Goal: Task Accomplishment & Management: Manage account settings

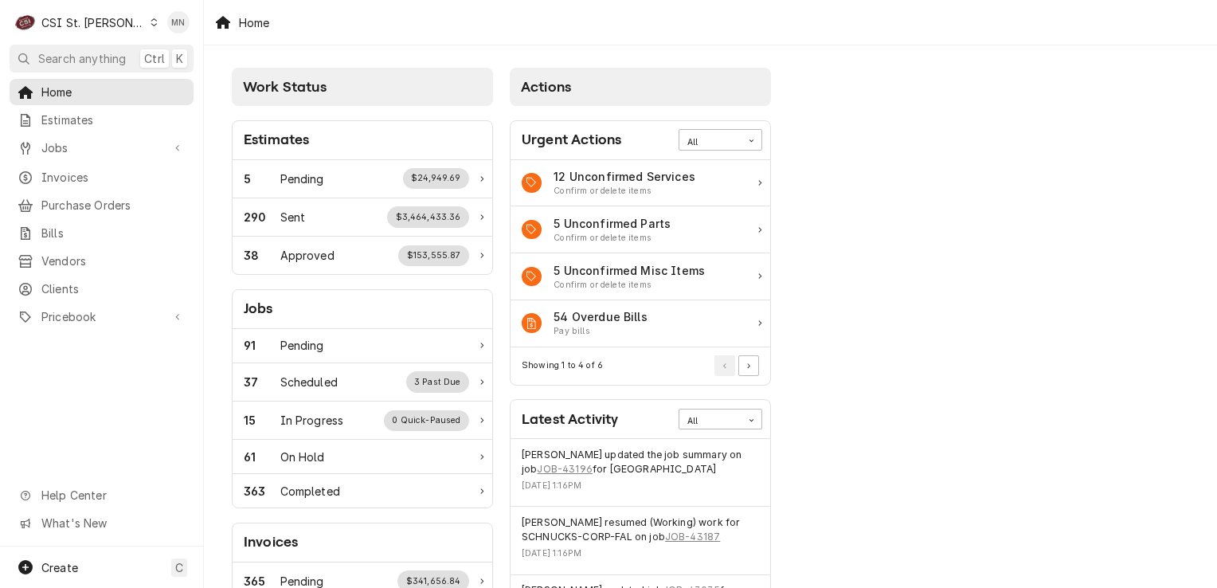
click at [94, 27] on div "CSI St. [PERSON_NAME]" at bounding box center [93, 22] width 104 height 17
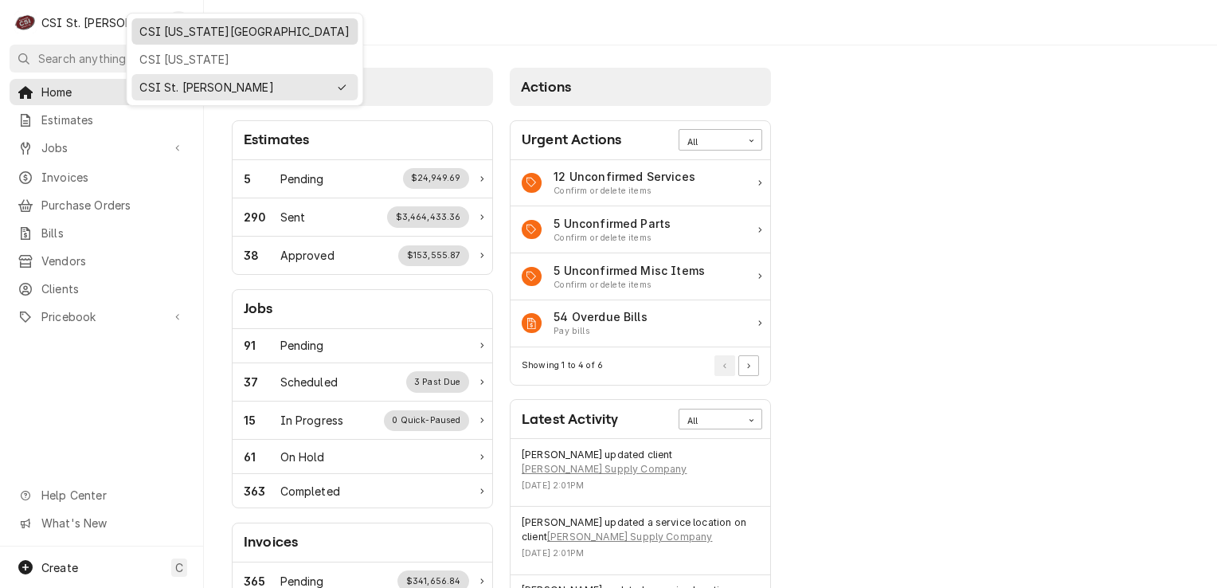
click at [163, 28] on div "CSI [US_STATE][GEOGRAPHIC_DATA]" at bounding box center [244, 31] width 210 height 17
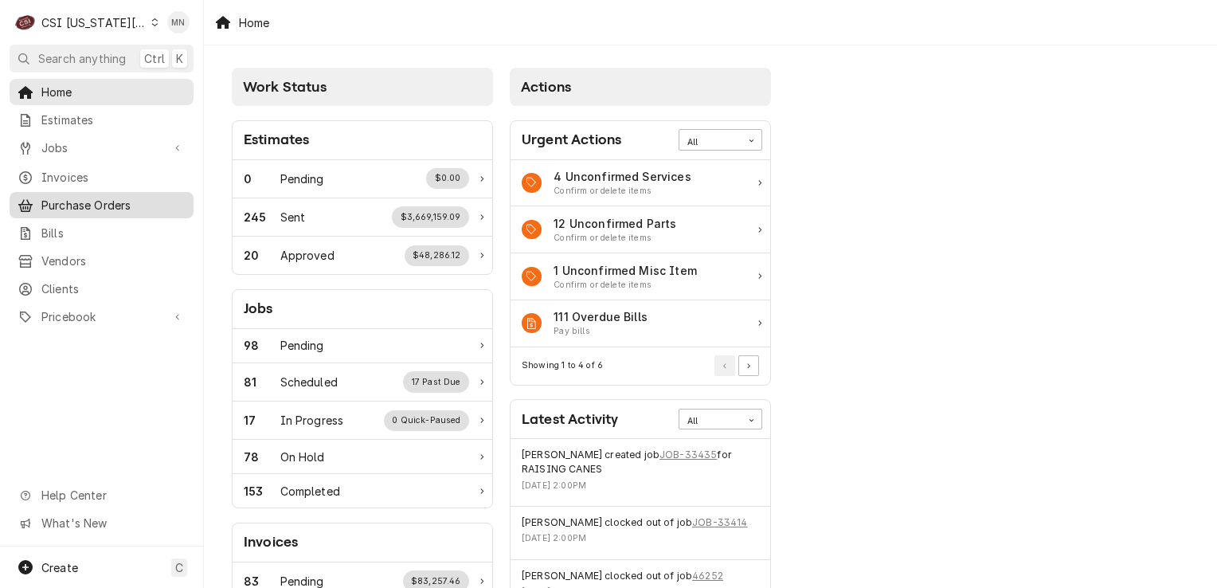
click at [54, 203] on span "Purchase Orders" at bounding box center [113, 205] width 144 height 17
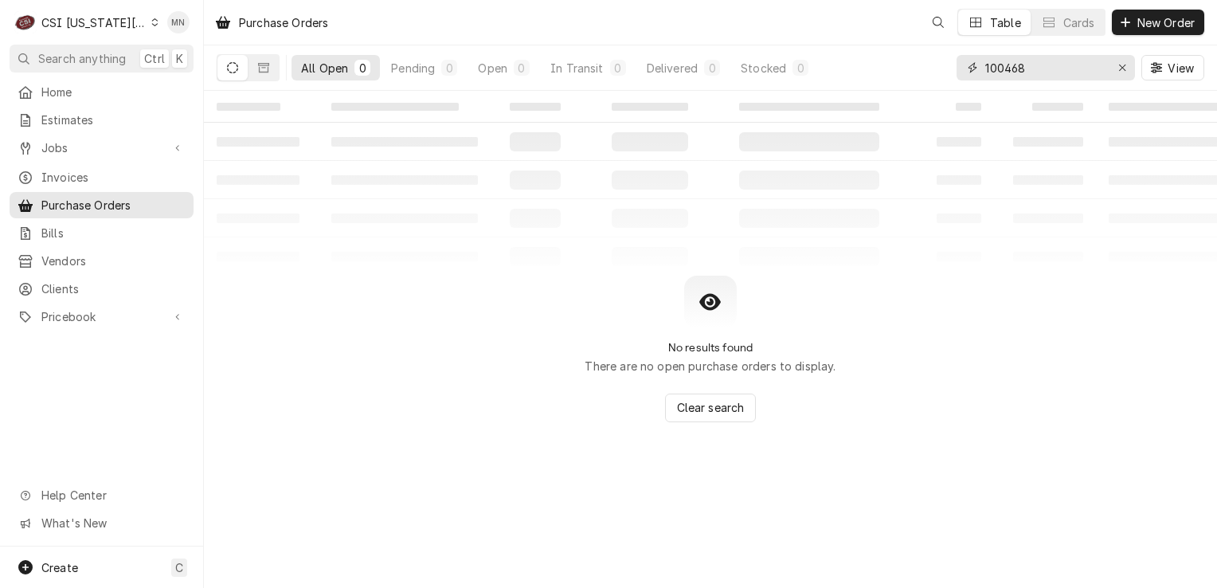
drag, startPoint x: 1054, startPoint y: 77, endPoint x: 937, endPoint y: 72, distance: 117.2
click at [939, 72] on div "All Open 0 Pending 0 Open 0 In Transit 0 Delivered 0 Stocked 0 100468 View" at bounding box center [711, 67] width 988 height 45
type input "301778"
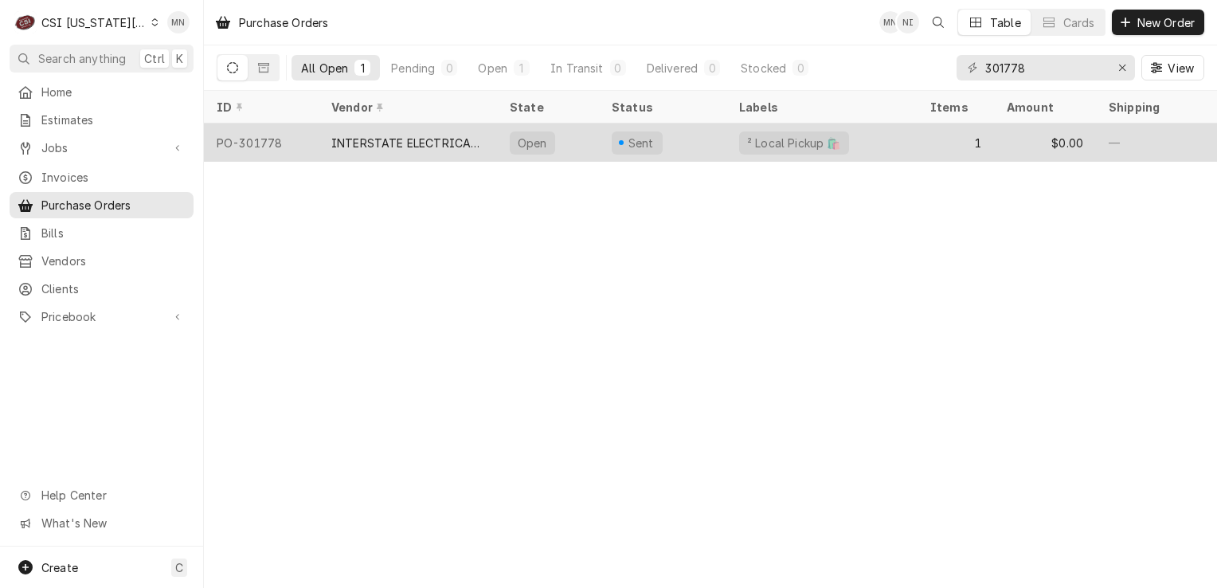
click at [437, 138] on div "INTERSTATE ELECTRICAL SUPPLY, INC." at bounding box center [407, 143] width 153 height 17
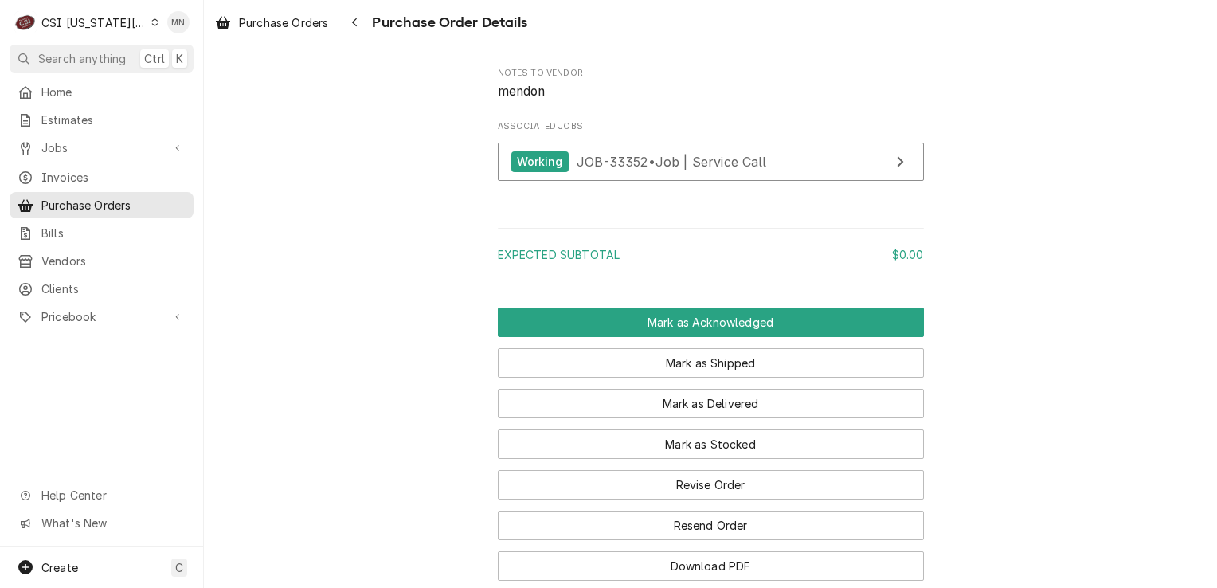
scroll to position [1424, 0]
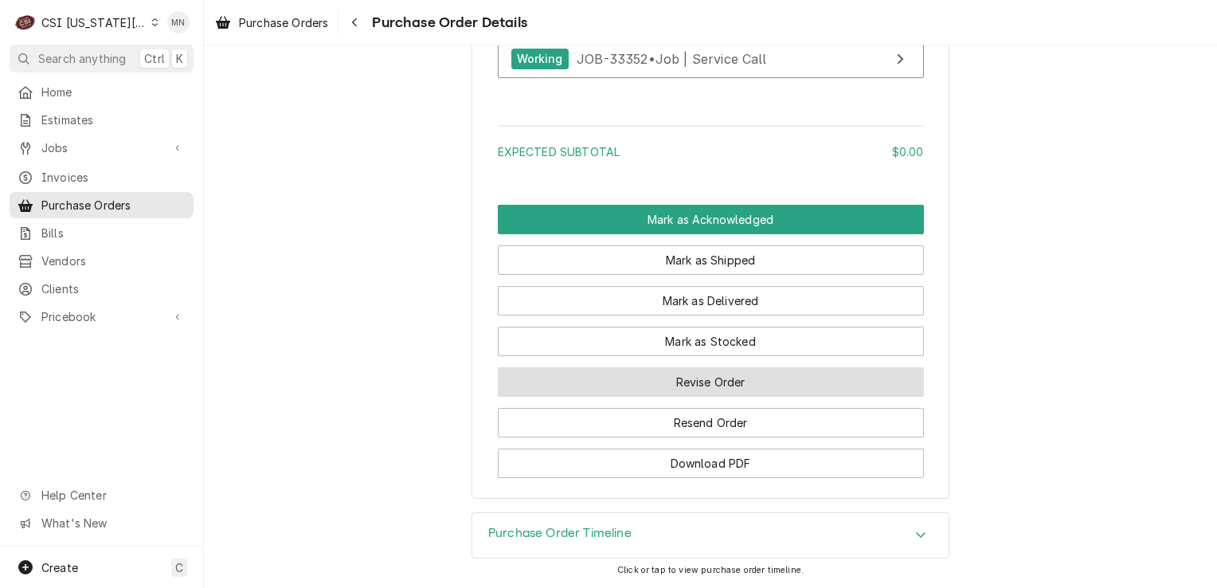
click at [747, 386] on button "Revise Order" at bounding box center [711, 381] width 426 height 29
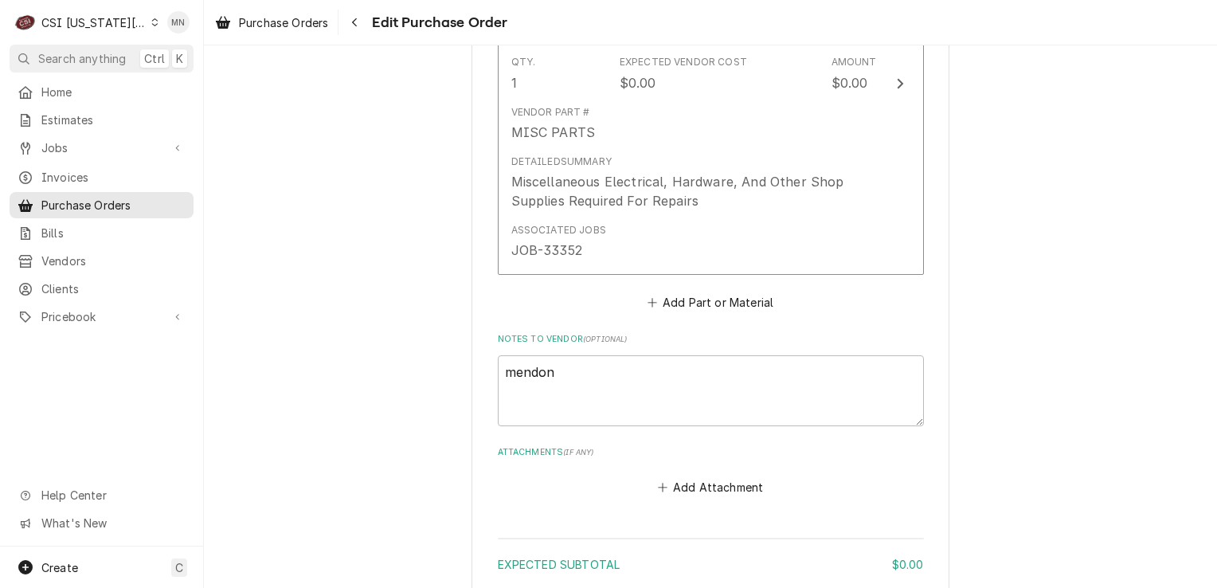
scroll to position [876, 0]
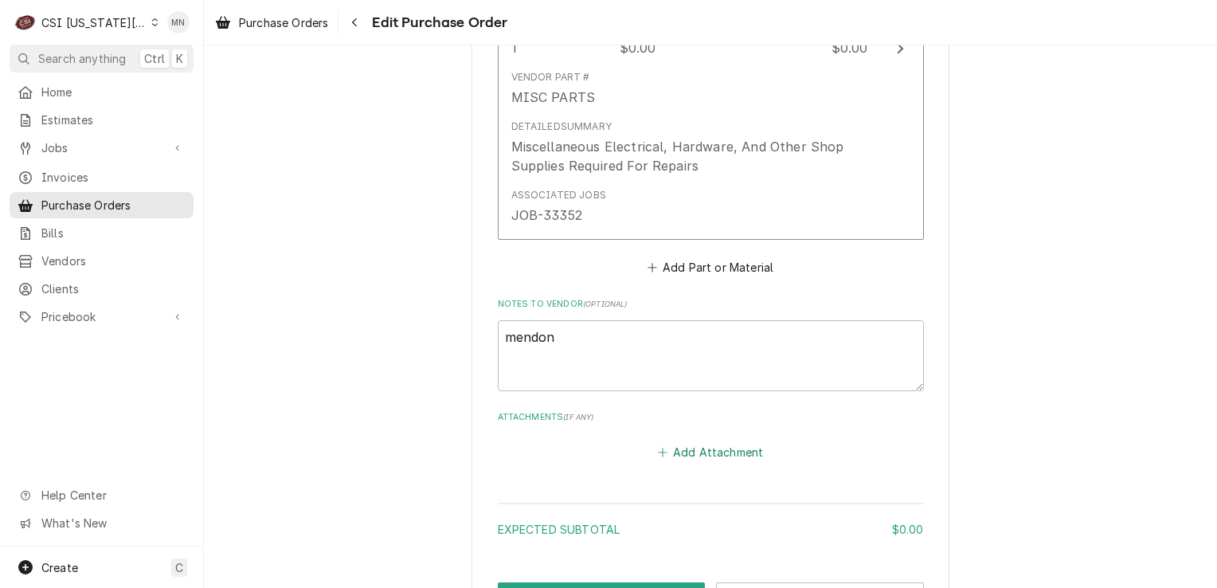
click at [720, 443] on button "Add Attachment" at bounding box center [711, 452] width 112 height 22
type textarea "x"
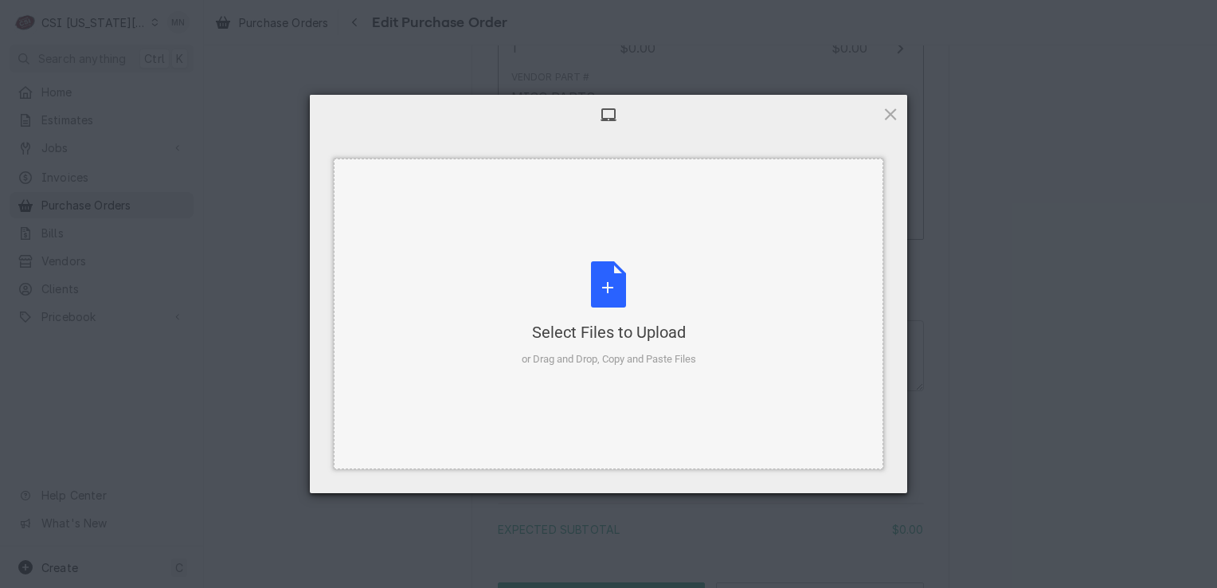
click at [613, 314] on div "Select Files to Upload or Drag and Drop, Copy and Paste Files" at bounding box center [609, 314] width 174 height 106
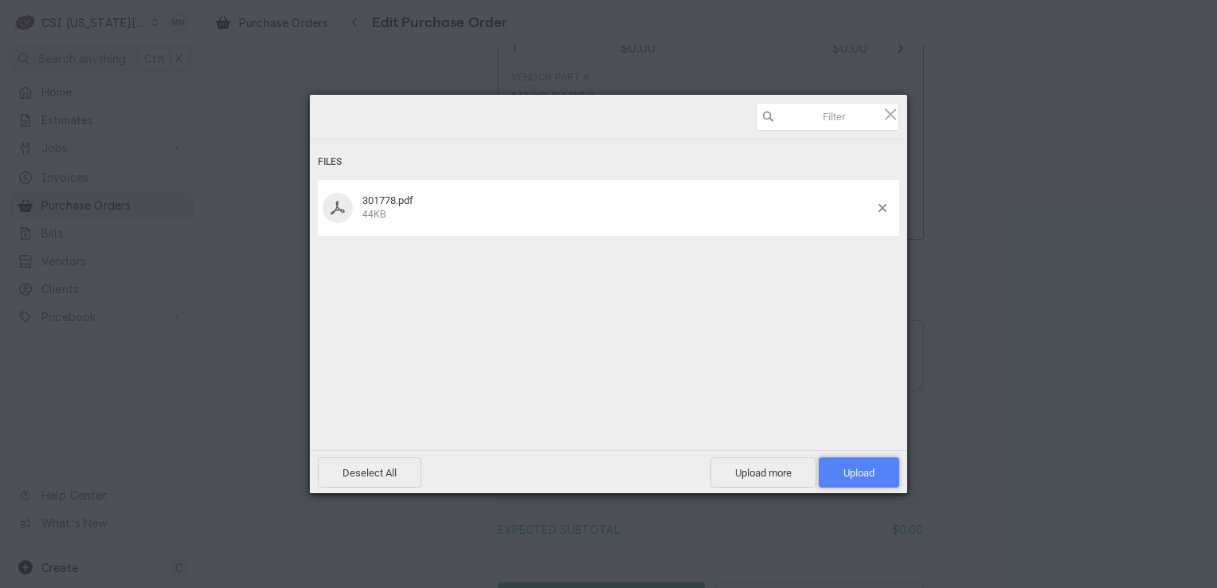
click at [860, 483] on span "Upload 1" at bounding box center [859, 472] width 80 height 30
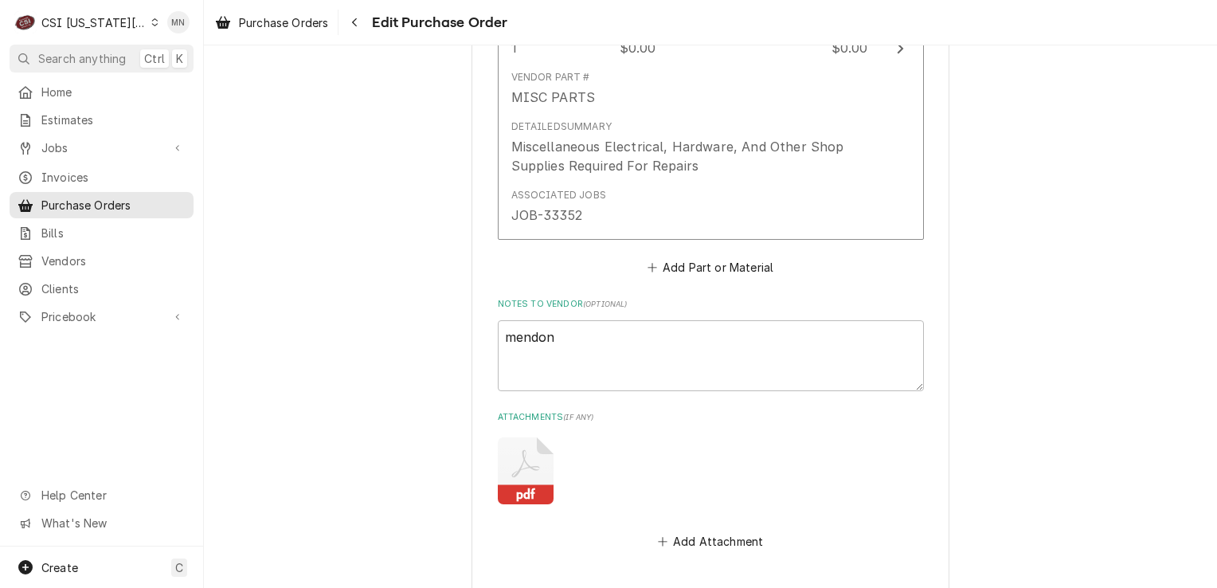
scroll to position [1093, 0]
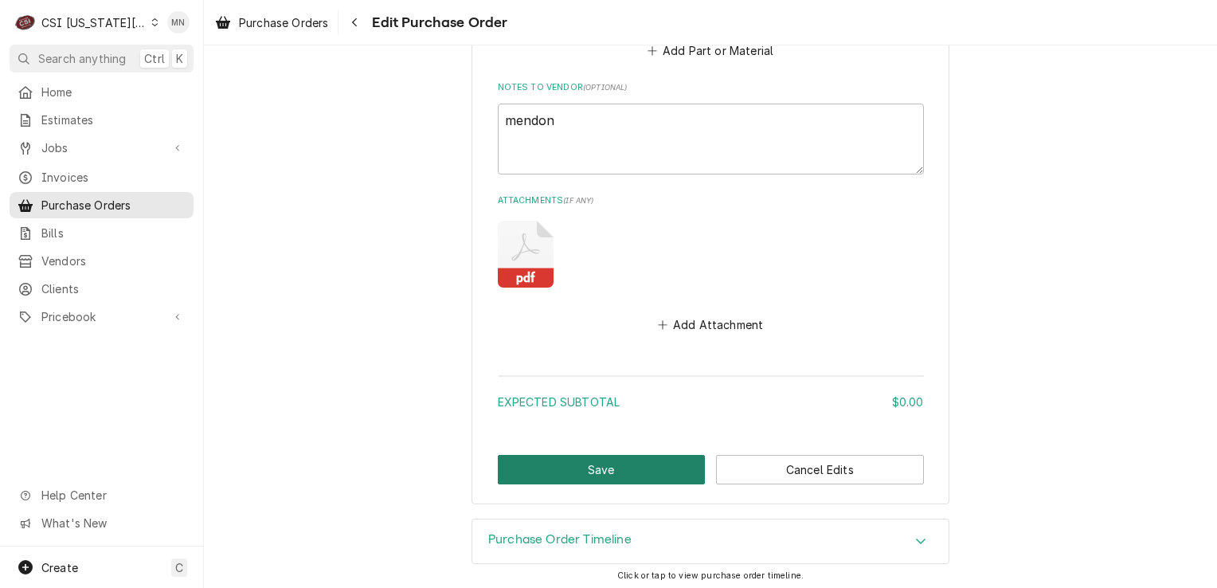
click at [590, 467] on button "Save" at bounding box center [602, 469] width 208 height 29
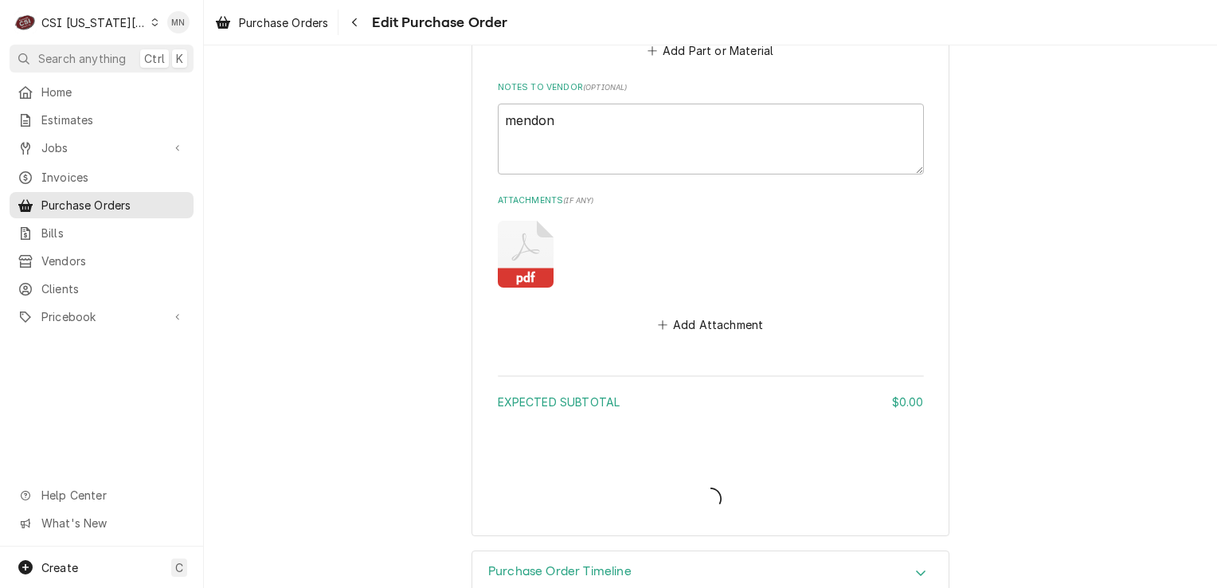
type textarea "x"
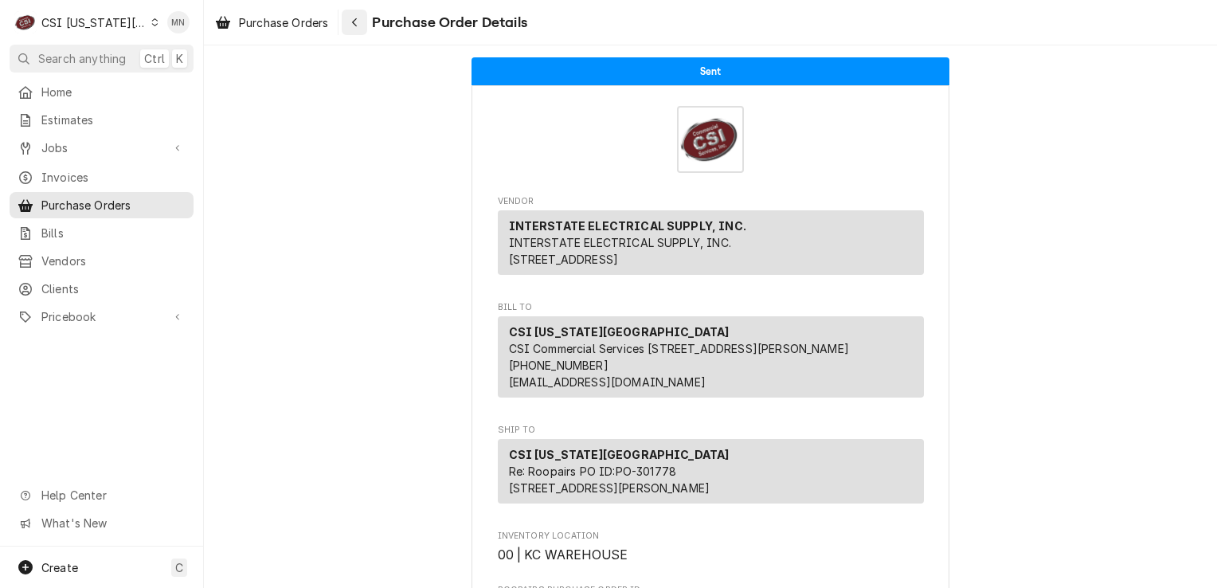
click at [353, 25] on icon "Navigate back" at bounding box center [354, 22] width 7 height 11
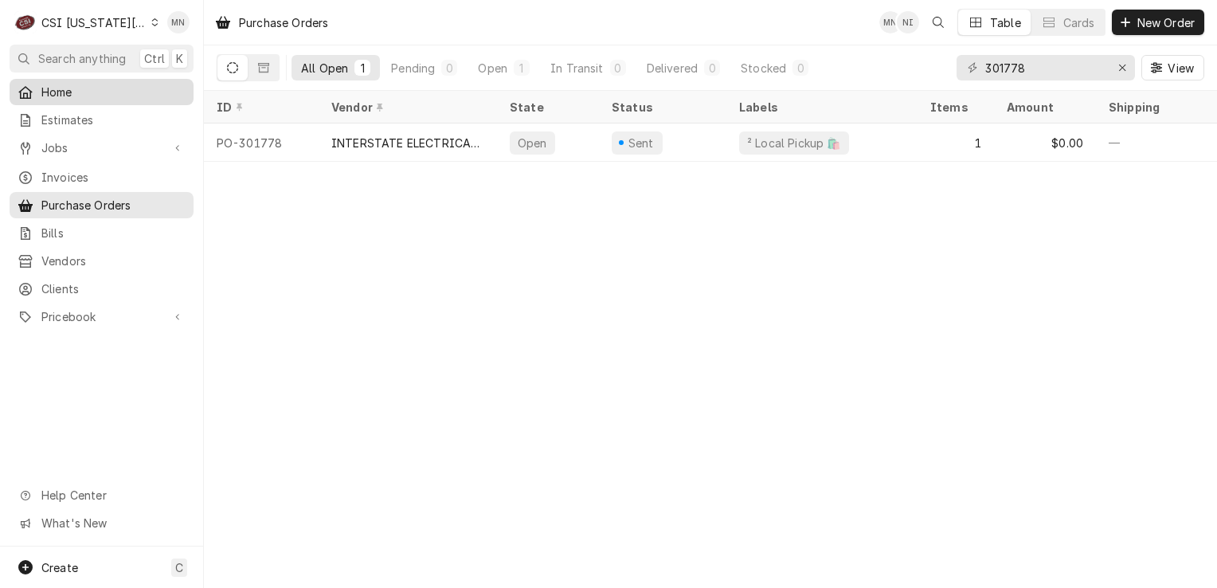
click at [82, 95] on span "Home" at bounding box center [113, 92] width 144 height 17
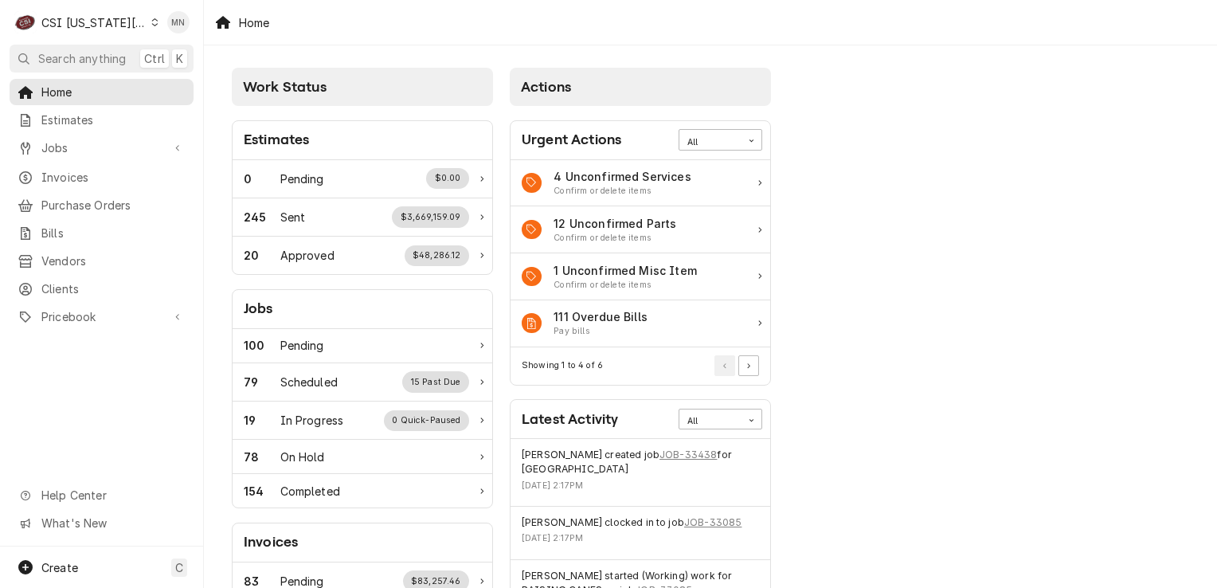
click at [124, 19] on div "CSI [US_STATE][GEOGRAPHIC_DATA]" at bounding box center [93, 22] width 105 height 17
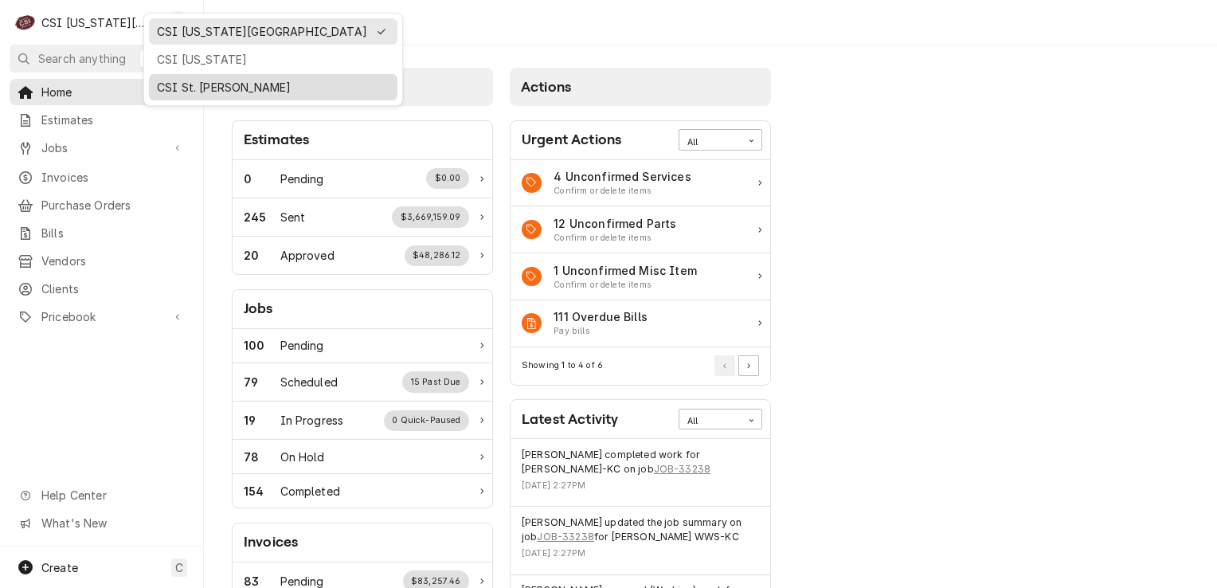
click at [164, 74] on div "CSI St. [PERSON_NAME]" at bounding box center [273, 87] width 249 height 26
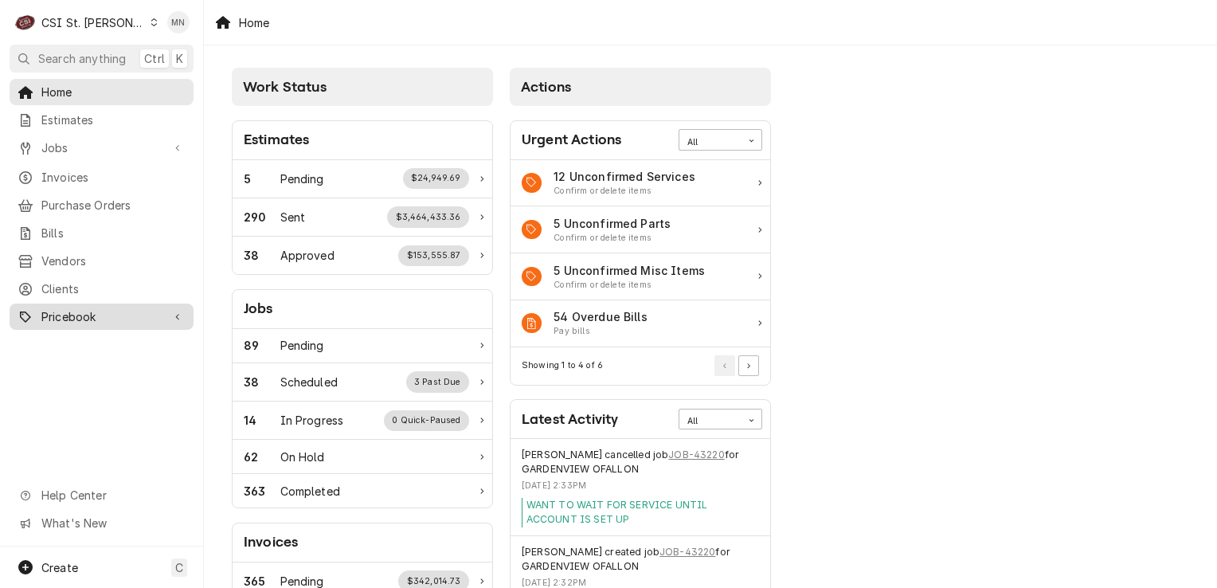
click at [53, 308] on span "Pricebook" at bounding box center [101, 316] width 120 height 17
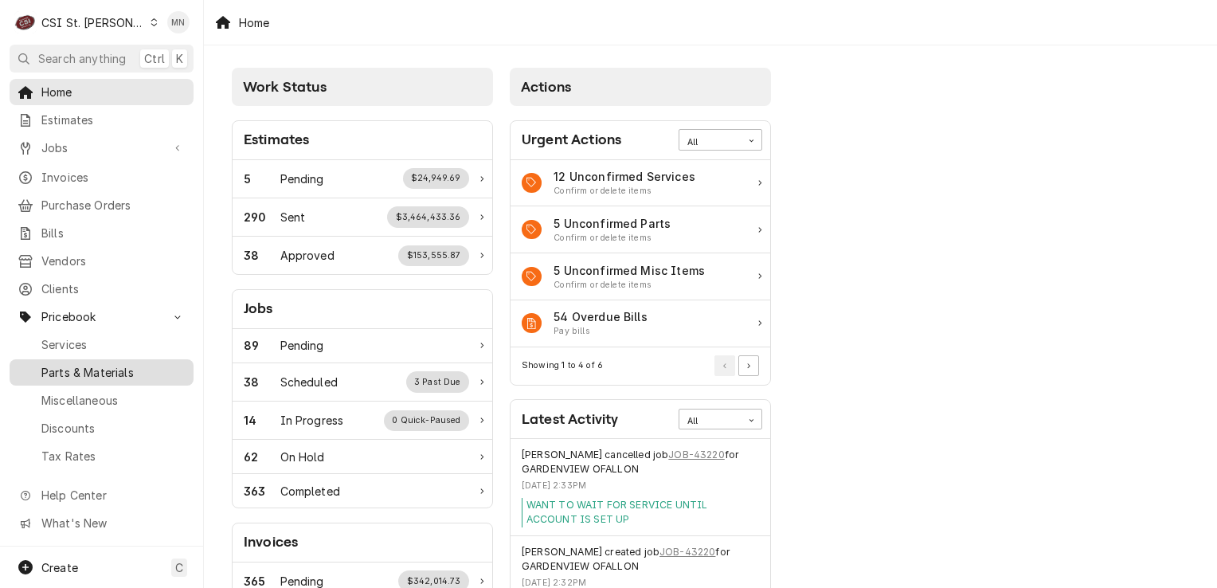
click at [85, 366] on span "Parts & Materials" at bounding box center [113, 372] width 144 height 17
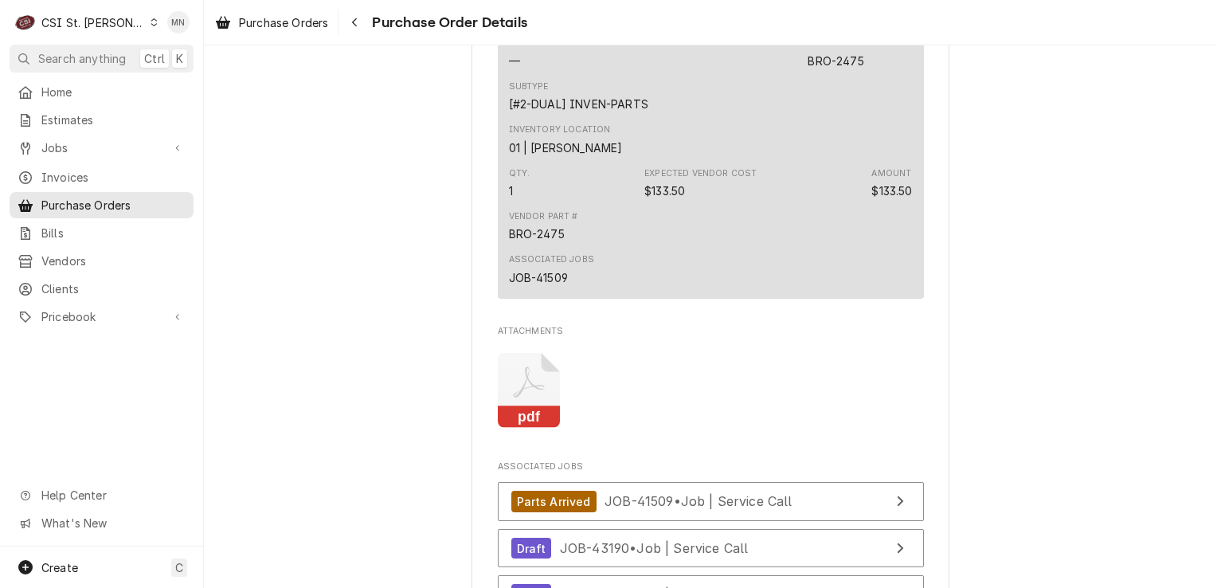
scroll to position [2709, 0]
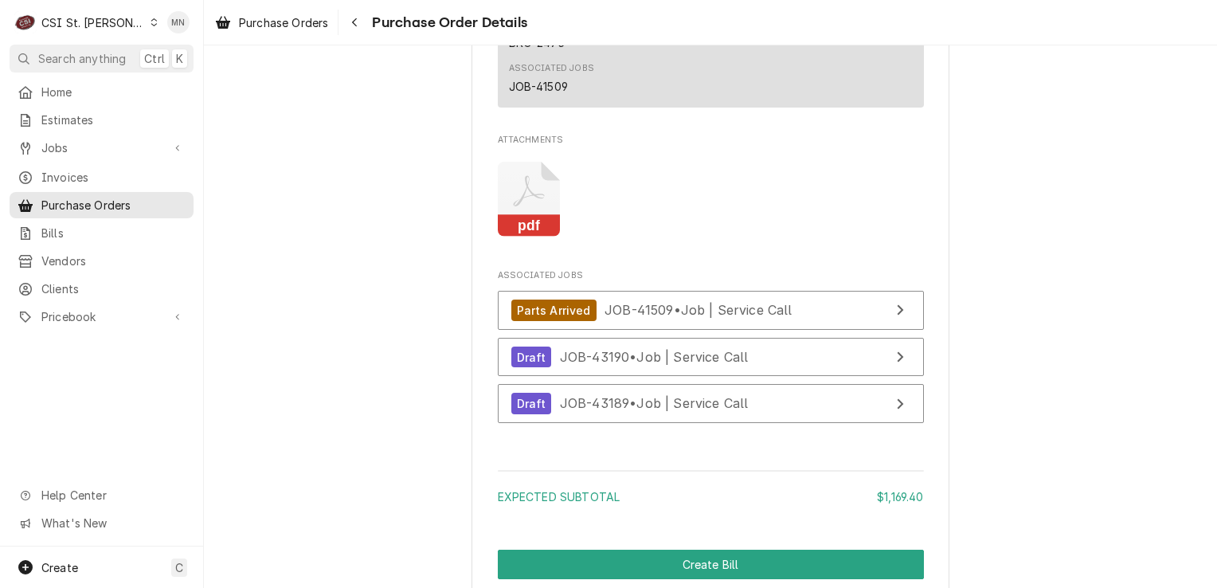
click at [526, 218] on icon "Attachments" at bounding box center [529, 200] width 63 height 76
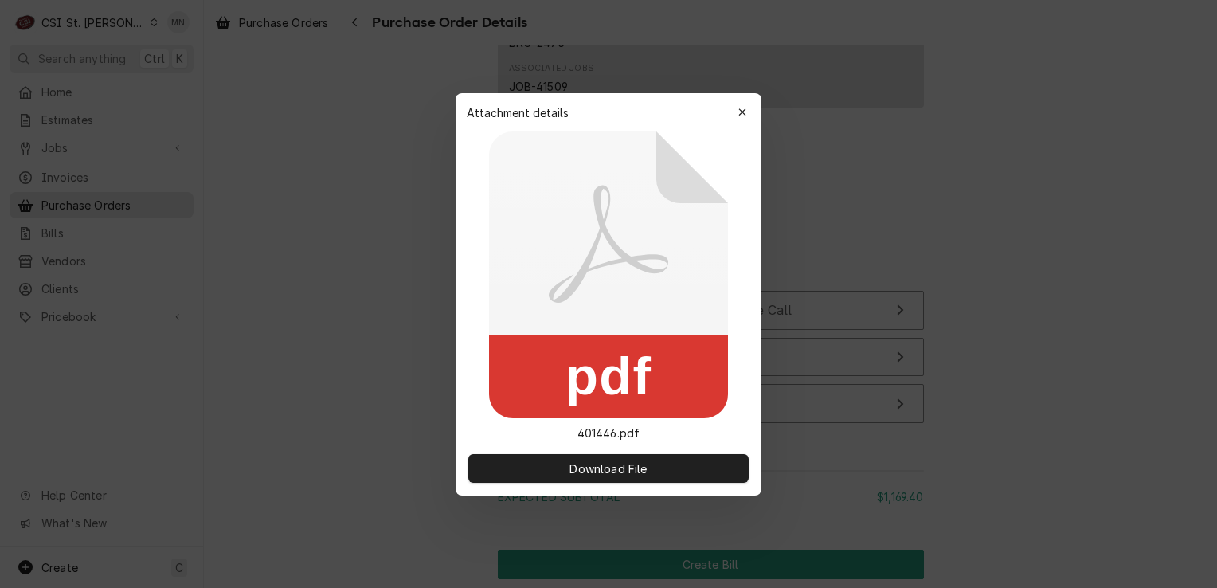
click at [526, 218] on icon at bounding box center [608, 274] width 239 height 287
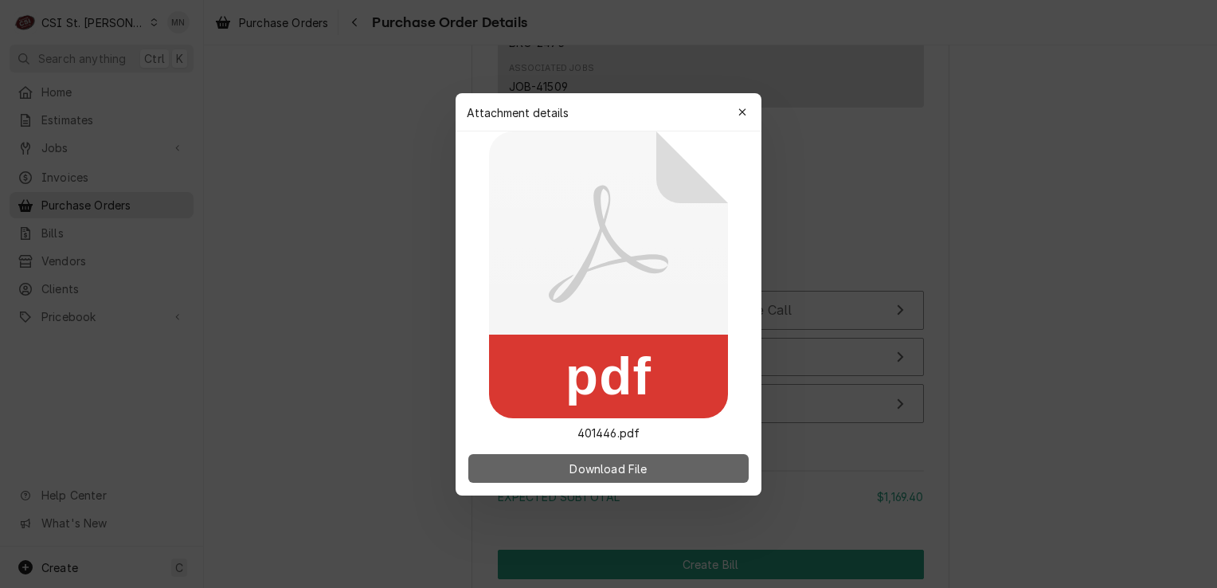
click at [594, 466] on span "Download File" at bounding box center [608, 468] width 84 height 17
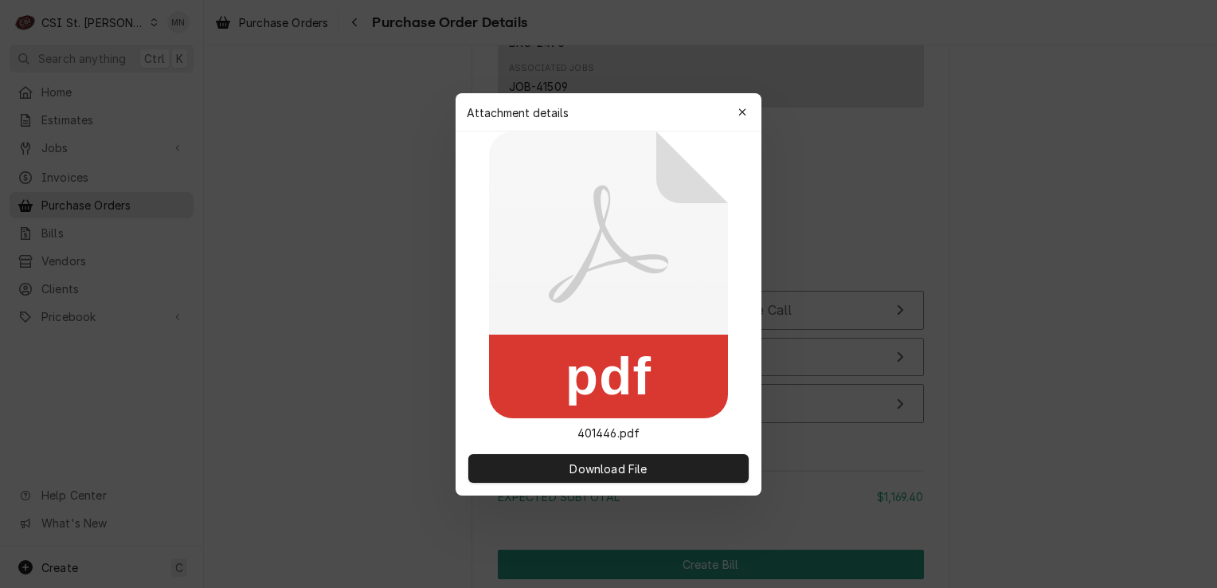
click at [743, 108] on icon "button" at bounding box center [743, 112] width 9 height 11
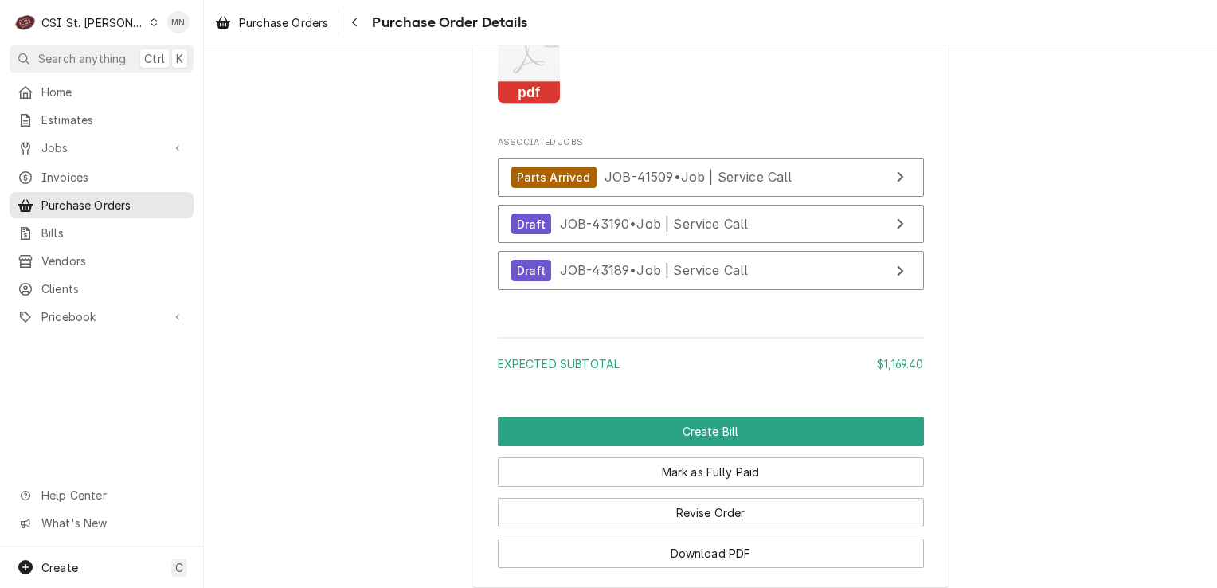
scroll to position [2868, 0]
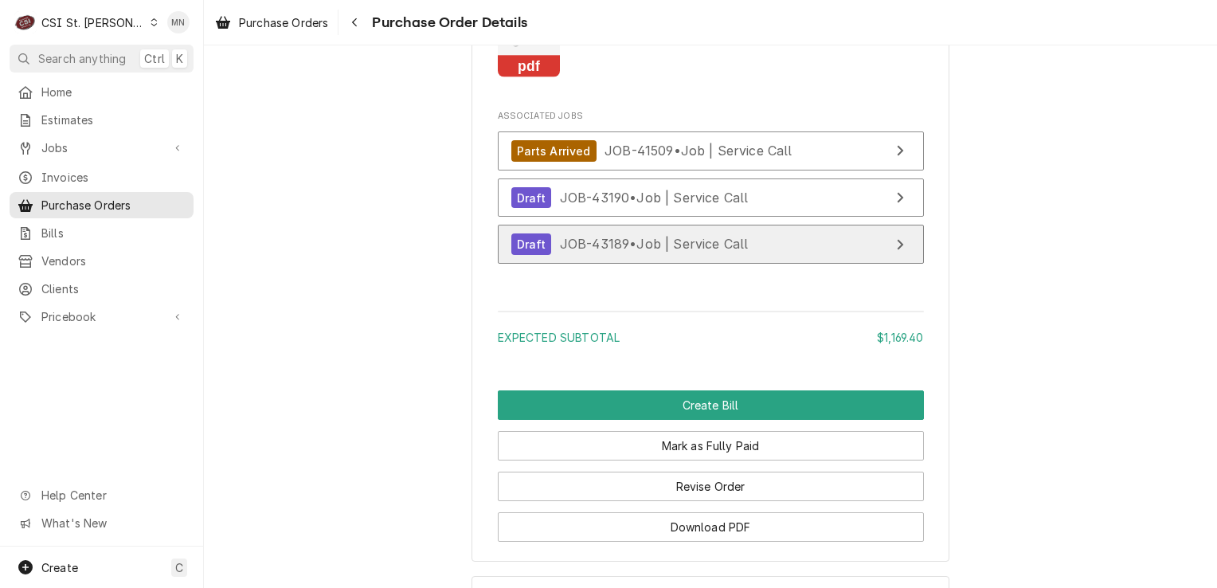
click at [648, 252] on span "JOB-43189 • Job | Service Call" at bounding box center [654, 244] width 189 height 16
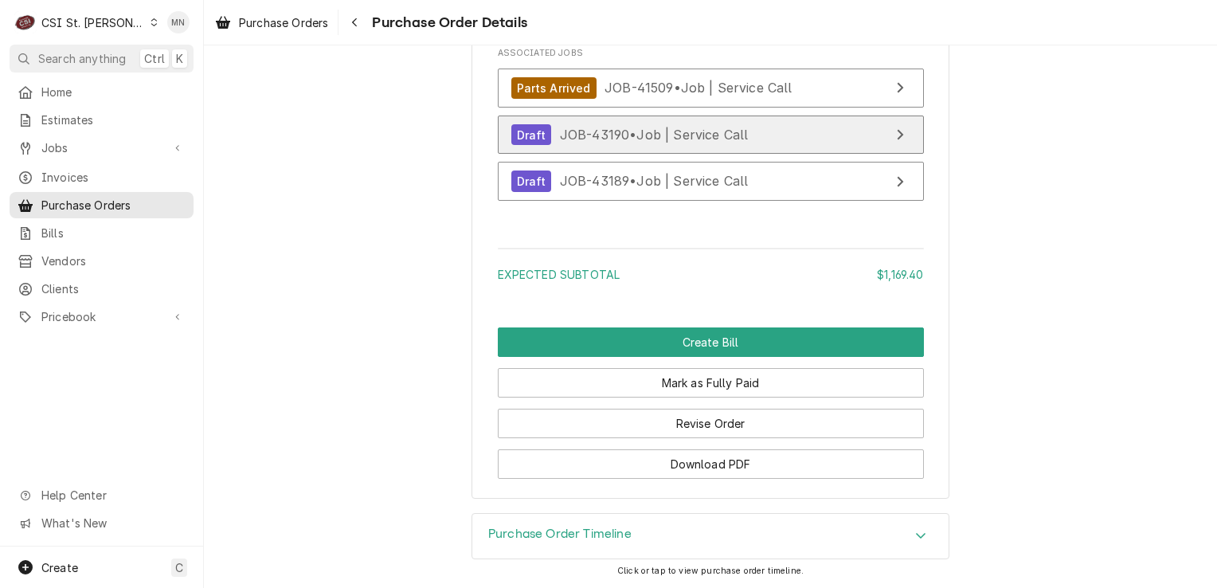
click at [634, 139] on span "JOB-43190 • Job | Service Call" at bounding box center [654, 135] width 189 height 16
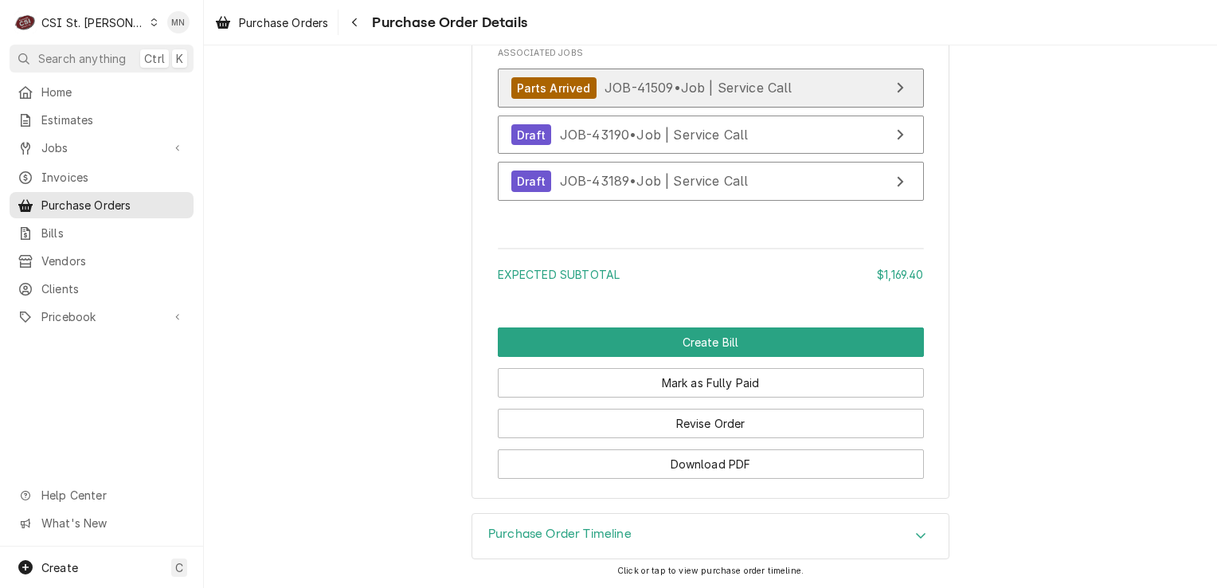
click at [640, 99] on div "Parts Arrived JOB-41509 • Job | Service Call" at bounding box center [651, 88] width 281 height 22
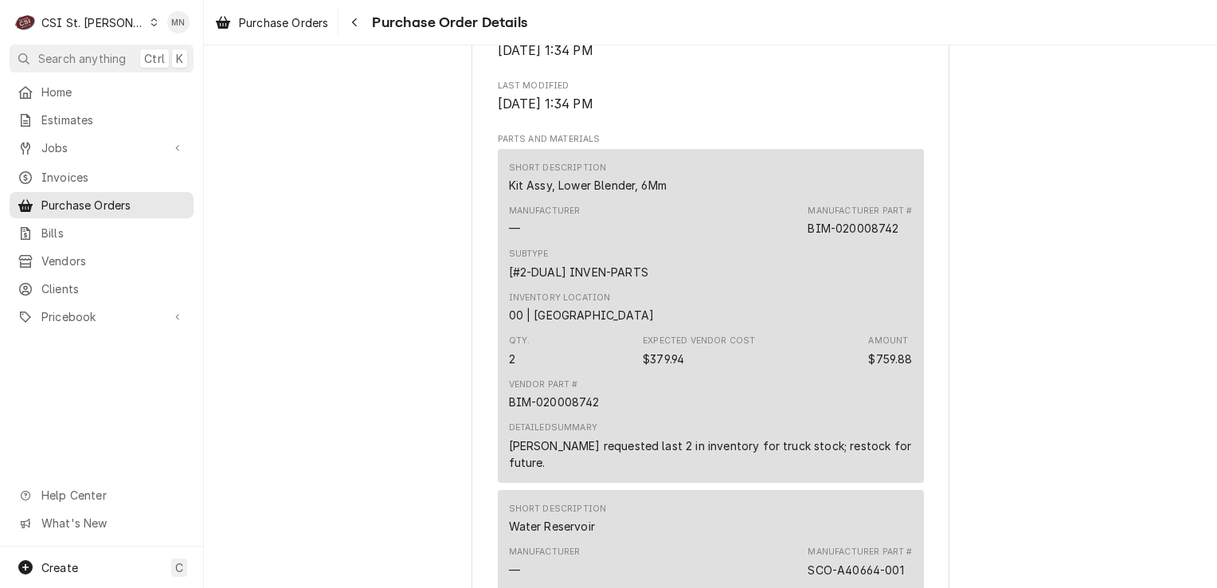
scroll to position [970, 0]
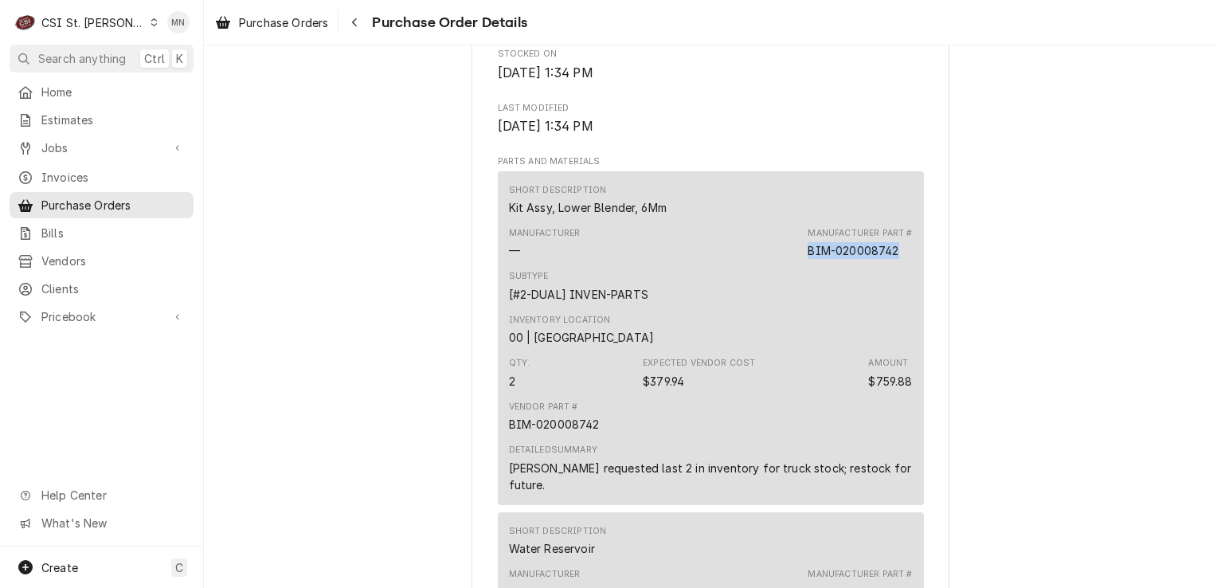
drag, startPoint x: 895, startPoint y: 295, endPoint x: 806, endPoint y: 299, distance: 89.3
click at [808, 259] on div "Manufacturer Part # BIM-020008742" at bounding box center [860, 243] width 104 height 32
copy div "BIM-020008742"
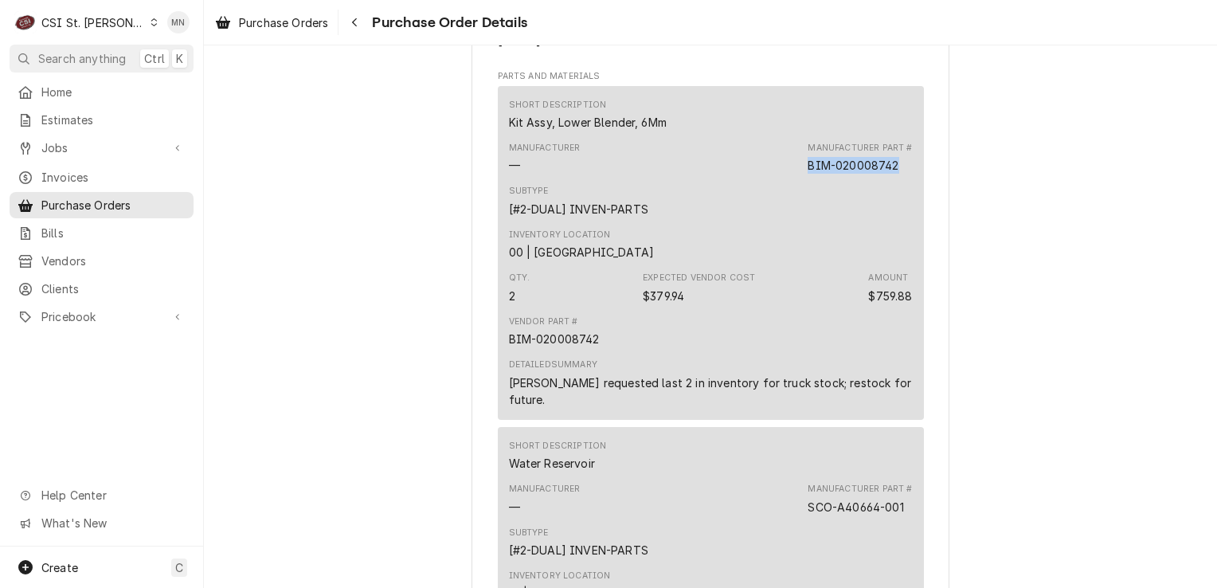
scroll to position [1288, 0]
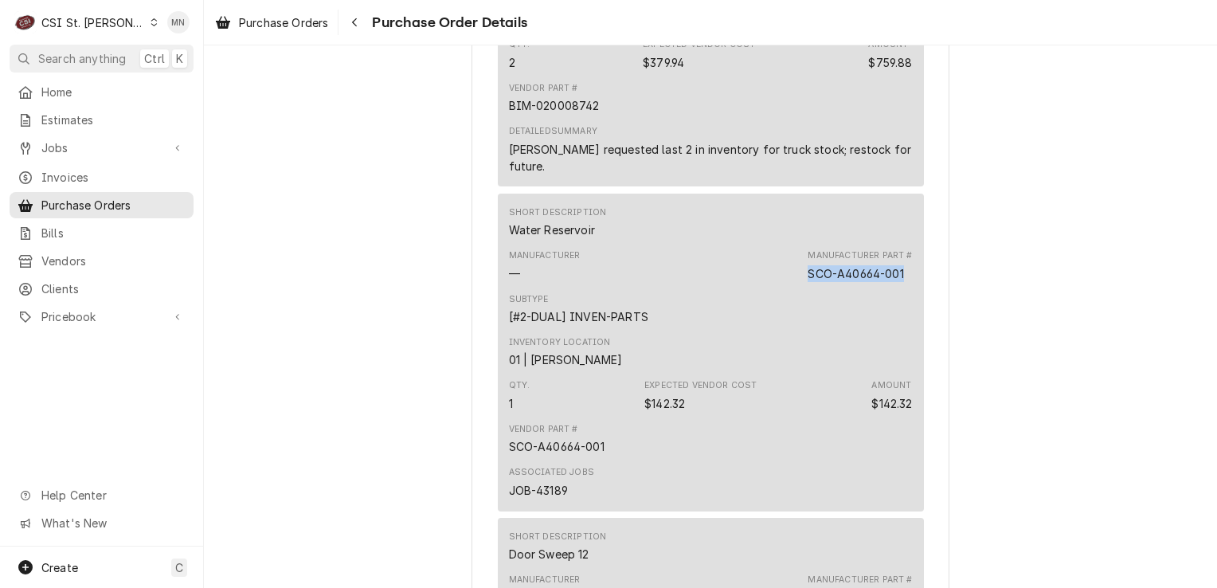
drag, startPoint x: 899, startPoint y: 308, endPoint x: 799, endPoint y: 309, distance: 100.4
click at [799, 287] on div "Manufacturer — Manufacturer Part # SCO-A40664-001" at bounding box center [711, 265] width 404 height 43
copy div "SCO-A40664-001"
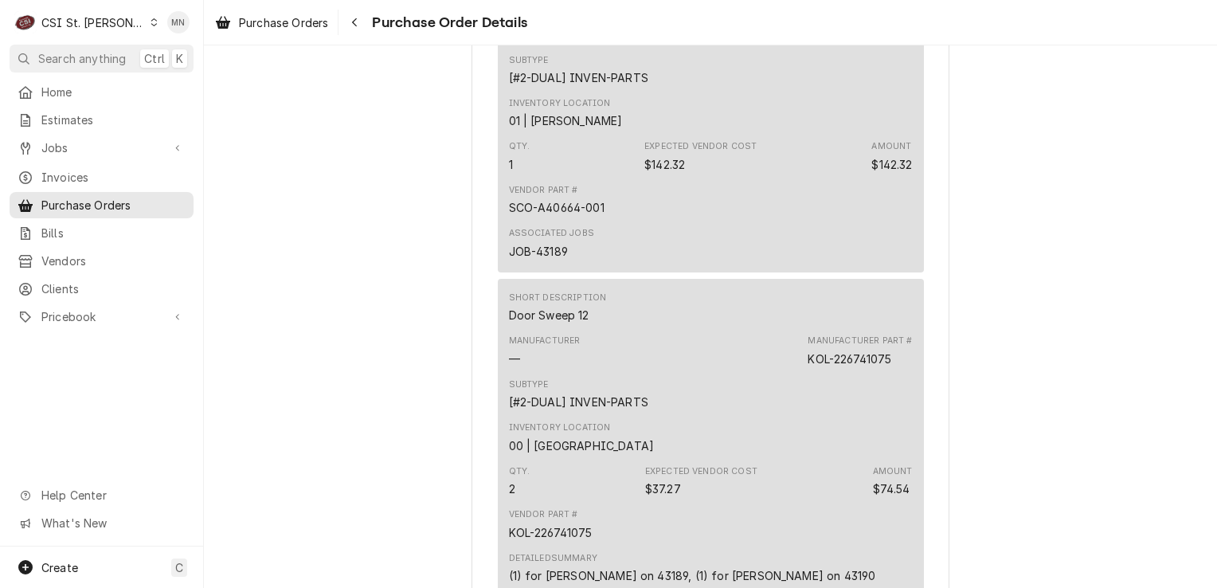
scroll to position [1687, 0]
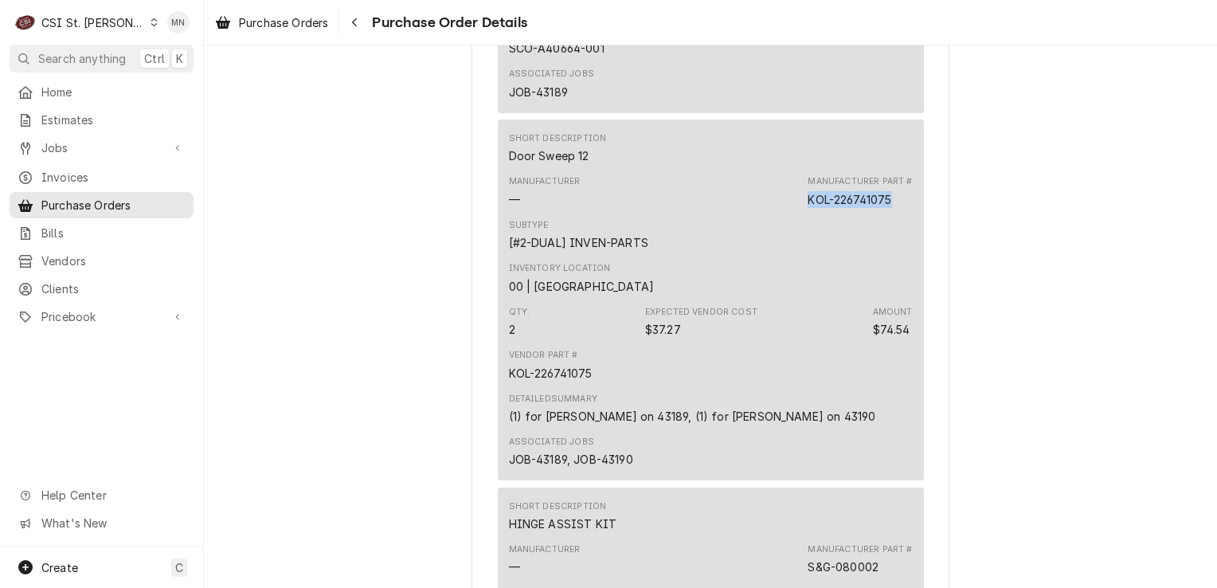
drag, startPoint x: 889, startPoint y: 231, endPoint x: 802, endPoint y: 234, distance: 86.9
click at [802, 213] on div "Manufacturer — Manufacturer Part # KOL-226741075" at bounding box center [711, 191] width 404 height 43
copy div "KOL-226741075"
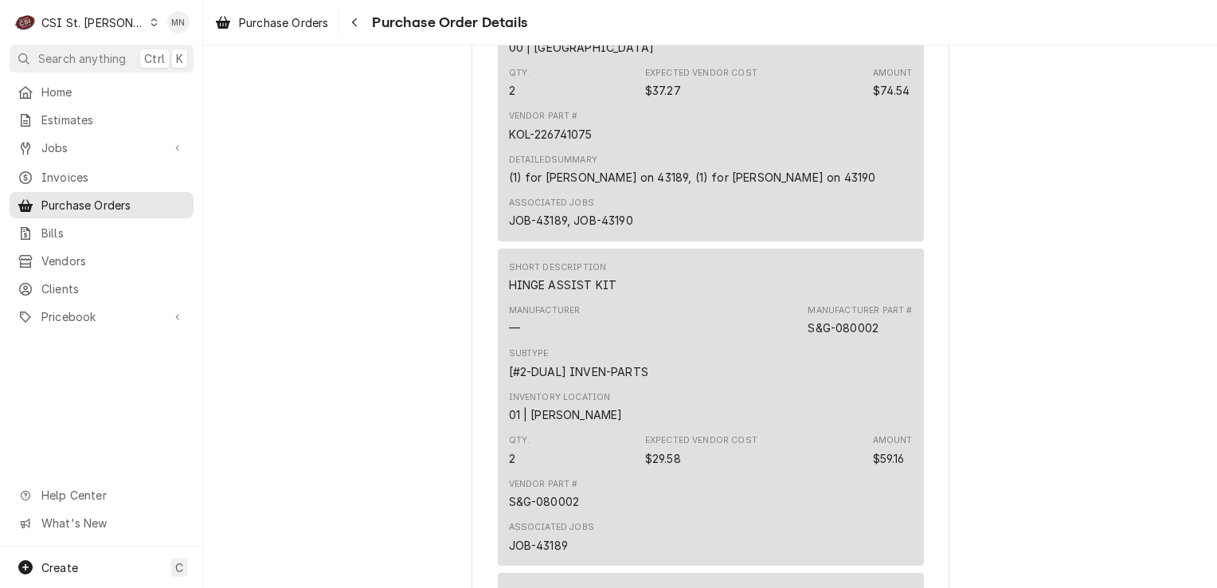
scroll to position [2085, 0]
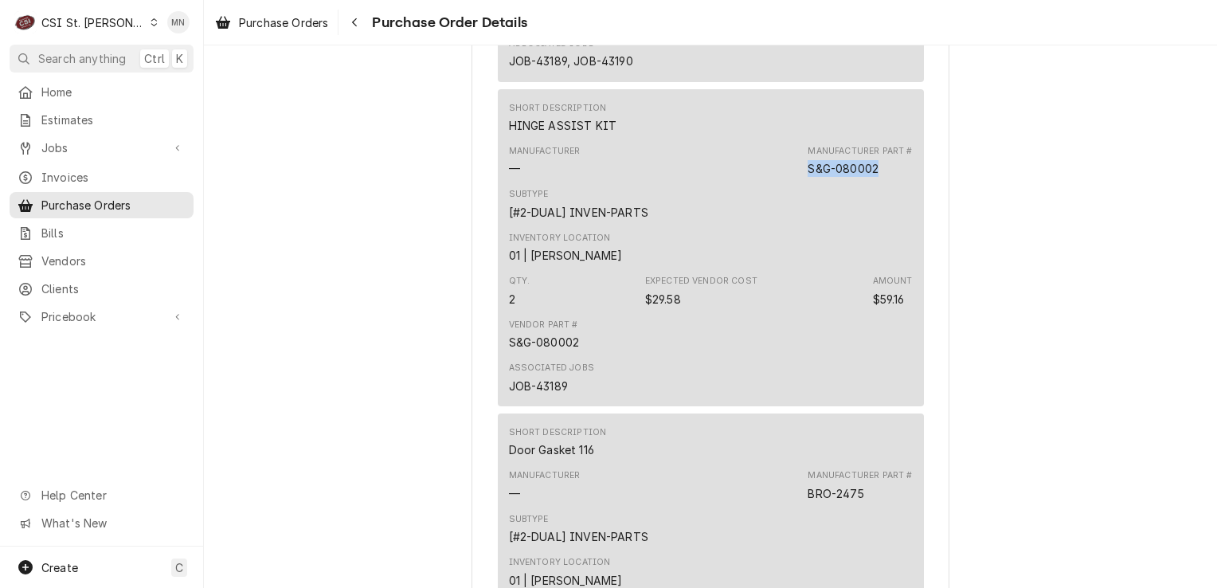
drag, startPoint x: 880, startPoint y: 201, endPoint x: 805, endPoint y: 202, distance: 74.9
click at [808, 177] on div "Manufacturer Part # S&G-080002" at bounding box center [860, 161] width 104 height 32
copy div "S&G-080002"
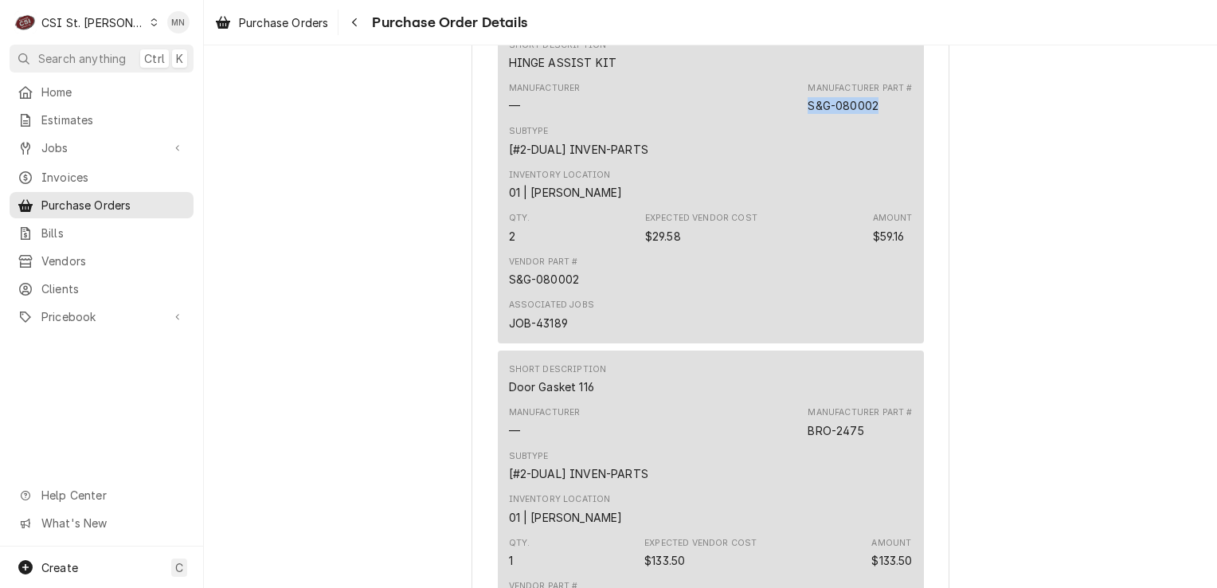
scroll to position [2404, 0]
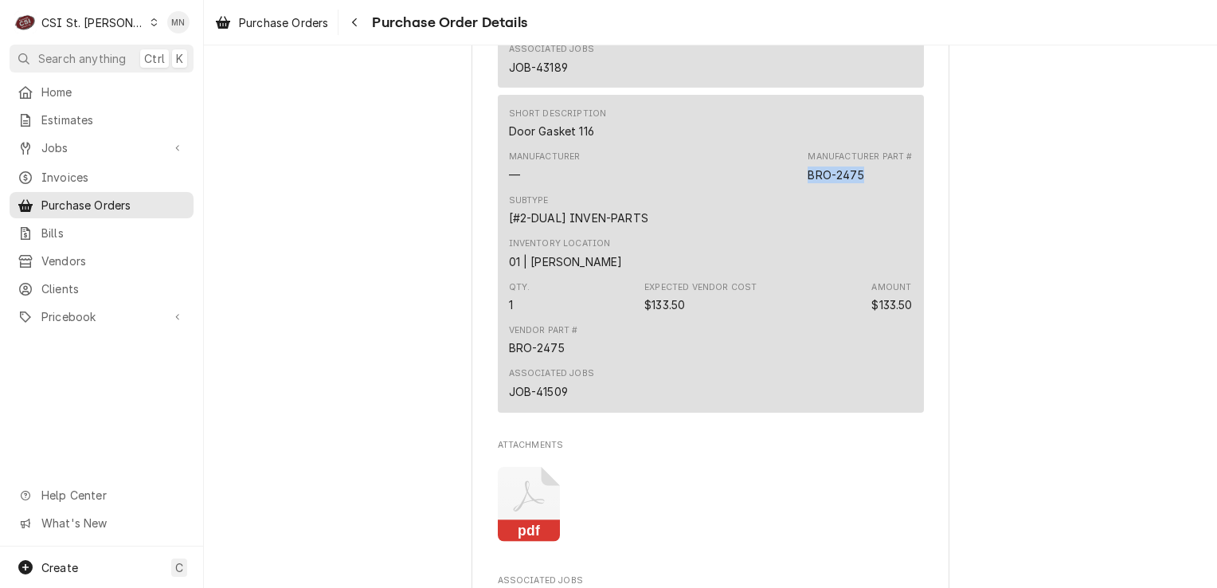
drag, startPoint x: 874, startPoint y: 212, endPoint x: 800, endPoint y: 210, distance: 74.1
click at [800, 188] on div "Manufacturer — Manufacturer Part # BRO-2475" at bounding box center [711, 166] width 404 height 43
copy div "BRO-2475"
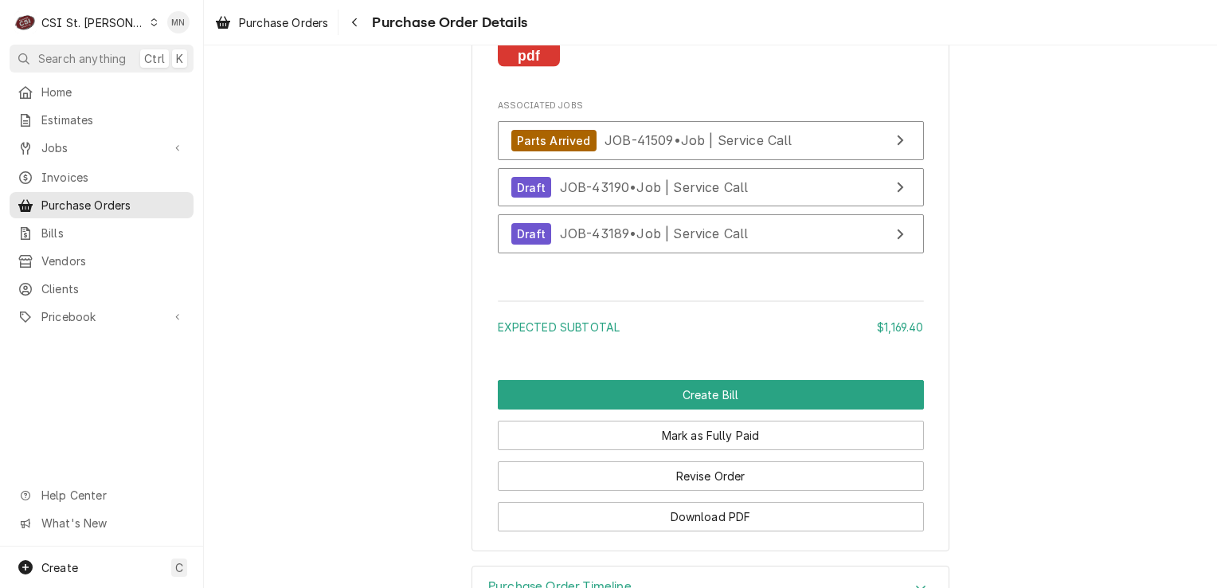
scroll to position [2882, 0]
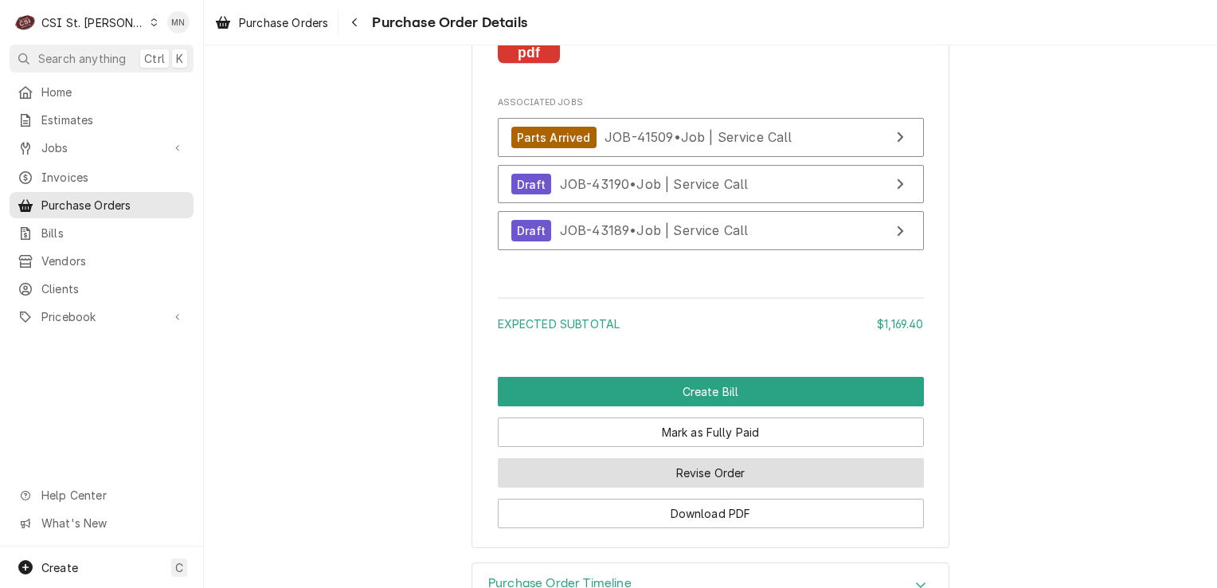
click at [721, 488] on button "Revise Order" at bounding box center [711, 472] width 426 height 29
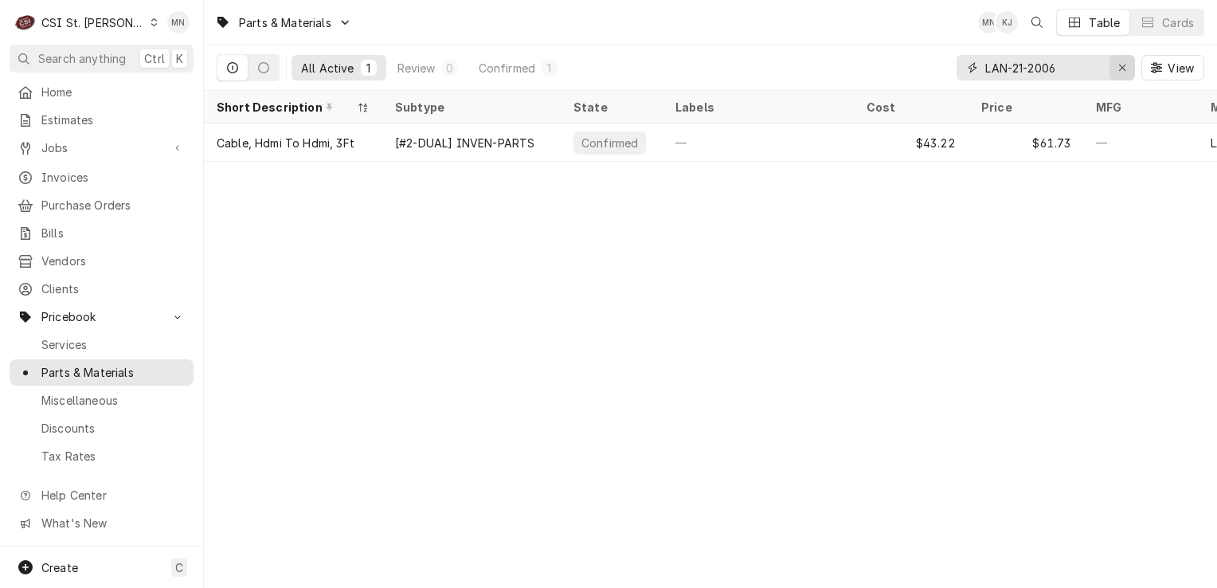
click at [1131, 66] on button "Erase input" at bounding box center [1122, 67] width 25 height 25
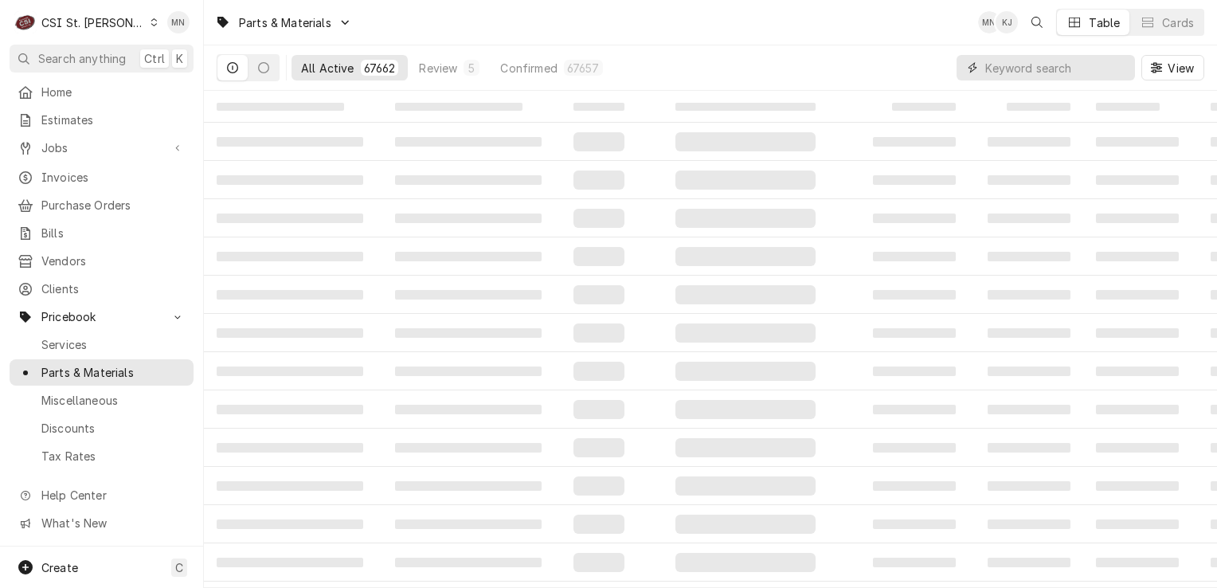
paste input "BIM-020008742"
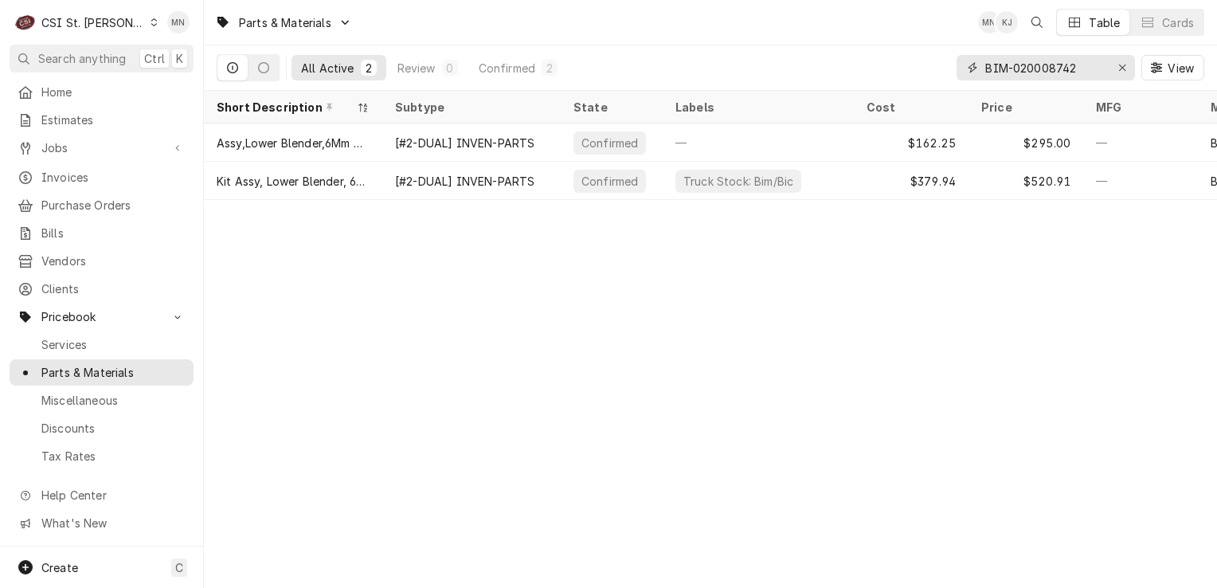
type input "BIM-020008742"
click at [1123, 62] on icon "Erase input" at bounding box center [1123, 67] width 9 height 11
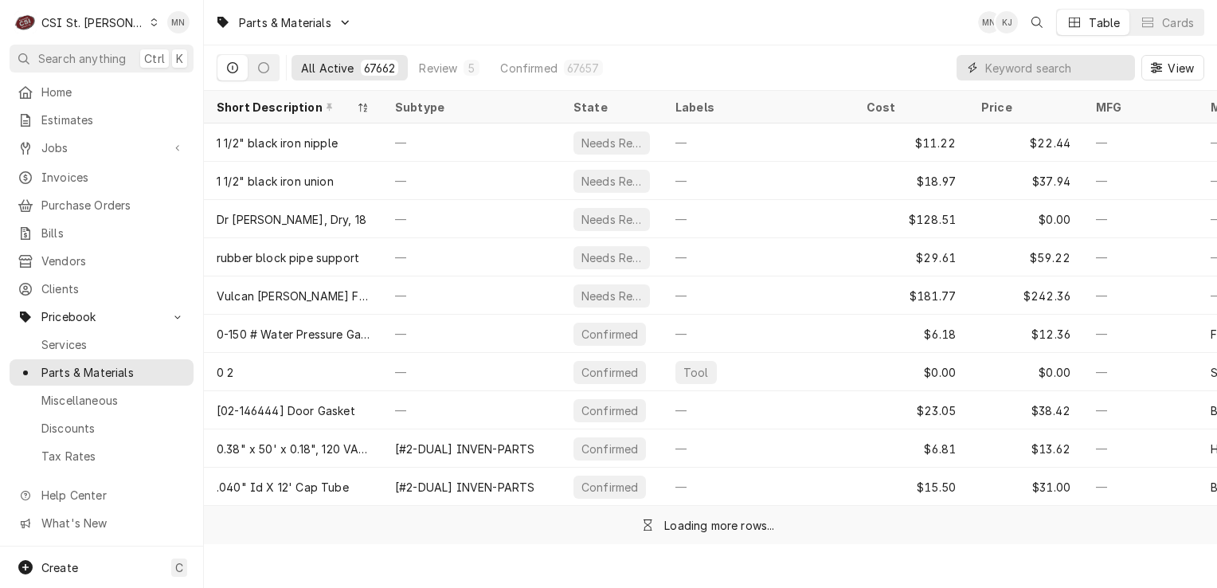
paste input "SCO-A40664-001"
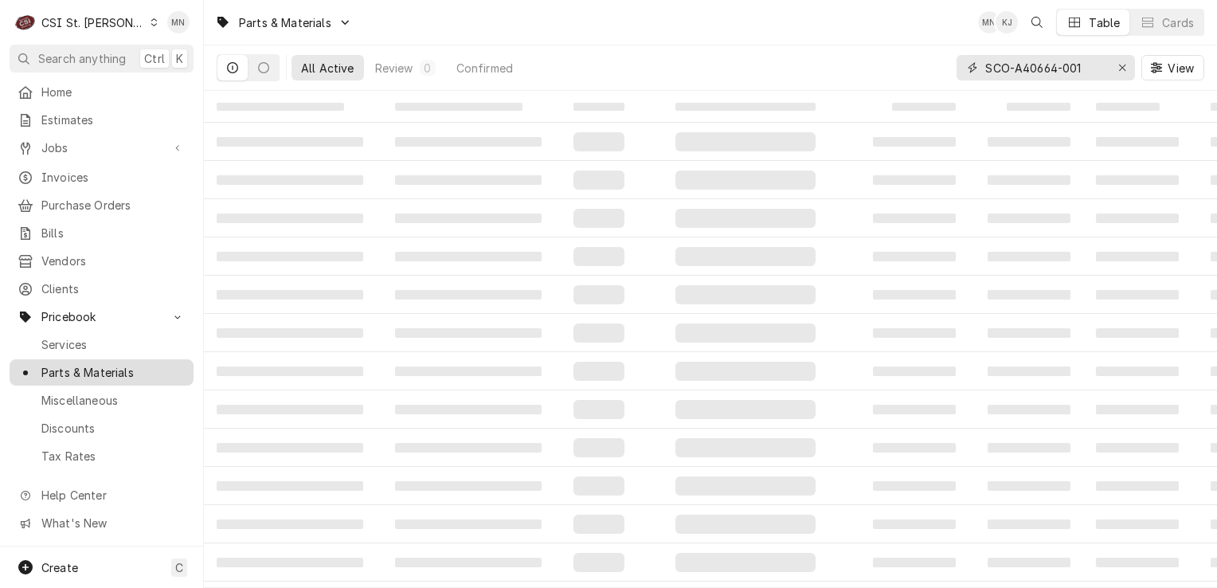
type input "SCO-A40664-001"
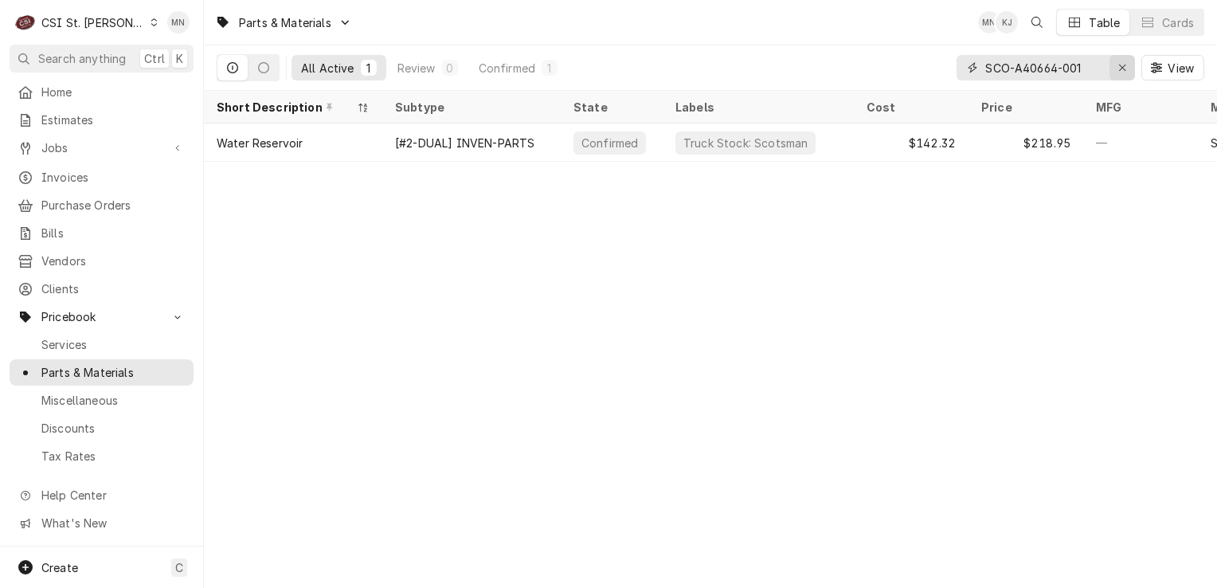
click at [1115, 65] on div "Erase input" at bounding box center [1123, 68] width 16 height 16
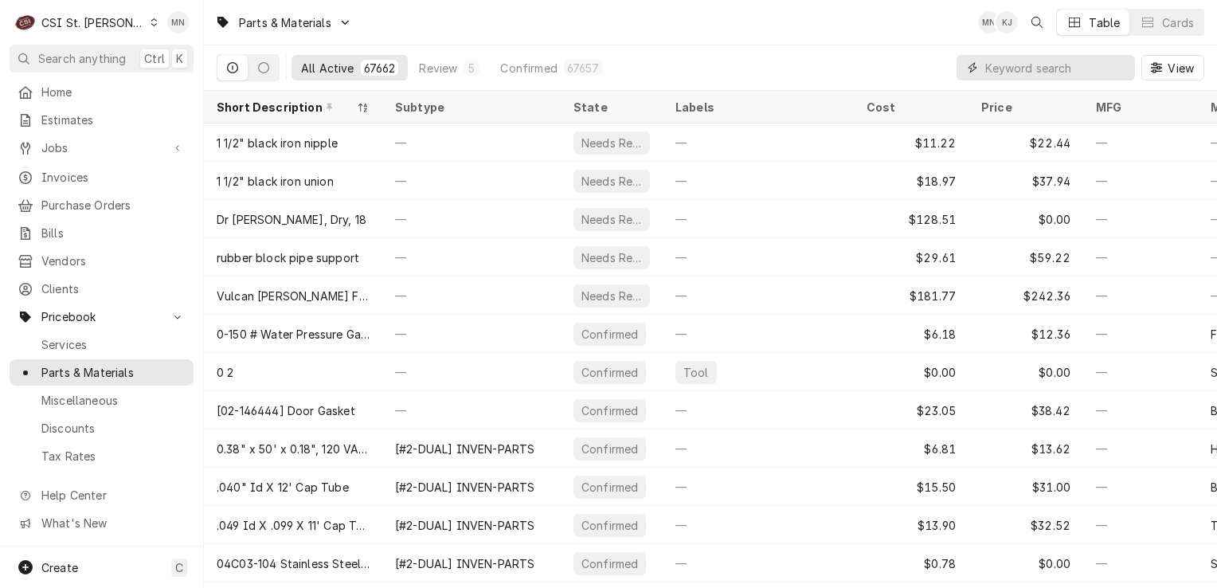
paste input "KOL-226741075"
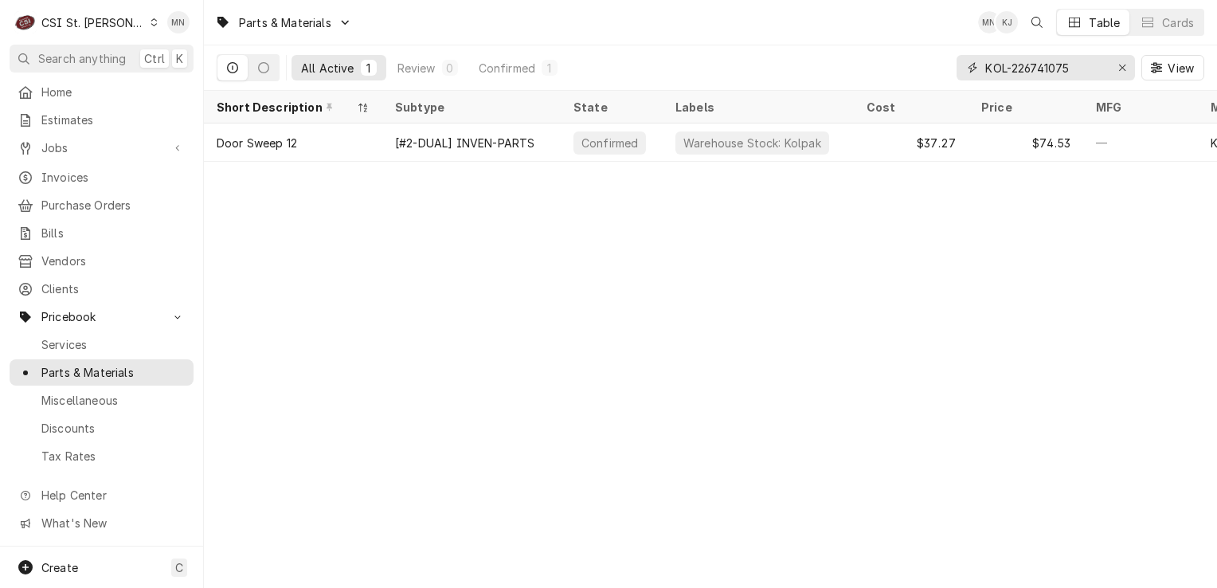
type input "KOL-226741075"
click at [1116, 65] on div "Erase input" at bounding box center [1123, 68] width 16 height 16
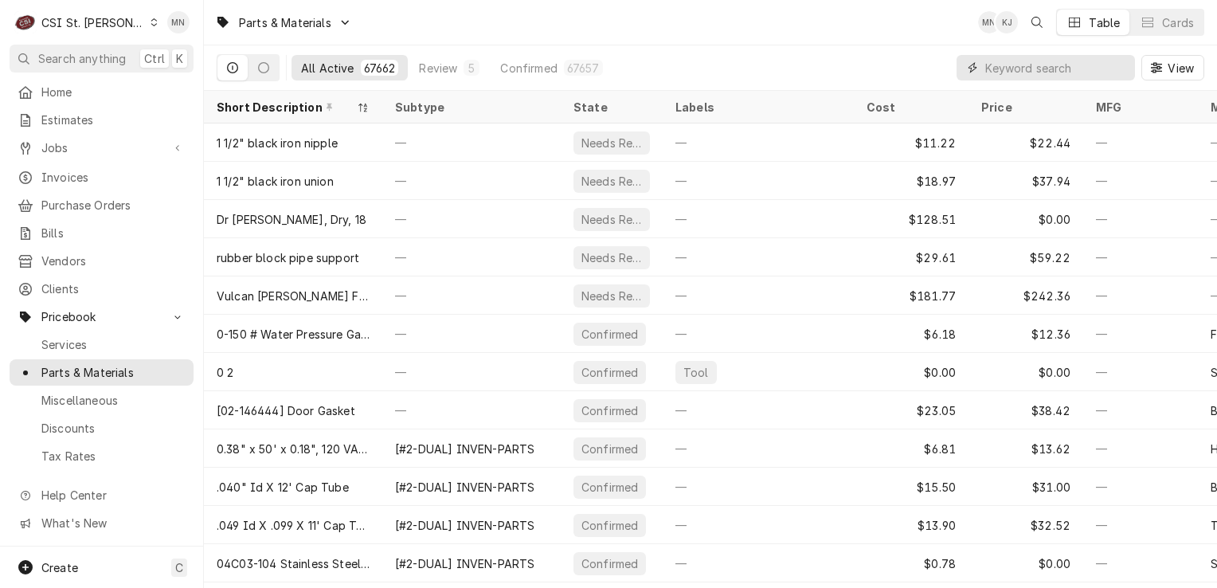
paste input "S&G-080002"
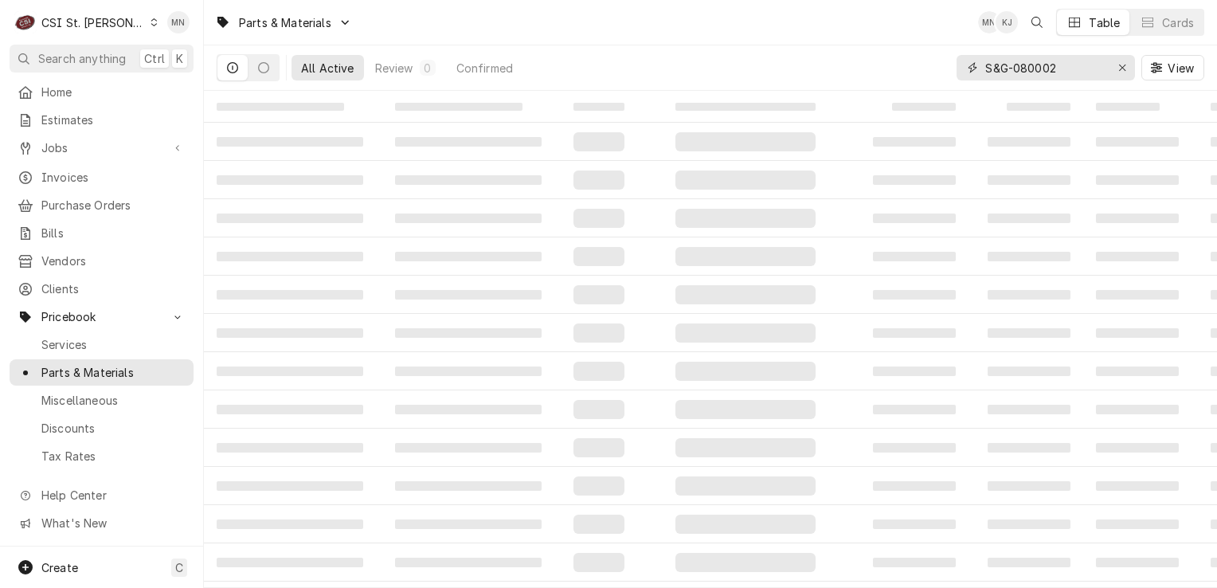
type input "S&G-080002"
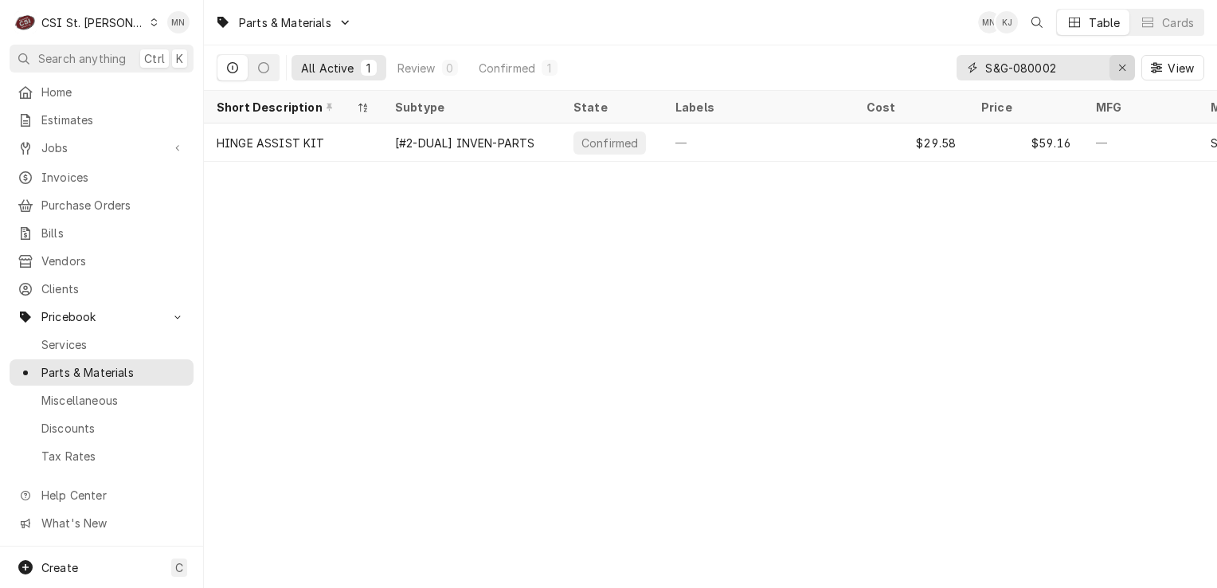
click at [1124, 68] on icon "Erase input" at bounding box center [1123, 67] width 9 height 11
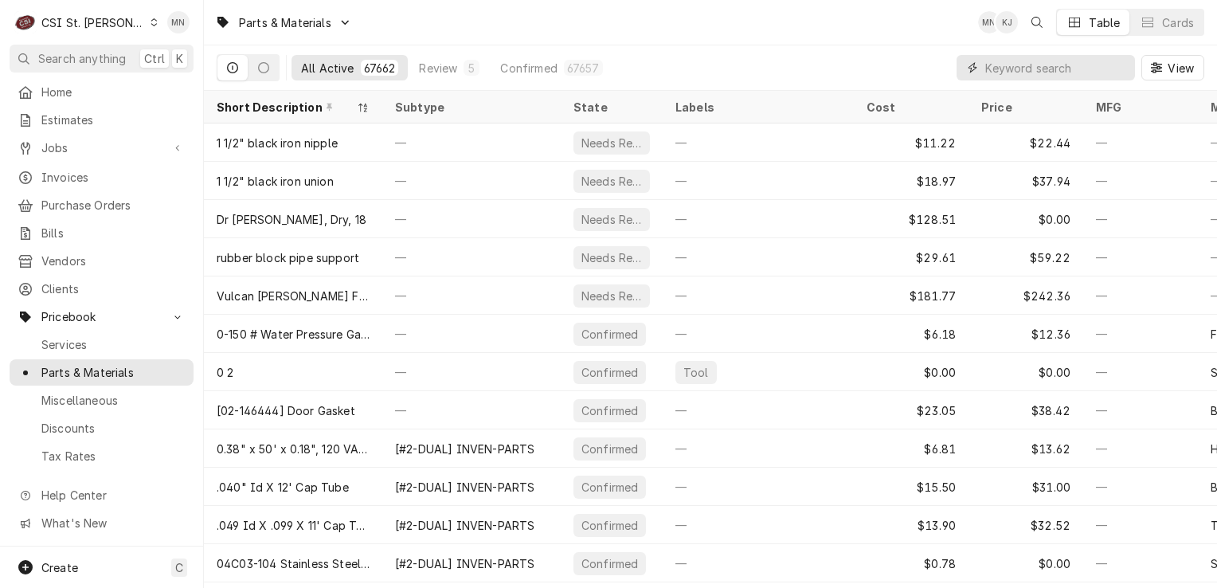
paste input "BRO-2475"
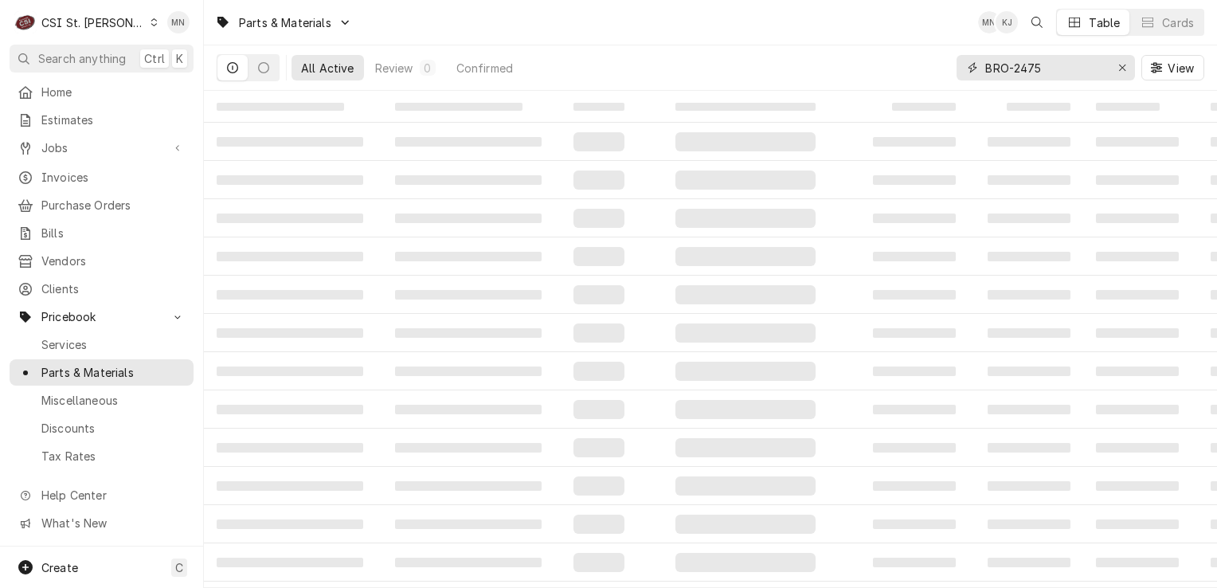
type input "BRO-2475"
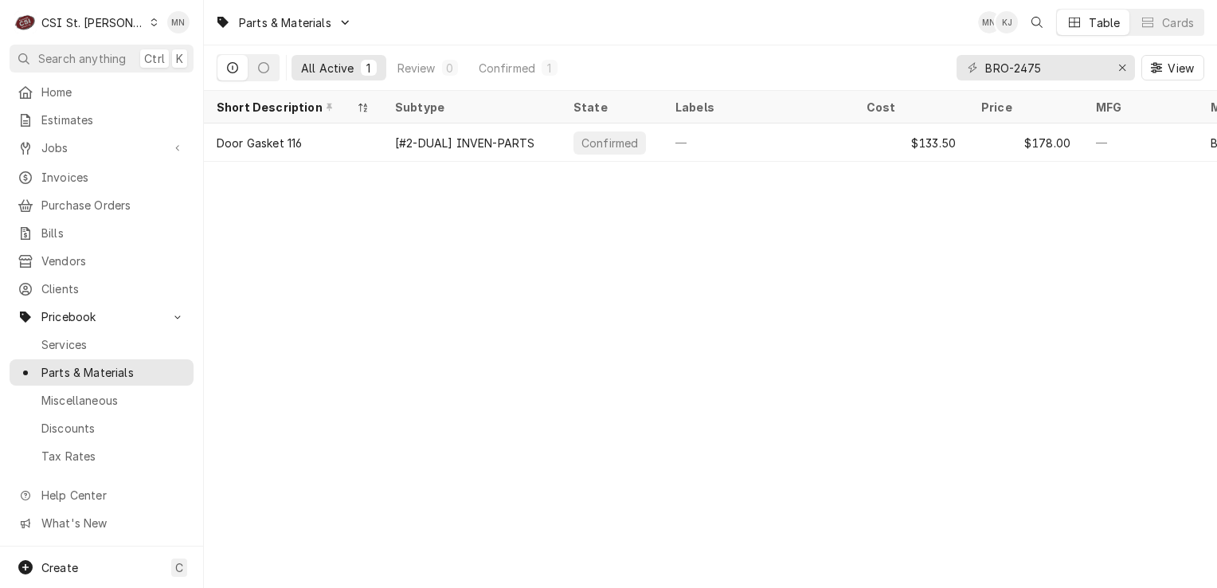
click at [84, 27] on div "CSI St. [PERSON_NAME]" at bounding box center [93, 22] width 104 height 17
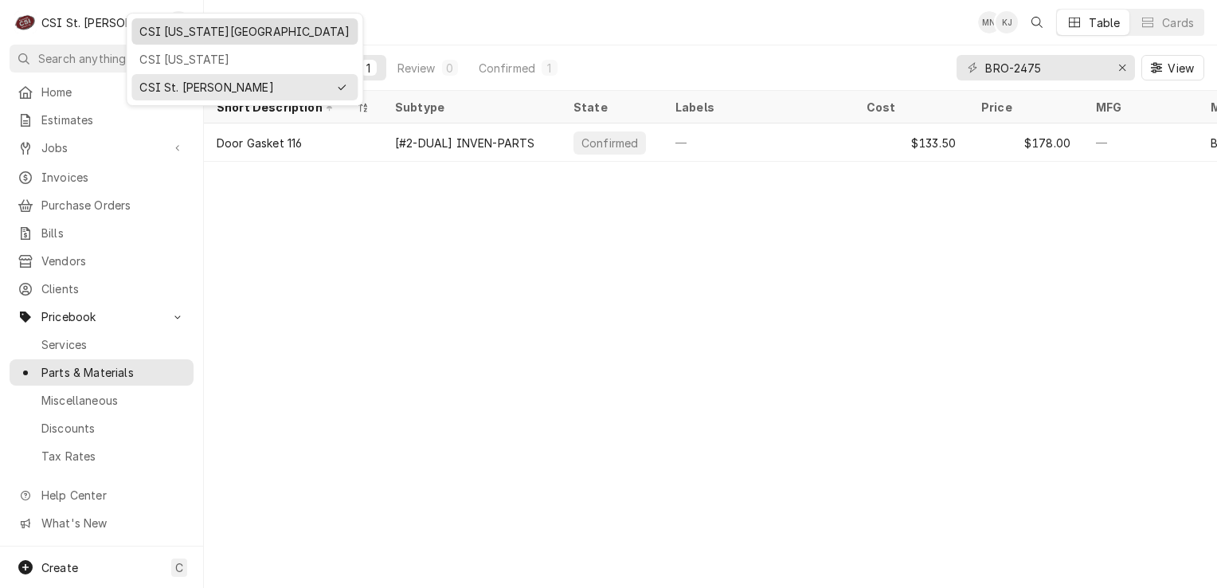
click at [143, 28] on div "CSI Kansas City" at bounding box center [244, 31] width 210 height 17
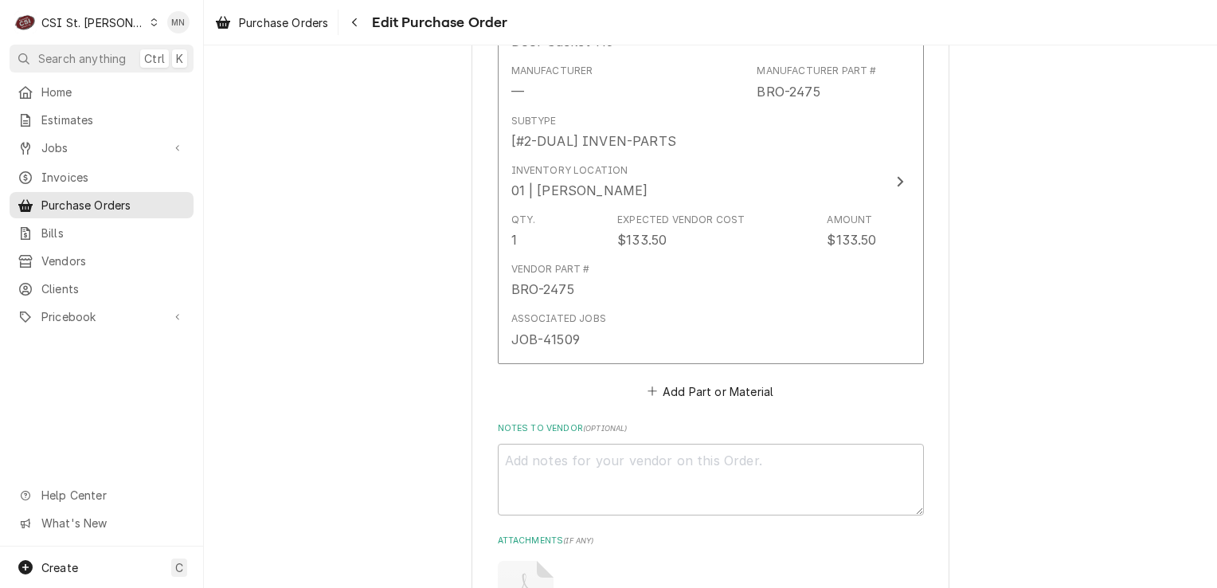
scroll to position [2470, 0]
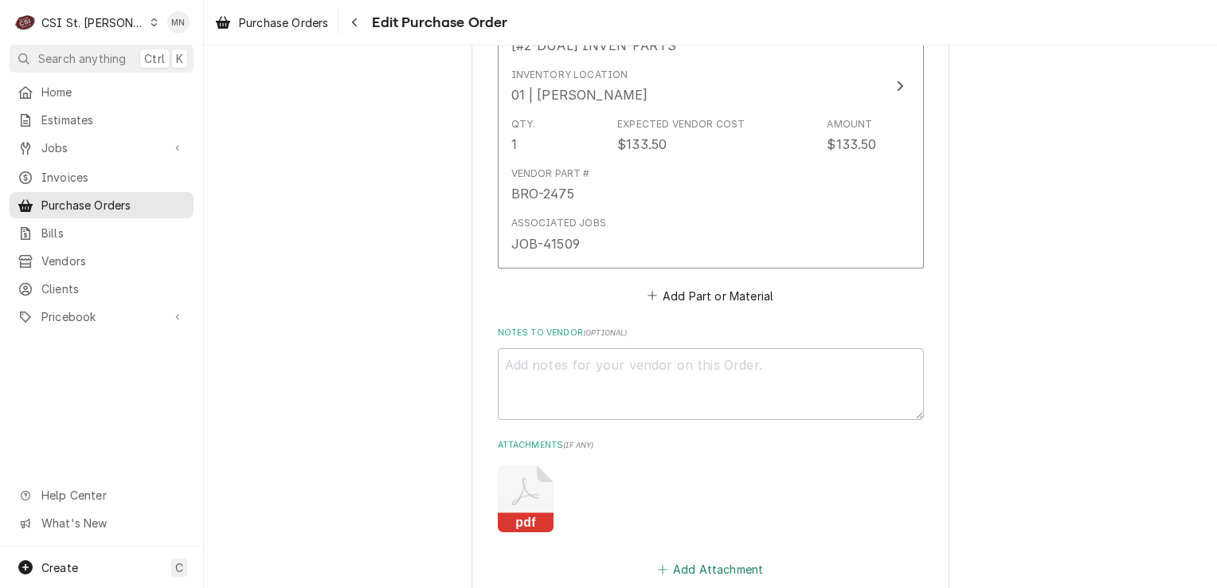
click at [714, 558] on button "Add Attachment" at bounding box center [711, 569] width 112 height 22
type textarea "x"
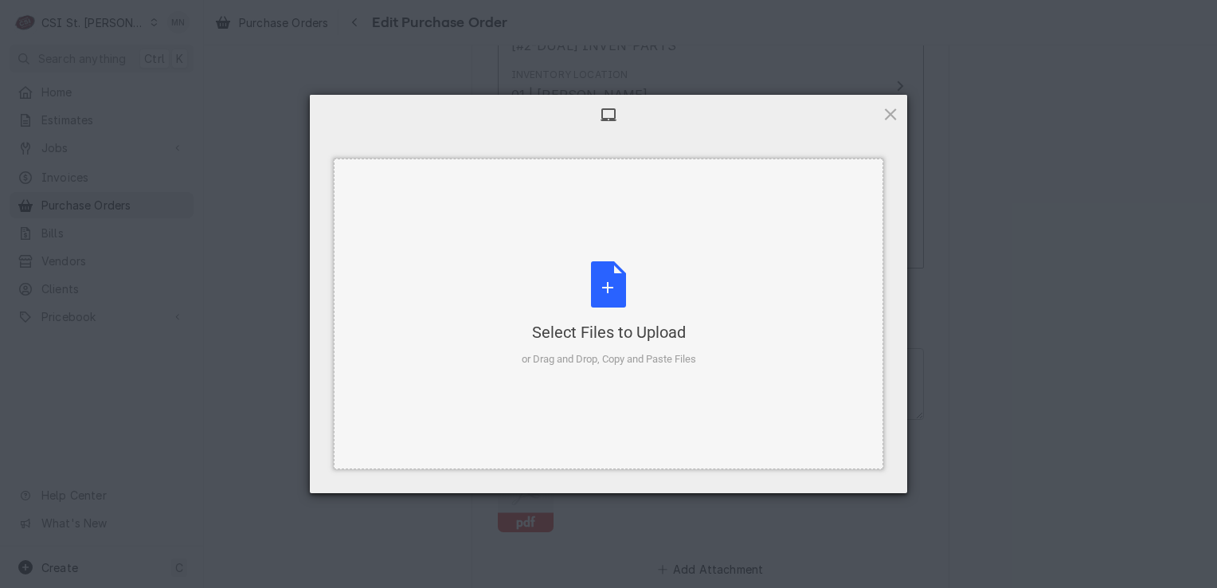
click at [649, 292] on div "Select Files to Upload or Drag and Drop, Copy and Paste Files" at bounding box center [609, 314] width 174 height 106
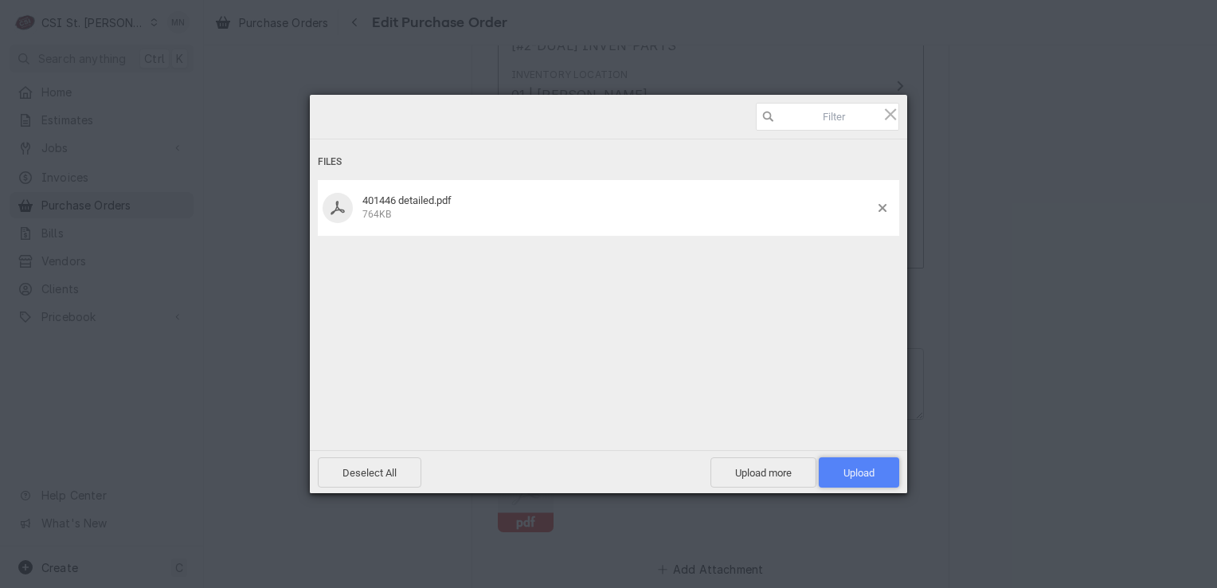
click at [825, 474] on span "Upload 1" at bounding box center [859, 472] width 80 height 30
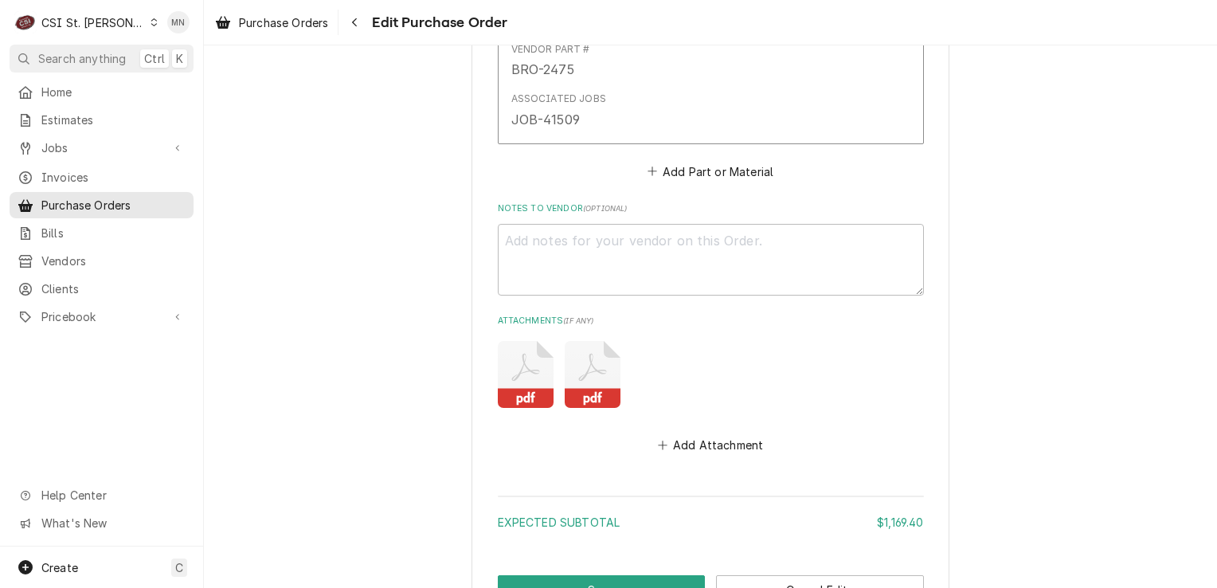
scroll to position [2694, 0]
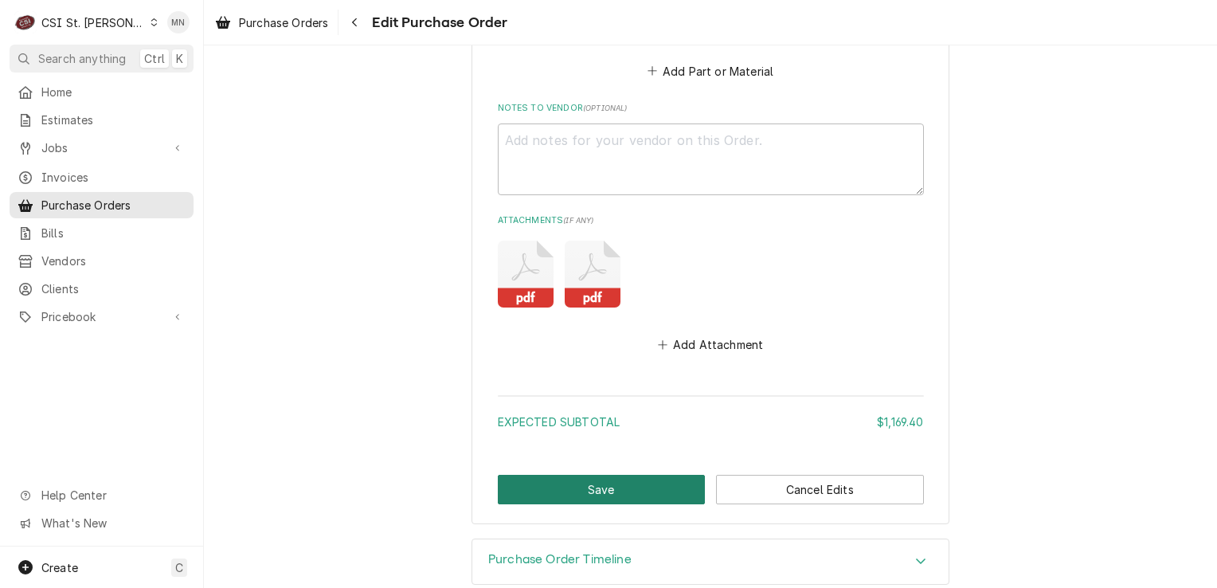
click at [625, 475] on button "Save" at bounding box center [602, 489] width 208 height 29
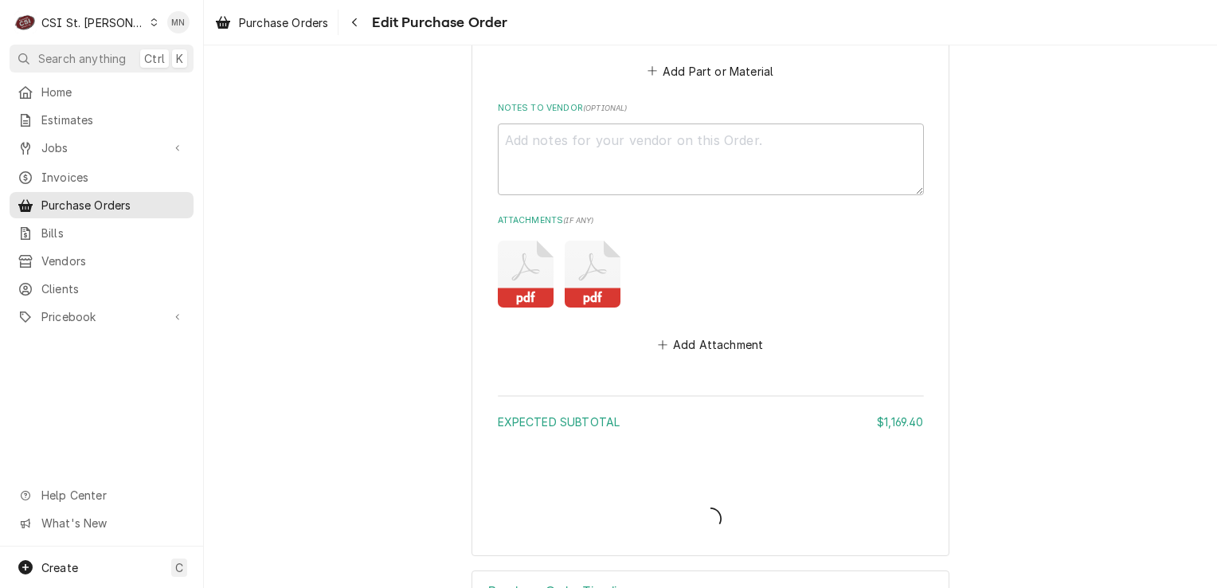
type textarea "x"
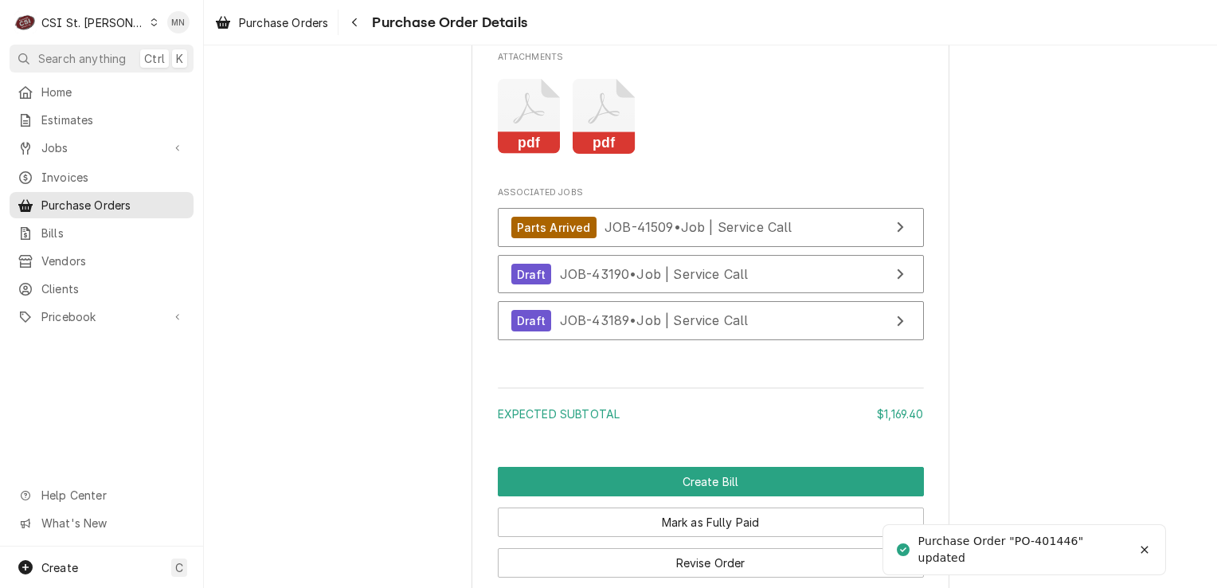
scroll to position [2948, 0]
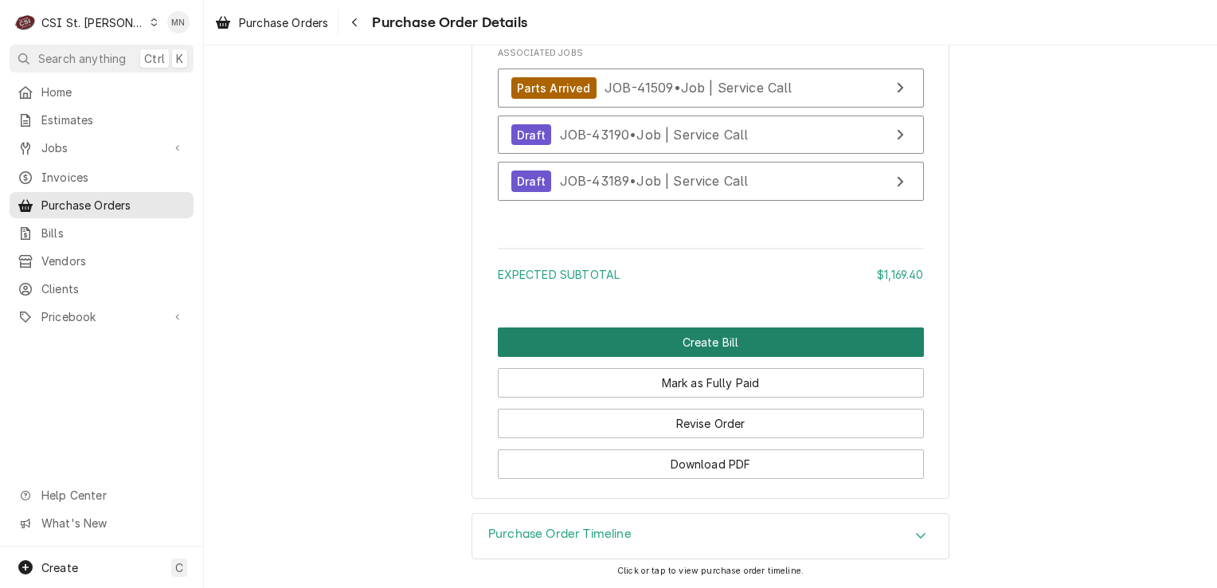
click at [686, 352] on button "Create Bill" at bounding box center [711, 341] width 426 height 29
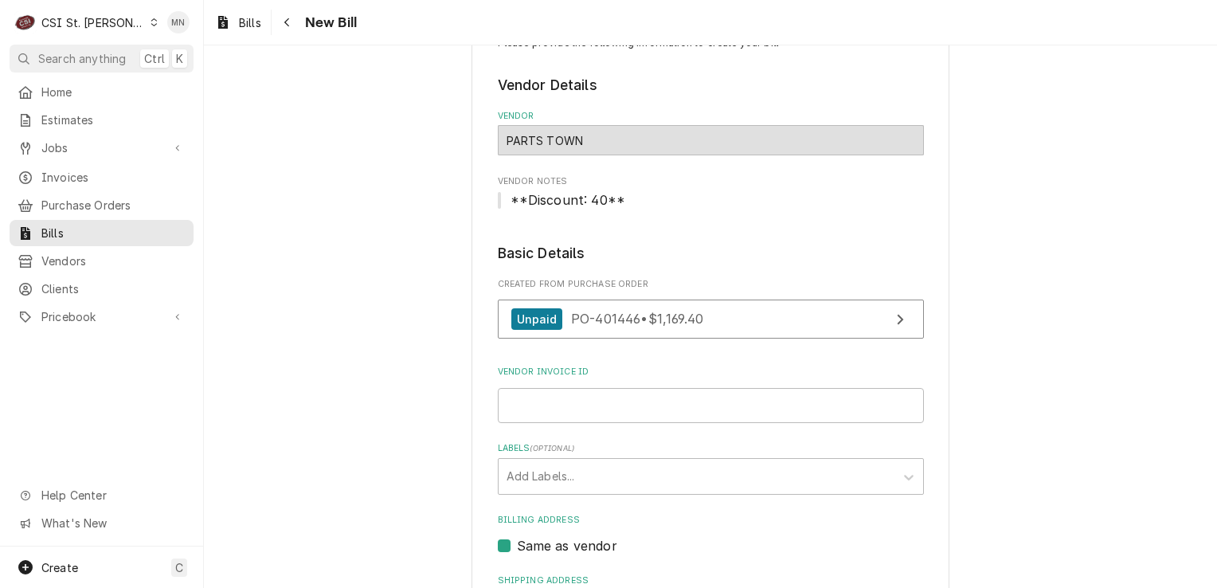
scroll to position [159, 0]
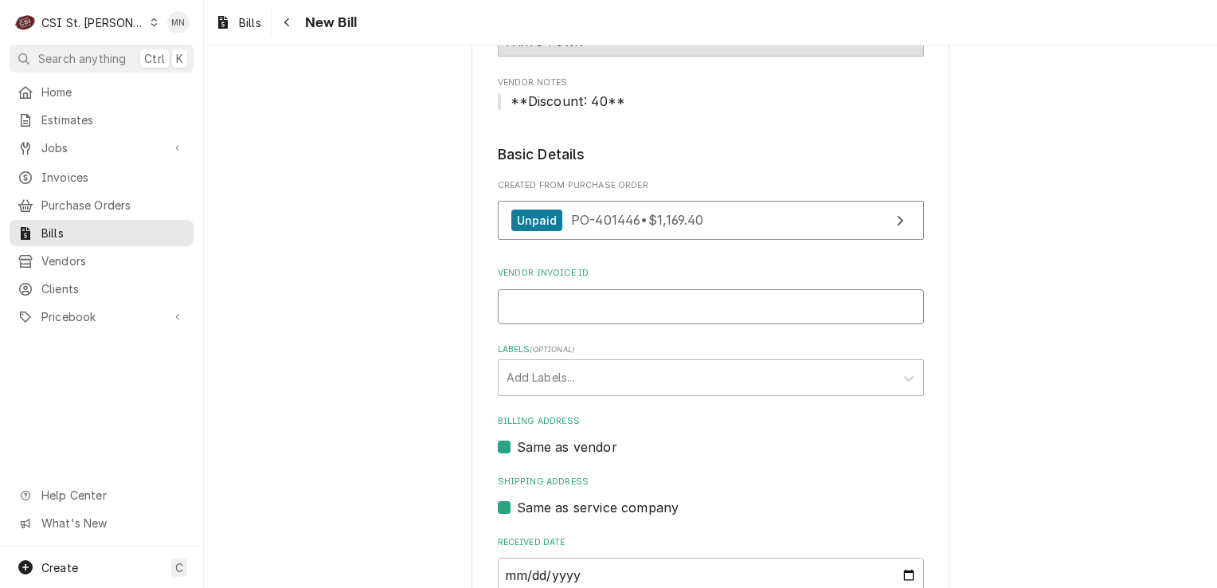
click at [554, 311] on input "Vendor Invoice ID" at bounding box center [711, 306] width 426 height 35
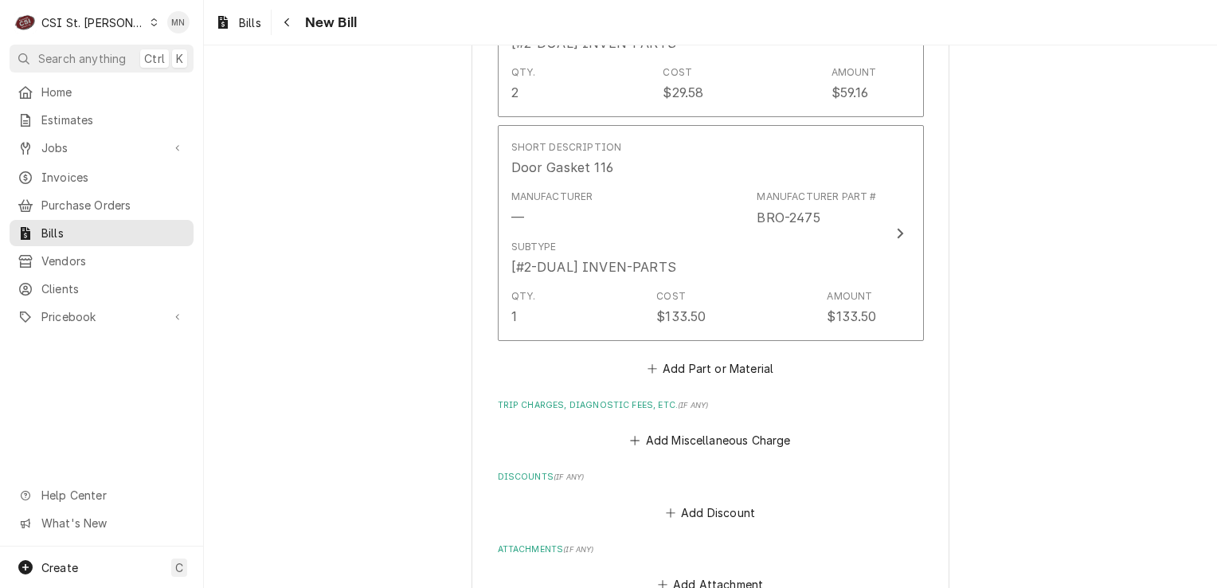
scroll to position [2151, 0]
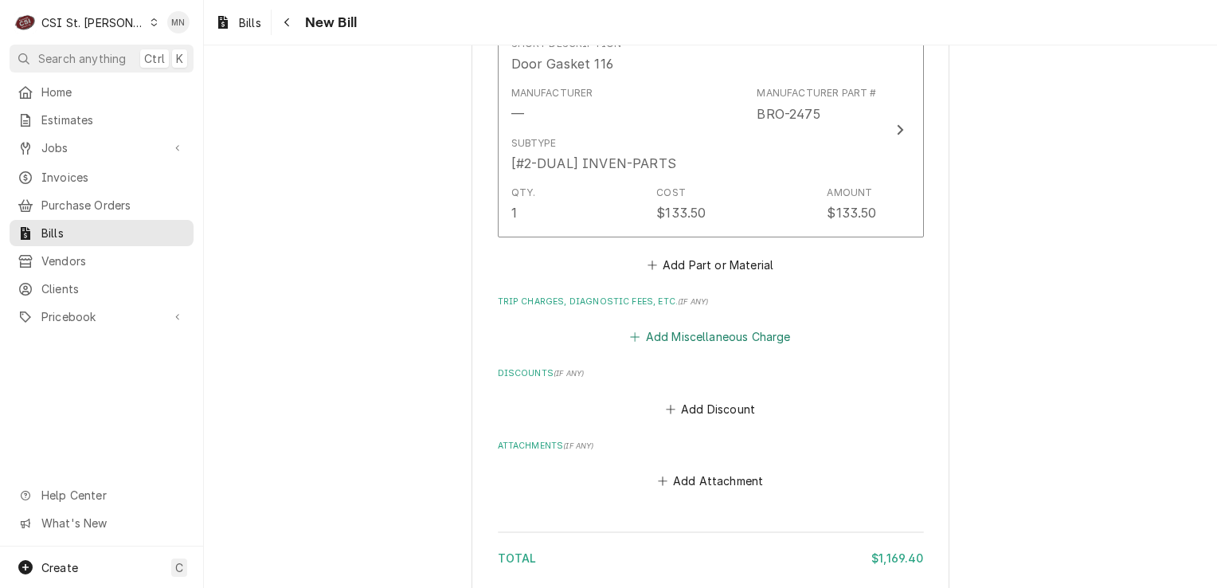
type input "2107170090"
click at [699, 326] on button "Add Miscellaneous Charge" at bounding box center [711, 337] width 166 height 22
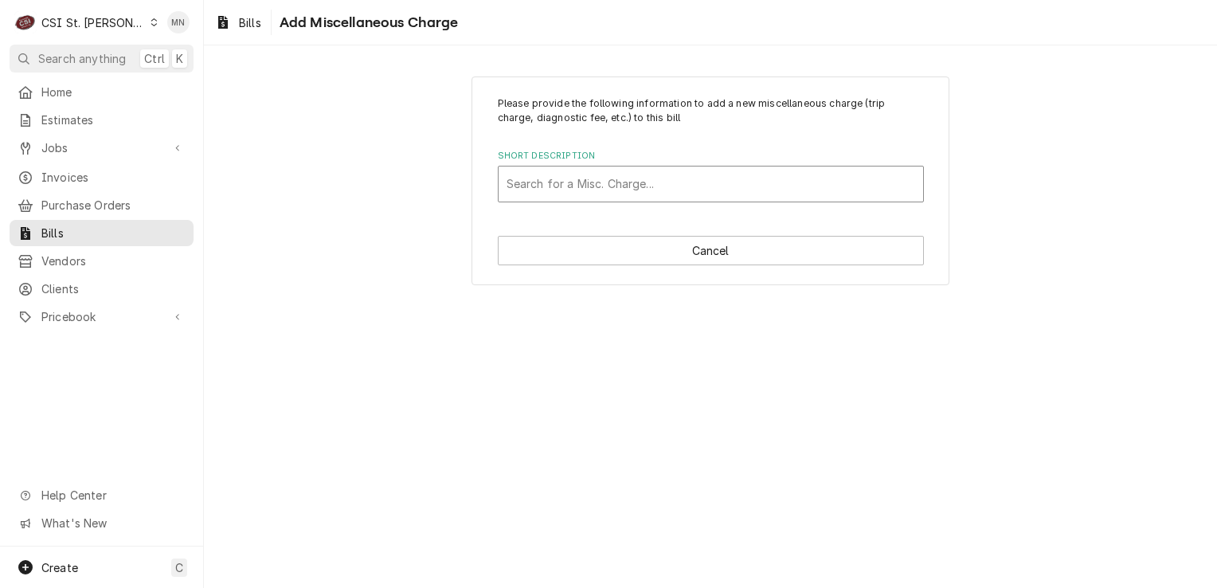
click at [564, 181] on div "Short Description" at bounding box center [711, 184] width 409 height 29
type input "ACOF"
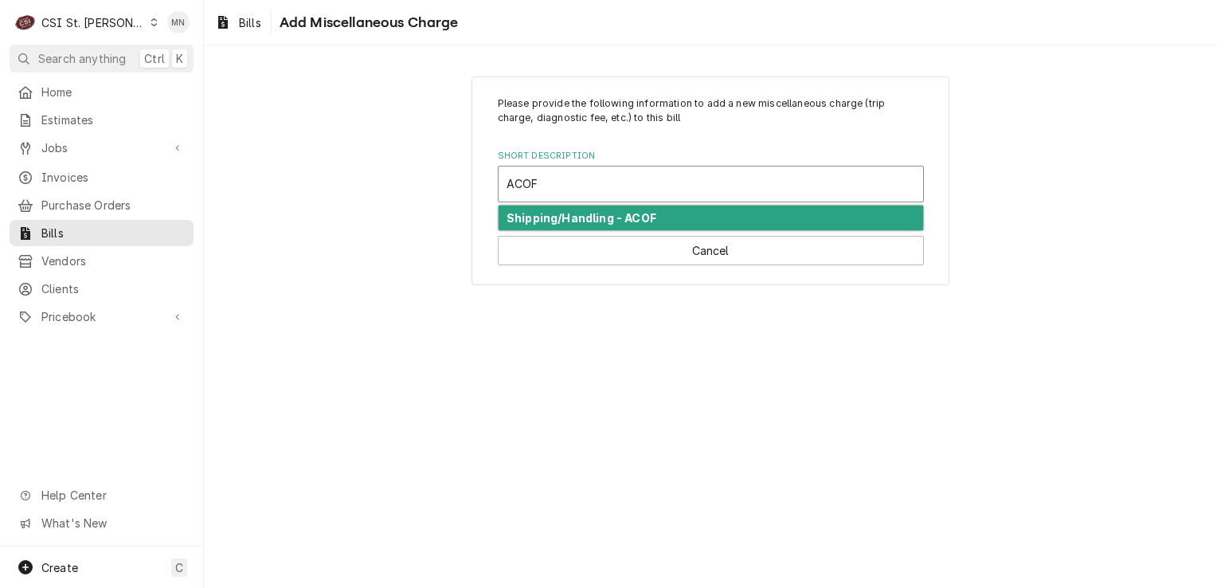
click at [566, 212] on strong "Shipping/Handling - ACOF" at bounding box center [582, 218] width 150 height 14
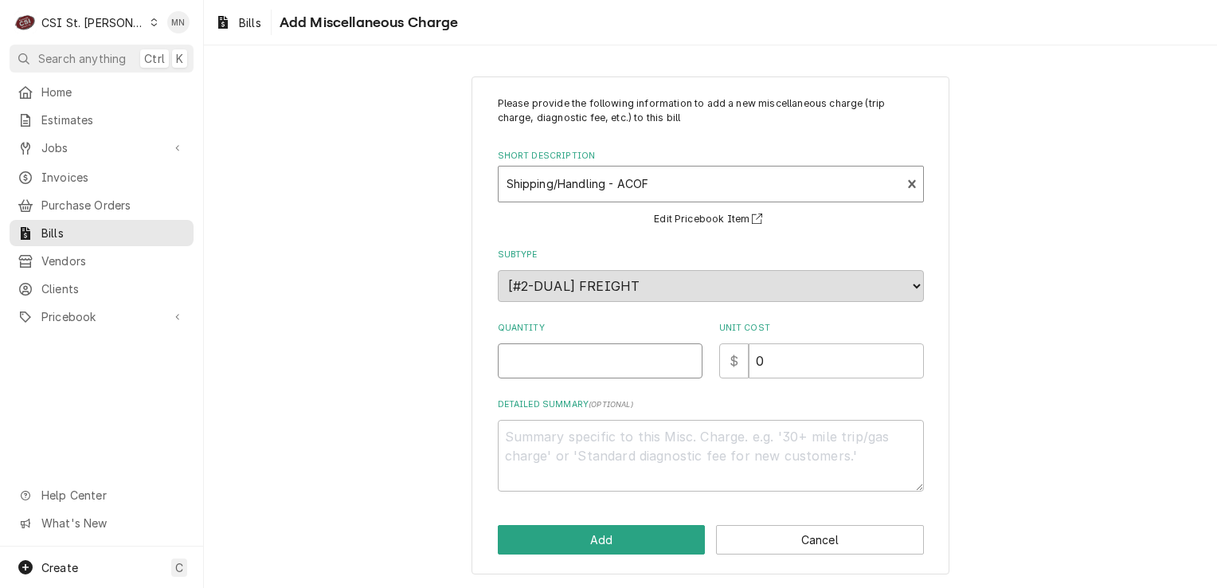
click at [587, 365] on input "Quantity" at bounding box center [600, 360] width 205 height 35
type textarea "x"
type input "1"
type textarea "x"
type input "3"
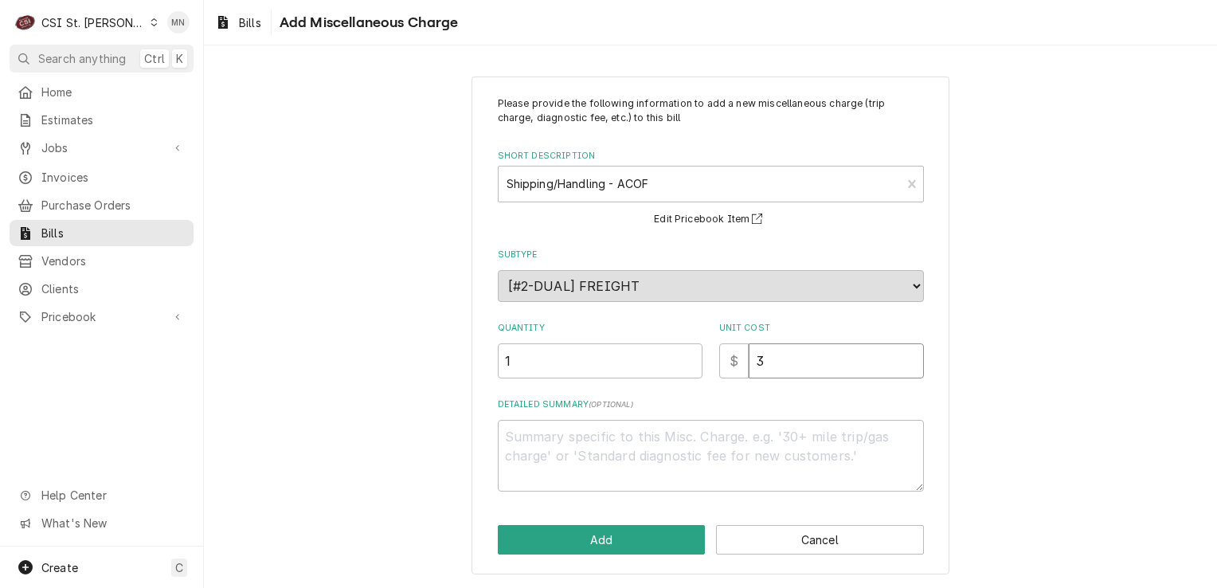
type textarea "x"
type input "39"
type textarea "x"
type input "39.4"
type textarea "x"
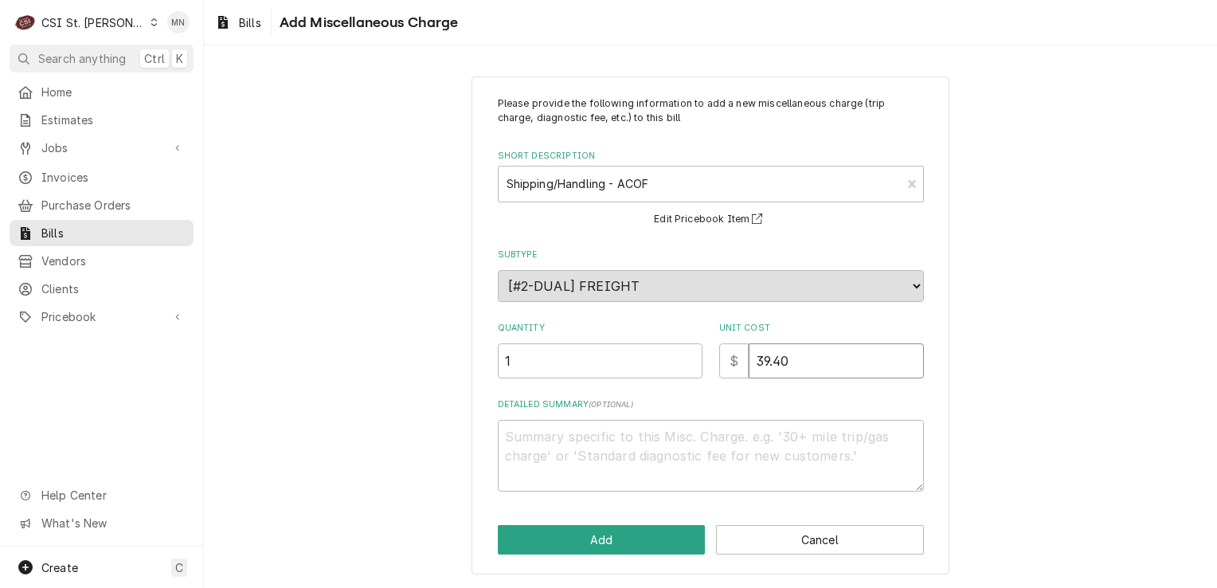
type input "39.40"
click at [546, 441] on textarea "Detailed Summary ( optional )" at bounding box center [711, 456] width 426 height 72
type textarea "x"
type textarea "A"
type textarea "x"
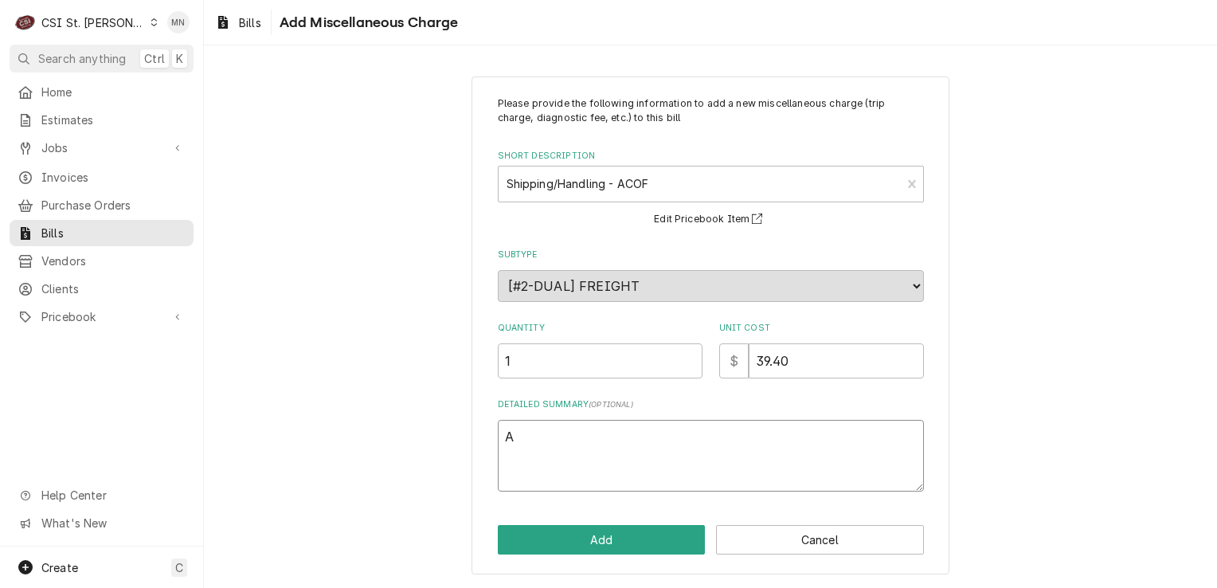
type textarea "AC"
type textarea "x"
type textarea "ACO"
type textarea "x"
type textarea "ACOF"
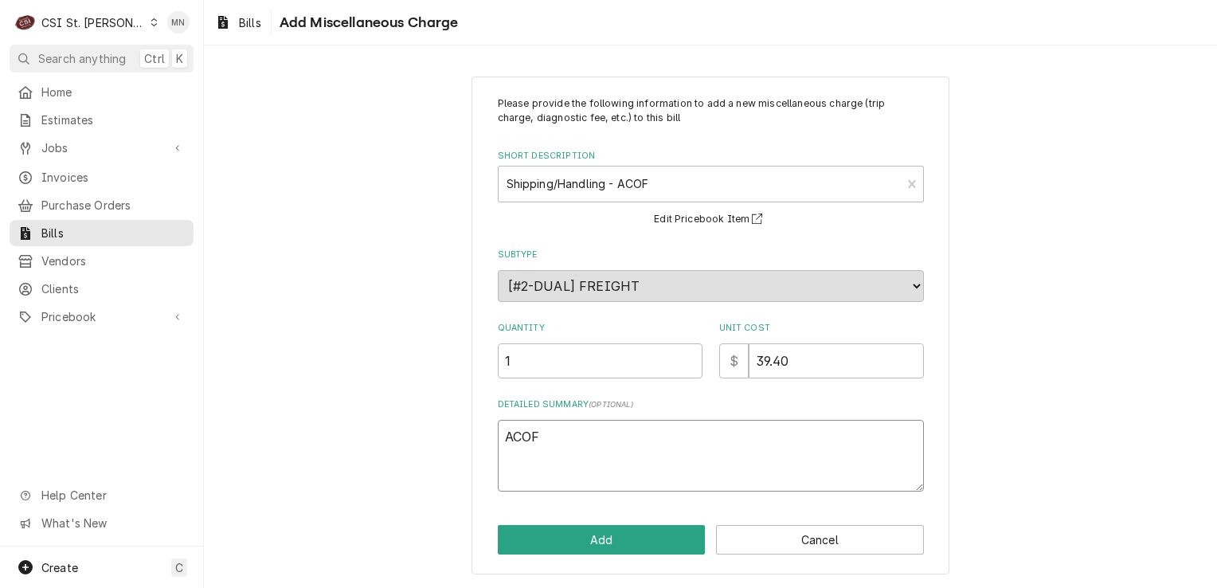
type textarea "x"
type textarea "ACOF"
type textarea "x"
type textarea "ACOF $"
type textarea "x"
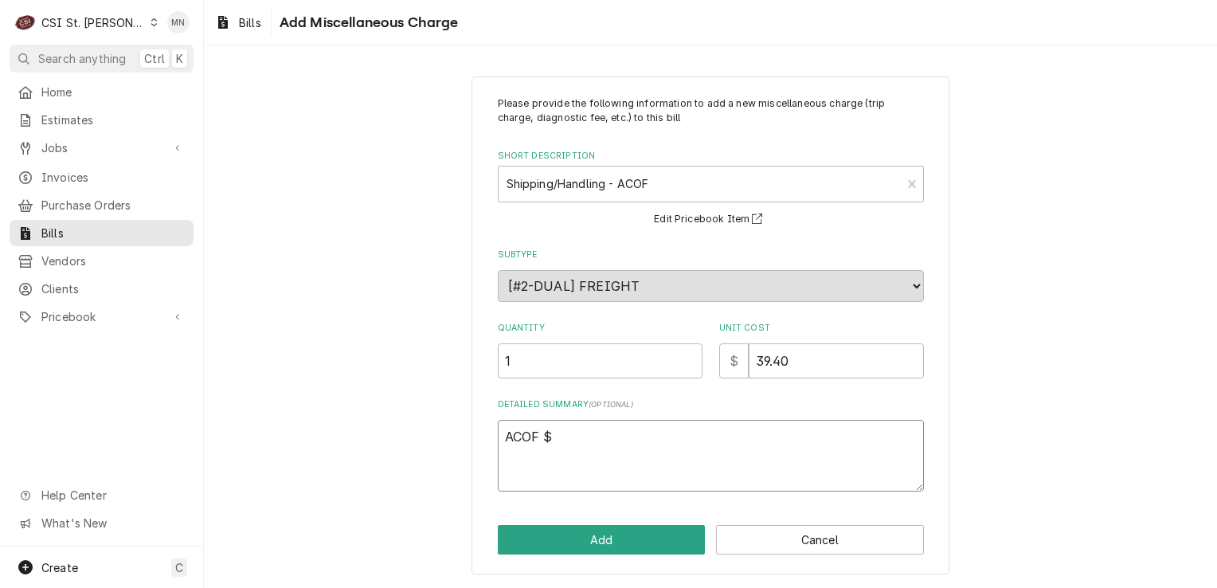
type textarea "ACOF $"
type textarea "x"
type textarea "ACOF $ 3"
type textarea "x"
type textarea "ACOF $ 39"
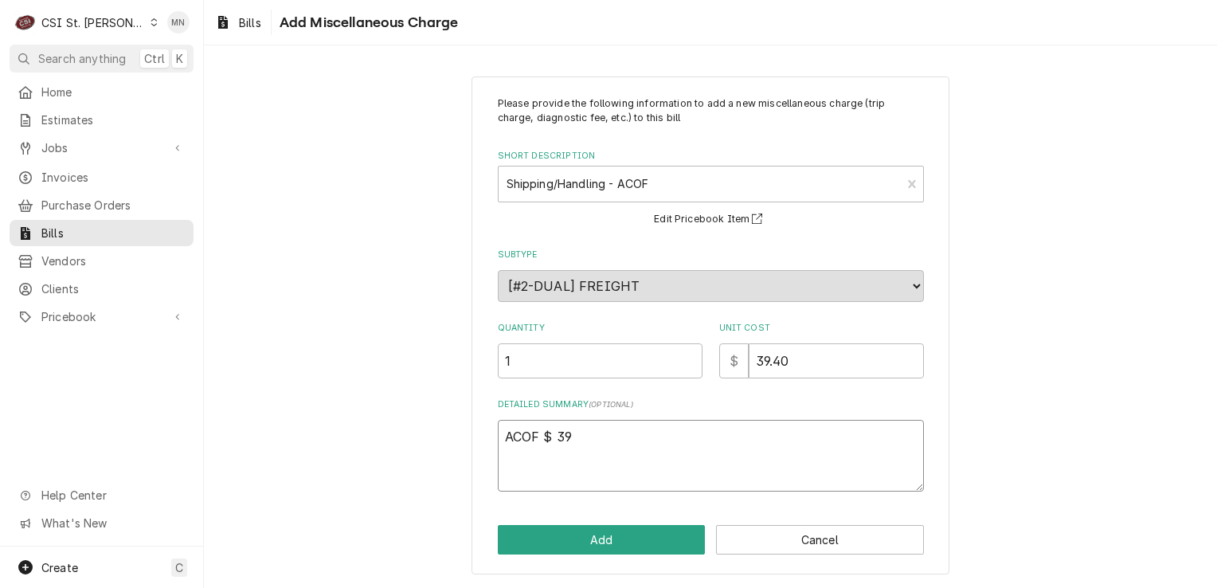
type textarea "x"
type textarea "ACOF $ 39."
type textarea "x"
type textarea "ACOF $ 39.4"
type textarea "x"
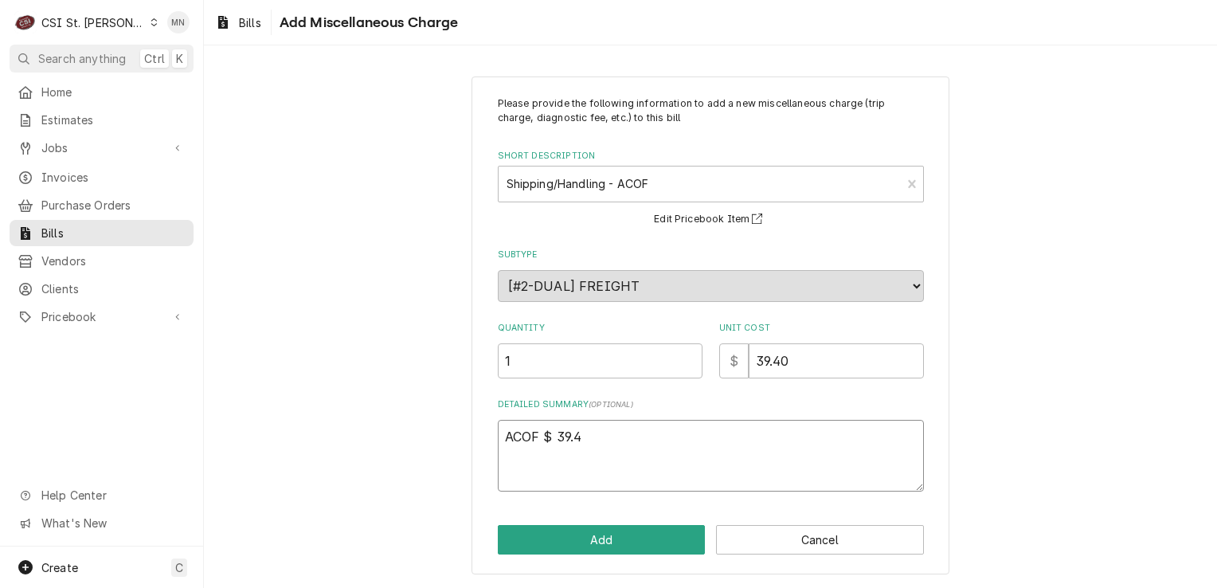
type textarea "ACOF $ 39.40"
type textarea "x"
type textarea "ACOF $ 39.40"
type textarea "x"
type textarea "ACOF $ 39.40 P"
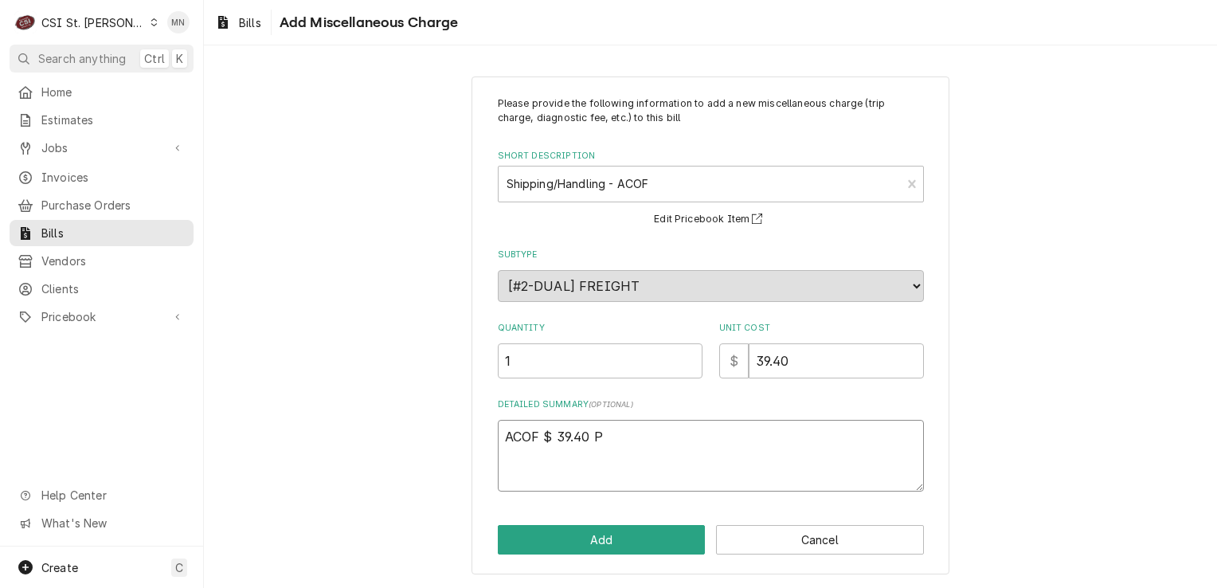
type textarea "x"
type textarea "ACOF $ 39.40 Pa"
type textarea "x"
type textarea "ACOF $ 39.40 Par"
type textarea "x"
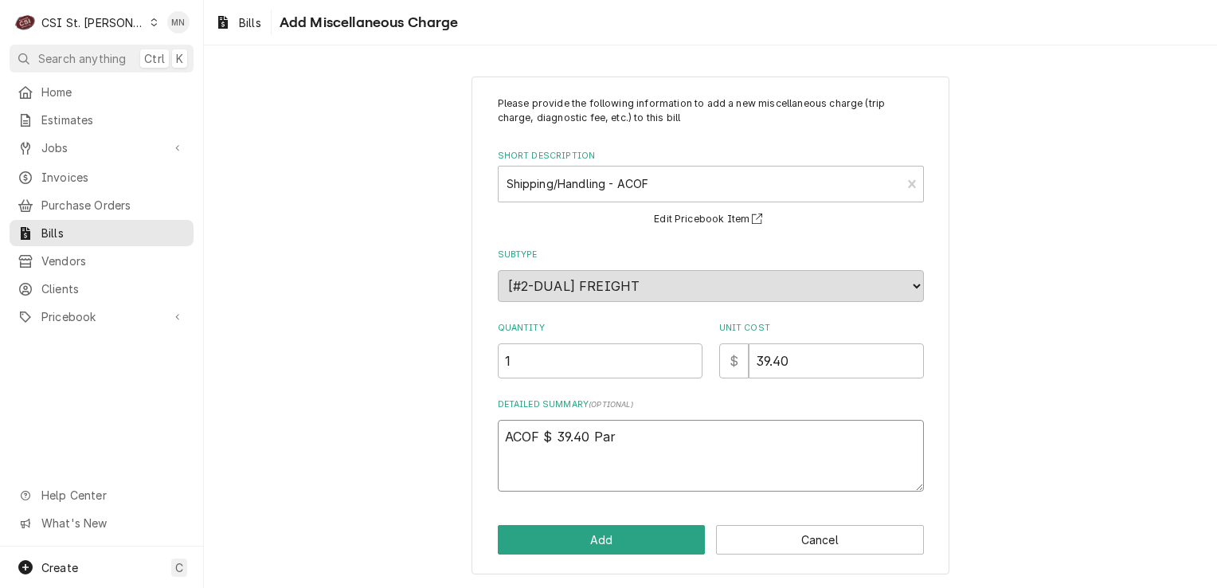
type textarea "ACOF $ 39.40 Part"
type textarea "x"
type textarea "ACOF $ 39.40 Parts"
type textarea "x"
type textarea "ACOF $ 39.40 Partst"
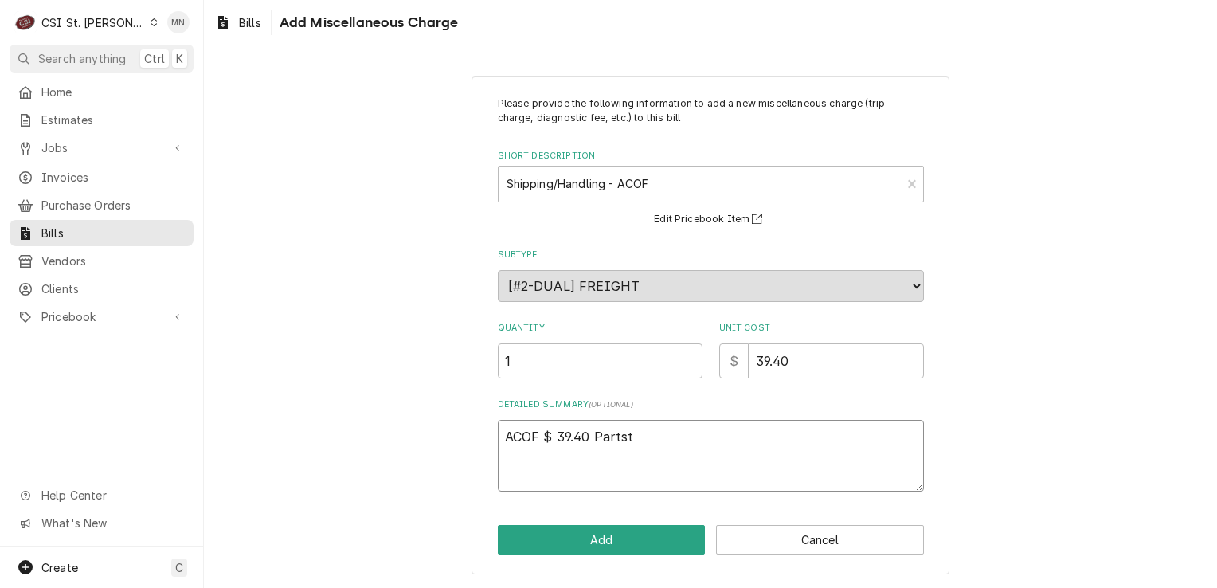
type textarea "x"
type textarea "ACOF $ 39.40 Partsto"
type textarea "x"
type textarea "ACOF $ 39.40 Partstow"
type textarea "x"
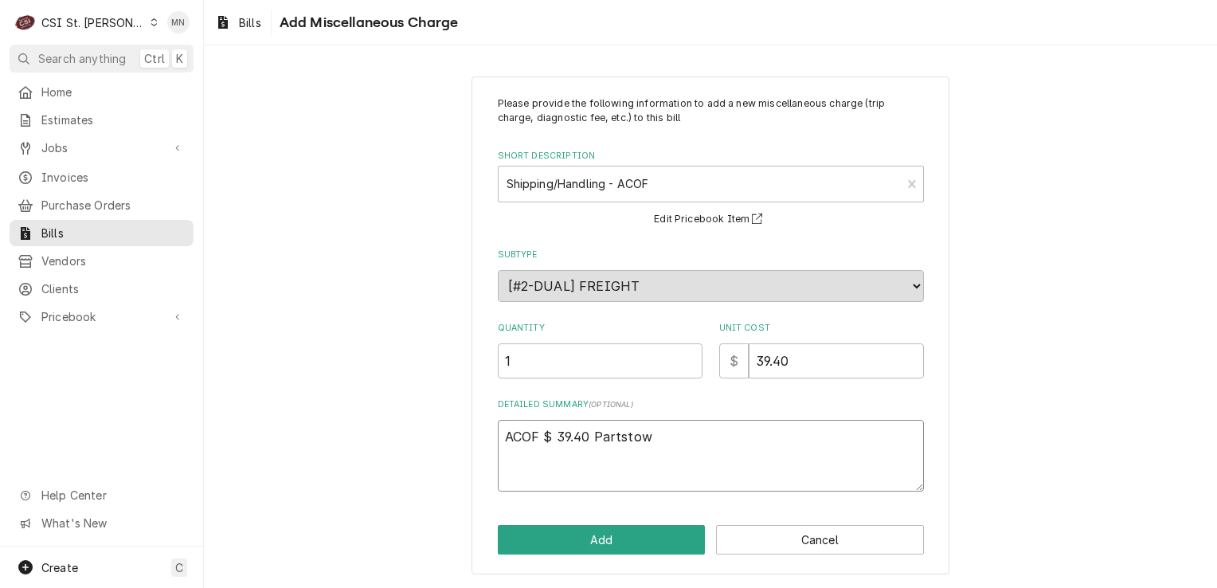
type textarea "ACOF $ 39.40 Partstown"
type textarea "x"
type textarea "ACOF $ 39.40 Partstown"
type textarea "x"
type textarea "ACOF $ 39.40 Partstown 2"
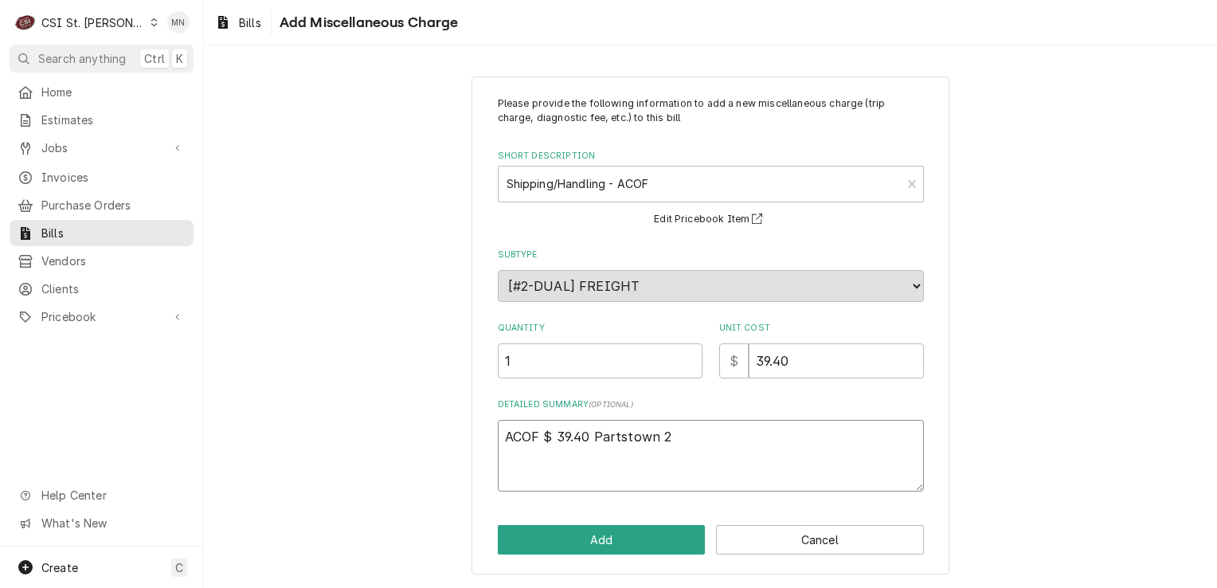
type textarea "x"
type textarea "ACOF $ 39.40 Partstown 21"
type textarea "x"
type textarea "ACOF $ 39.40 Partstown 210"
type textarea "x"
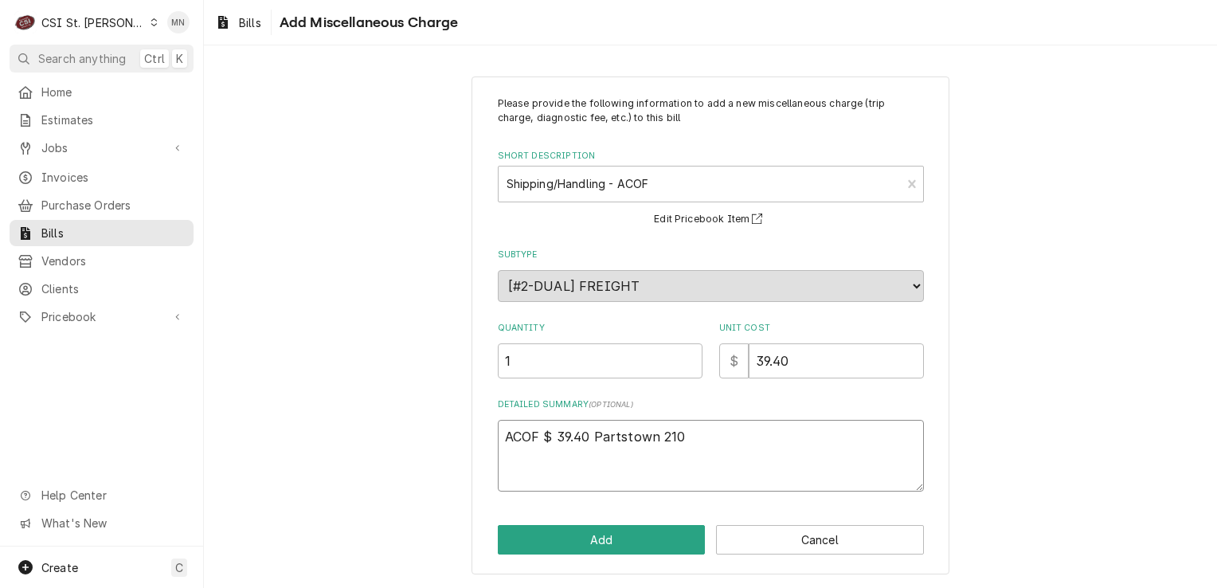
type textarea "ACOF $ 39.40 Partstown 2107"
type textarea "x"
type textarea "ACOF $ 39.40 Partstown 21071"
type textarea "x"
type textarea "ACOF $ 39.40 Partstown 210717"
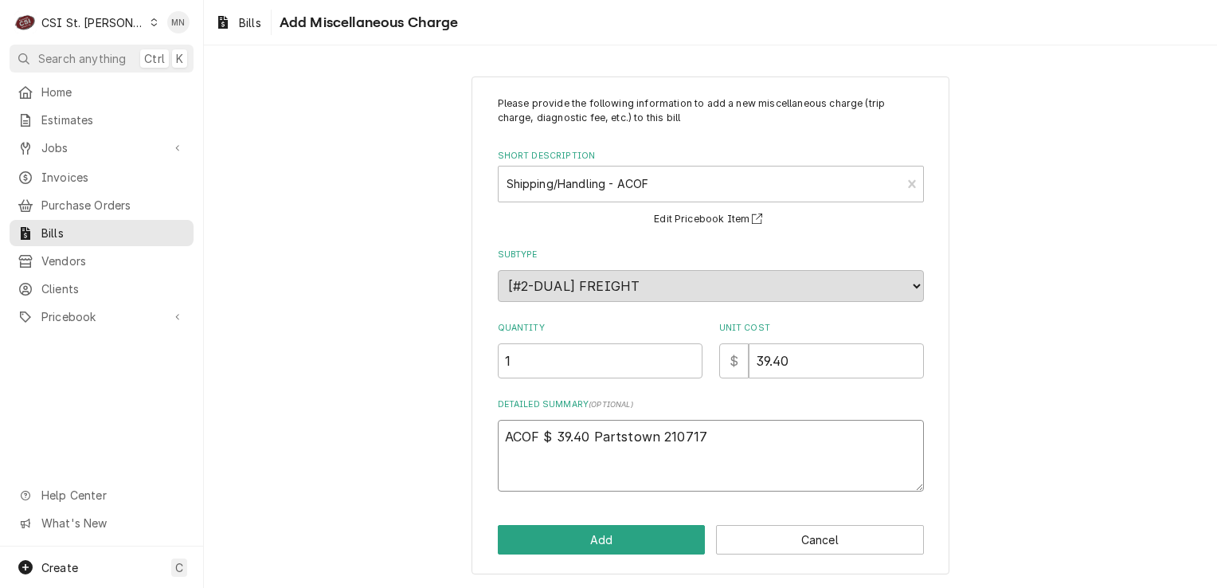
type textarea "x"
type textarea "ACOF $ 39.40 Partstown 2107170"
type textarea "x"
type textarea "ACOF $ 39.40 Partstown 21071700"
type textarea "x"
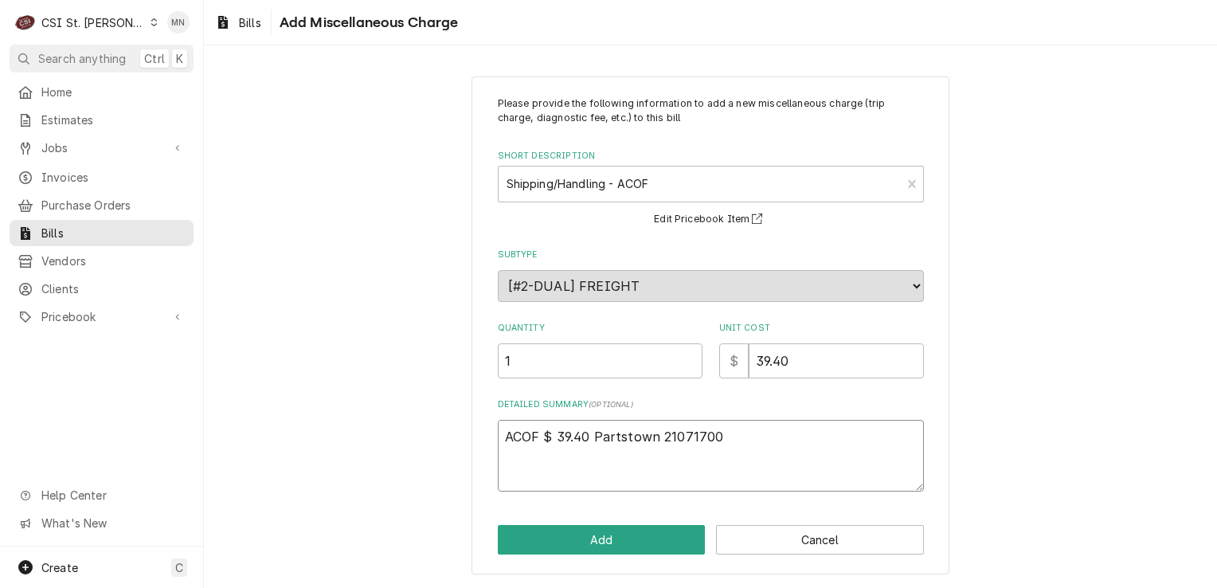
type textarea "ACOF $ 39.40 Partstown 210717009"
type textarea "x"
type textarea "ACOF $ 39.40 Partstown 2107170090"
click at [576, 535] on button "Add" at bounding box center [602, 539] width 208 height 29
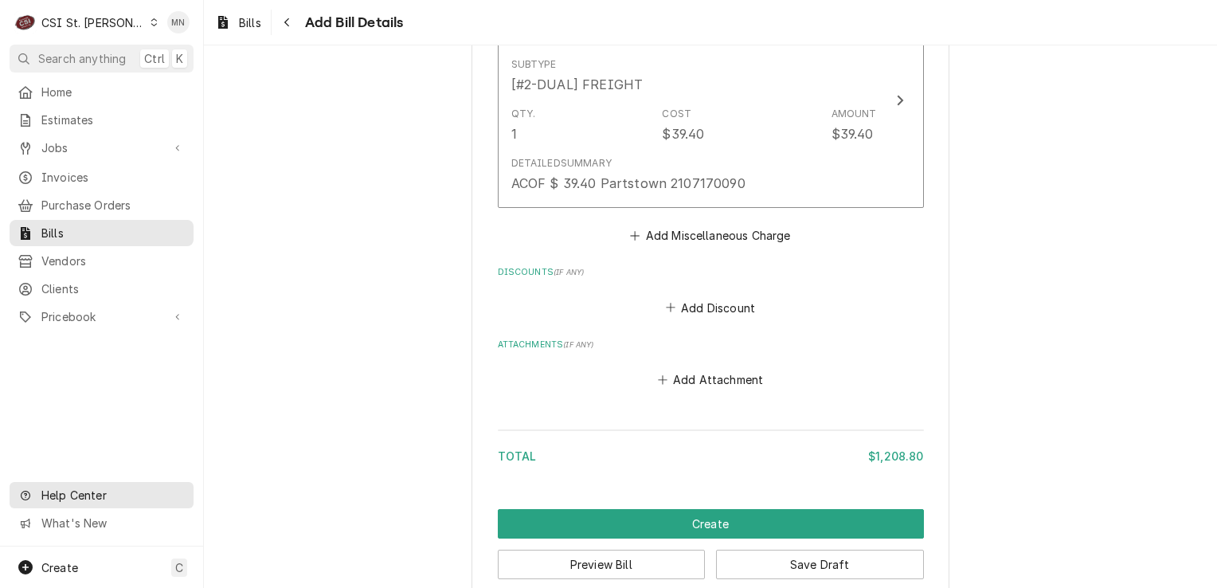
scroll to position [2477, 0]
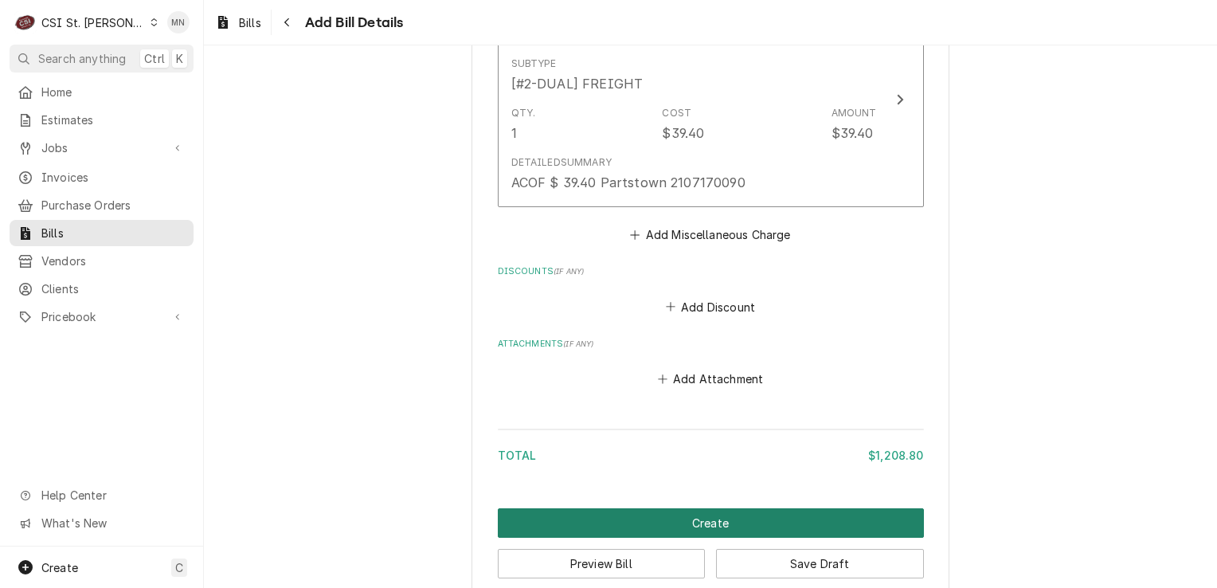
click at [683, 508] on button "Create" at bounding box center [711, 522] width 426 height 29
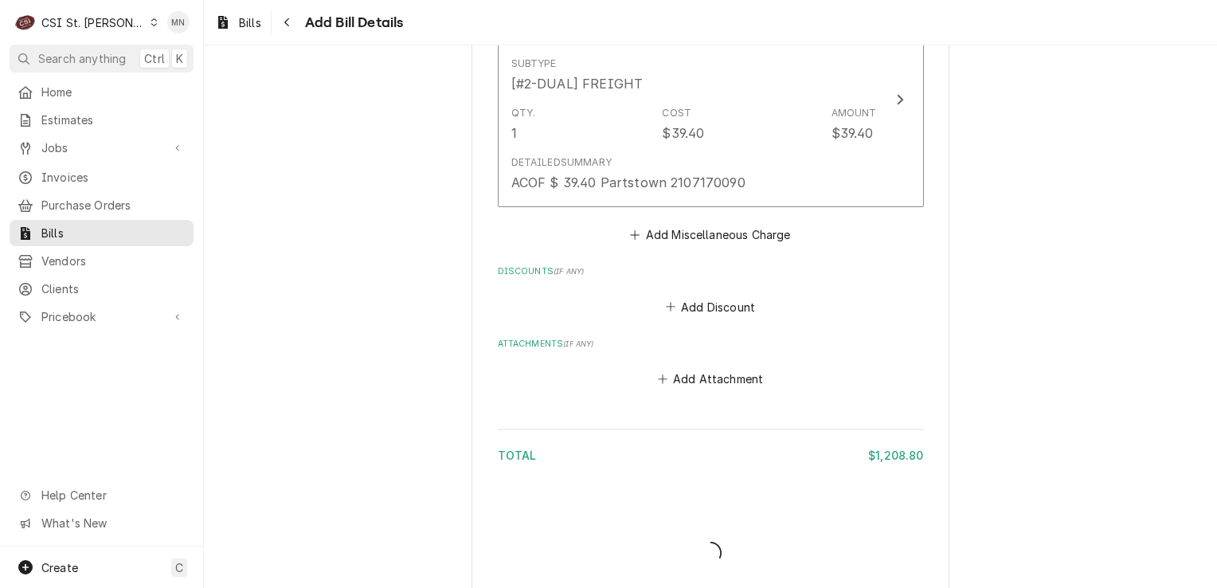
scroll to position [2470, 0]
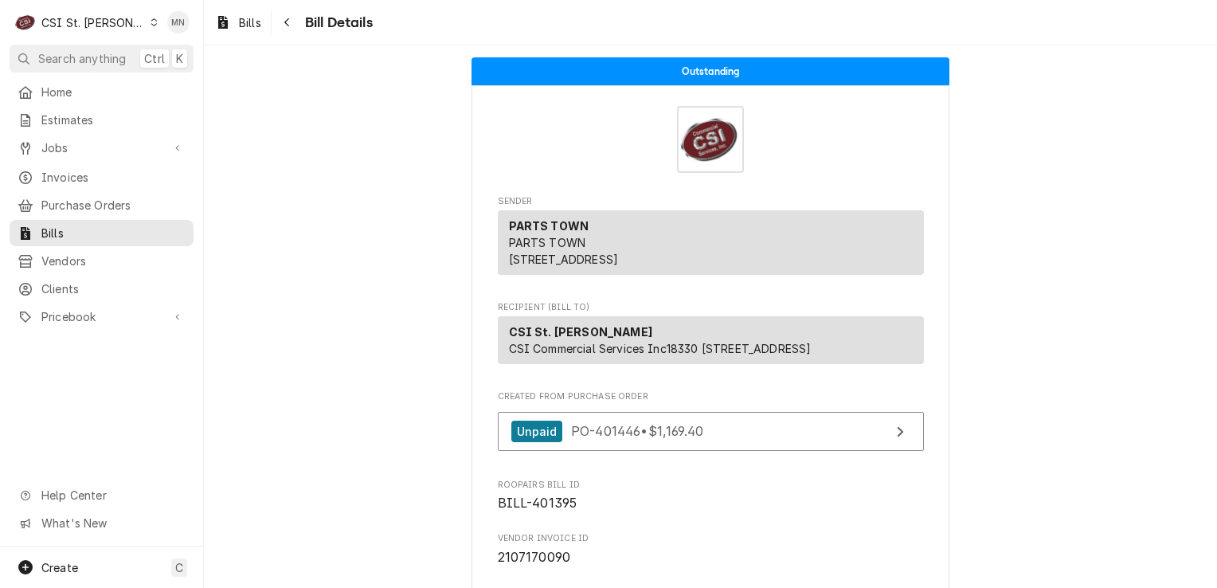
click at [151, 22] on icon "Dynamic Content Wrapper" at bounding box center [154, 22] width 7 height 8
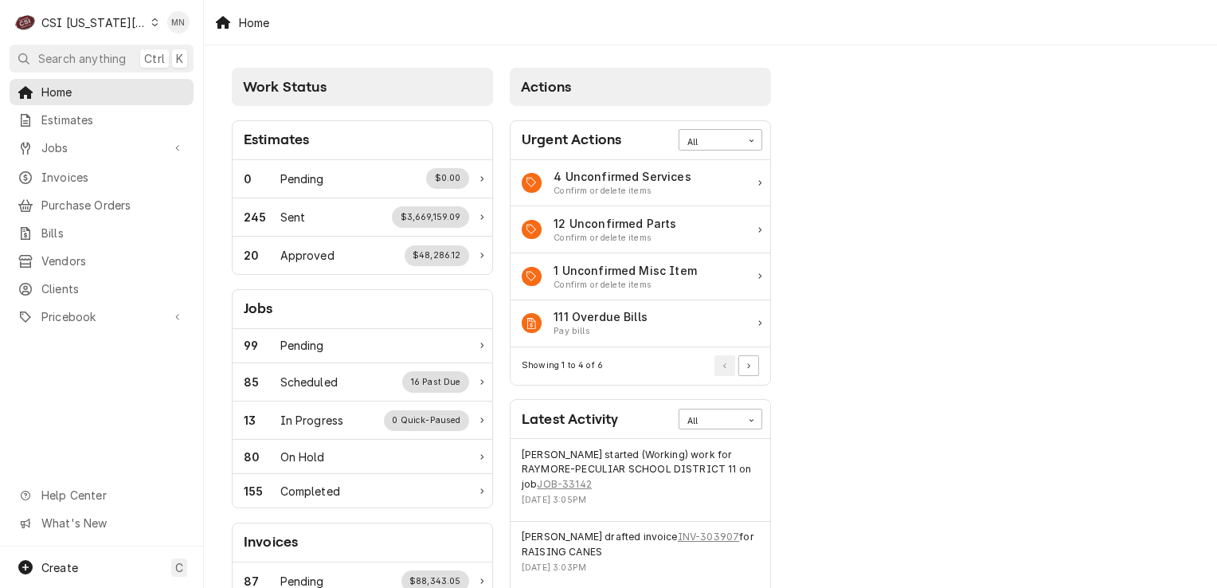
click at [121, 23] on div "CSI [US_STATE][GEOGRAPHIC_DATA]" at bounding box center [93, 22] width 105 height 17
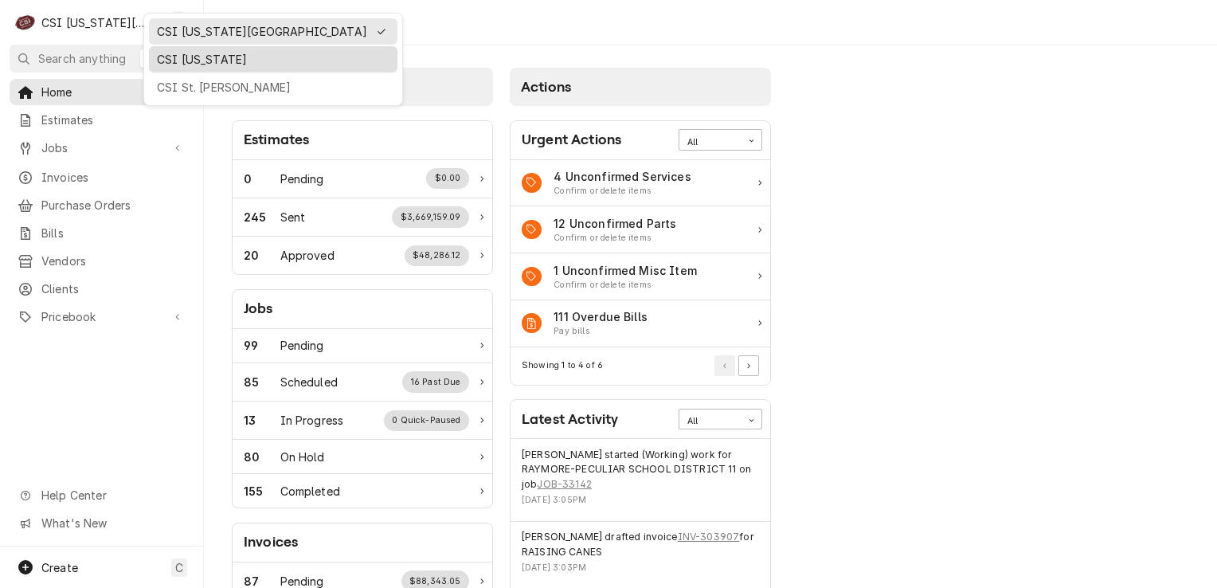
click at [198, 63] on div "CSI Kentucky" at bounding box center [273, 59] width 233 height 17
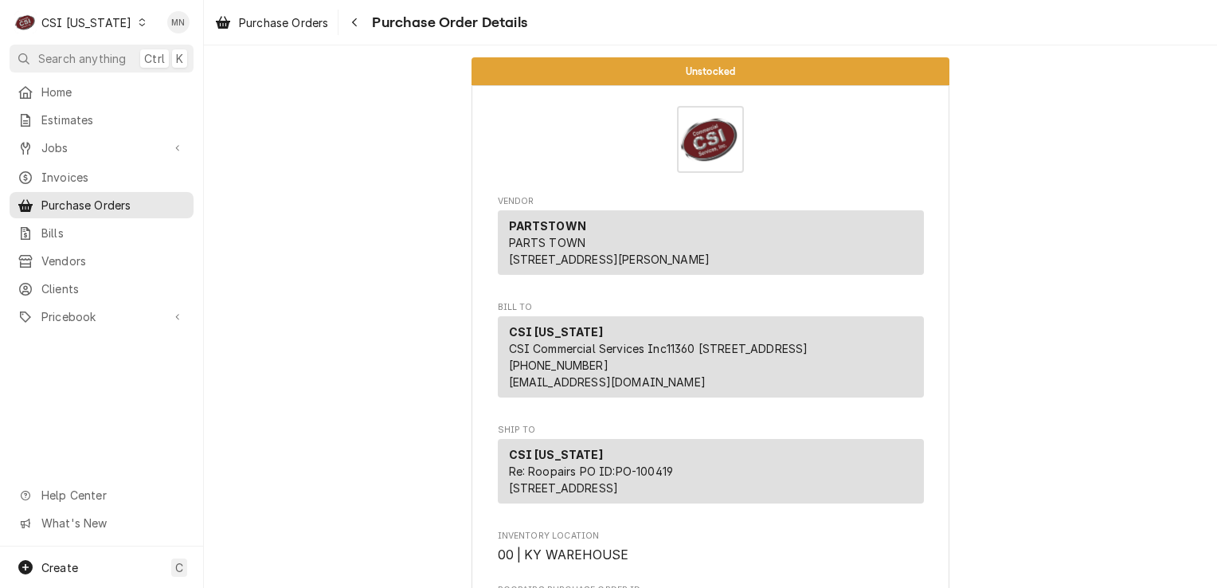
click at [99, 25] on div "CSI [US_STATE]" at bounding box center [86, 22] width 90 height 17
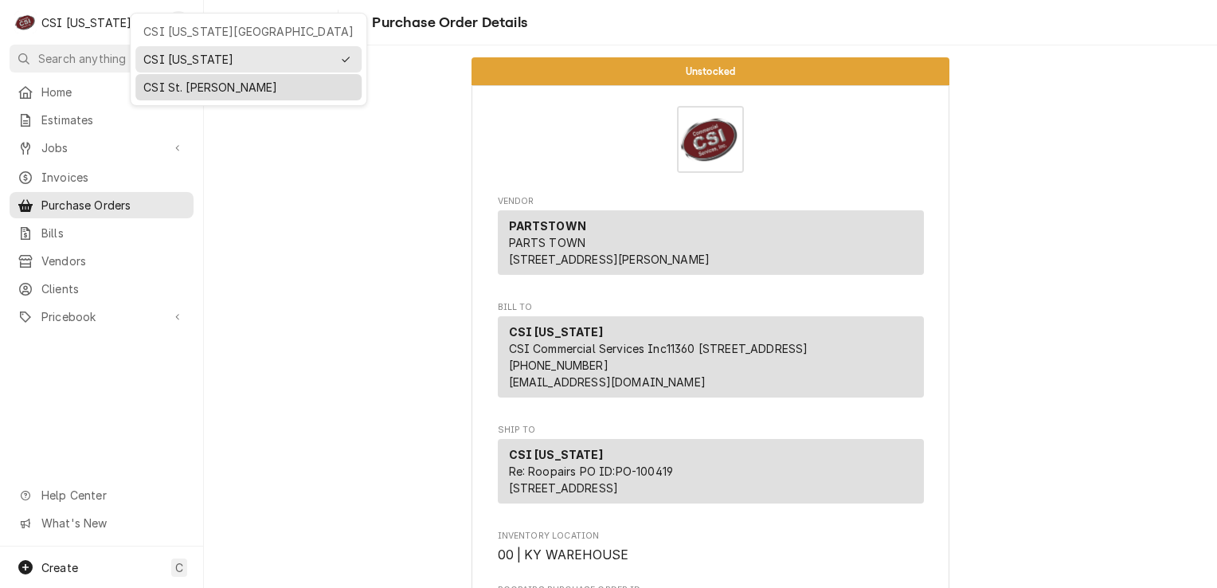
click at [178, 84] on div "CSI St. Louis" at bounding box center [248, 87] width 210 height 17
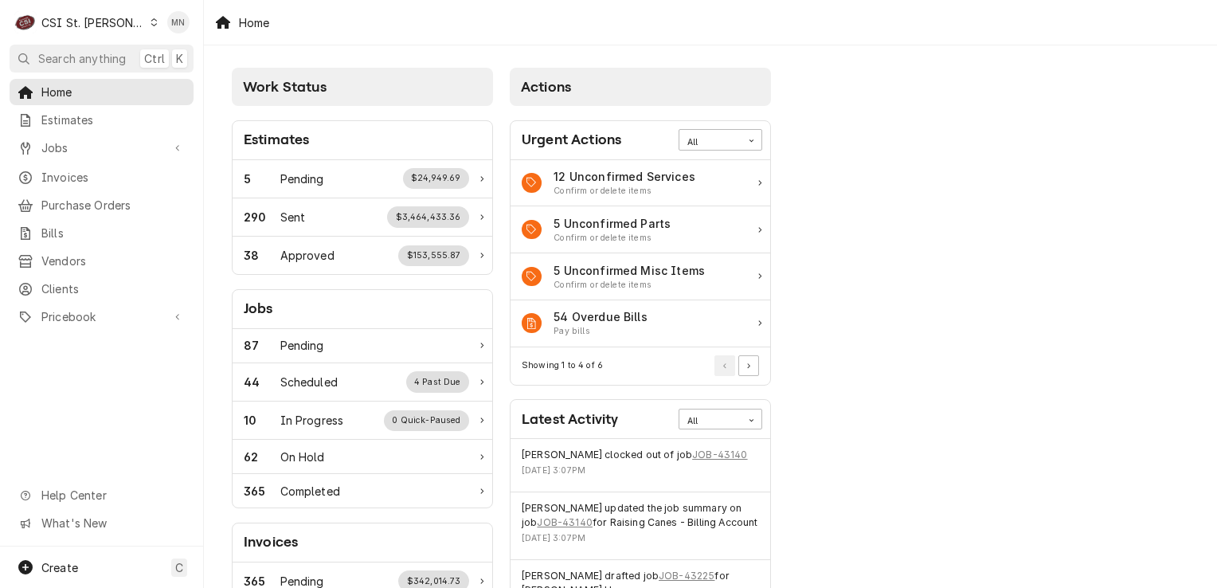
click at [97, 32] on div "C CSI St. [PERSON_NAME]" at bounding box center [87, 22] width 154 height 32
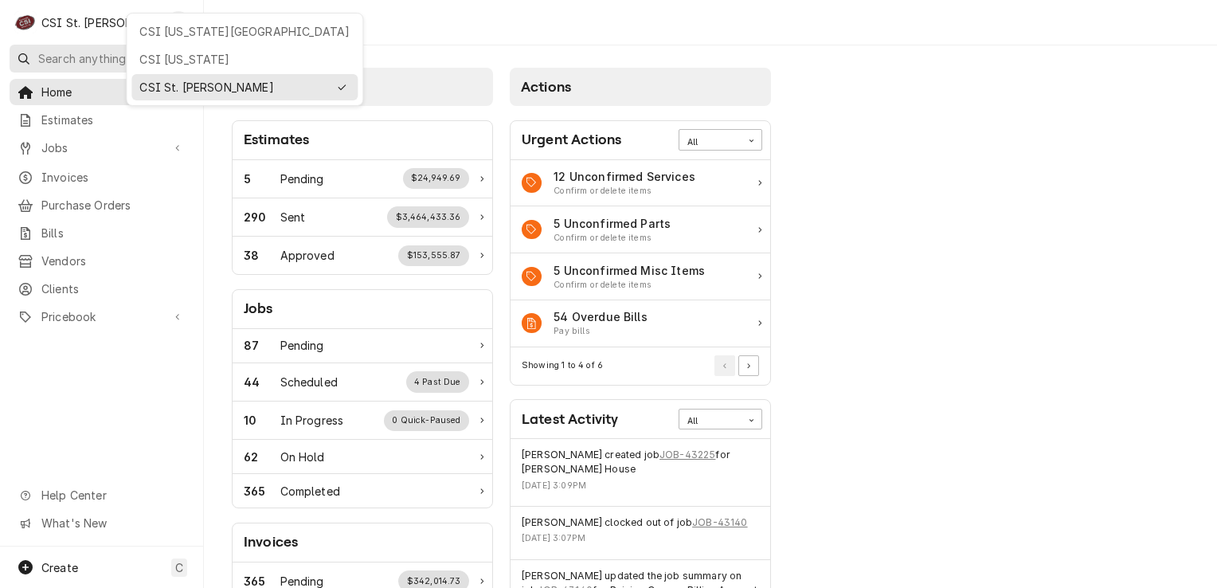
click at [161, 51] on div "CSI Kentucky" at bounding box center [244, 59] width 210 height 17
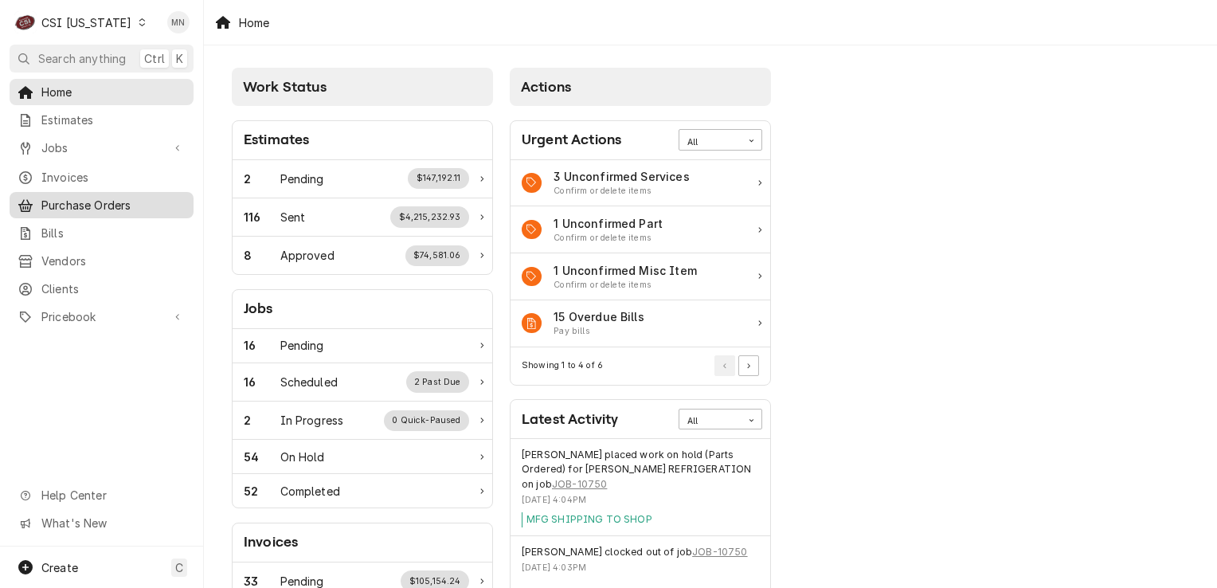
click at [88, 206] on span "Purchase Orders" at bounding box center [113, 205] width 144 height 17
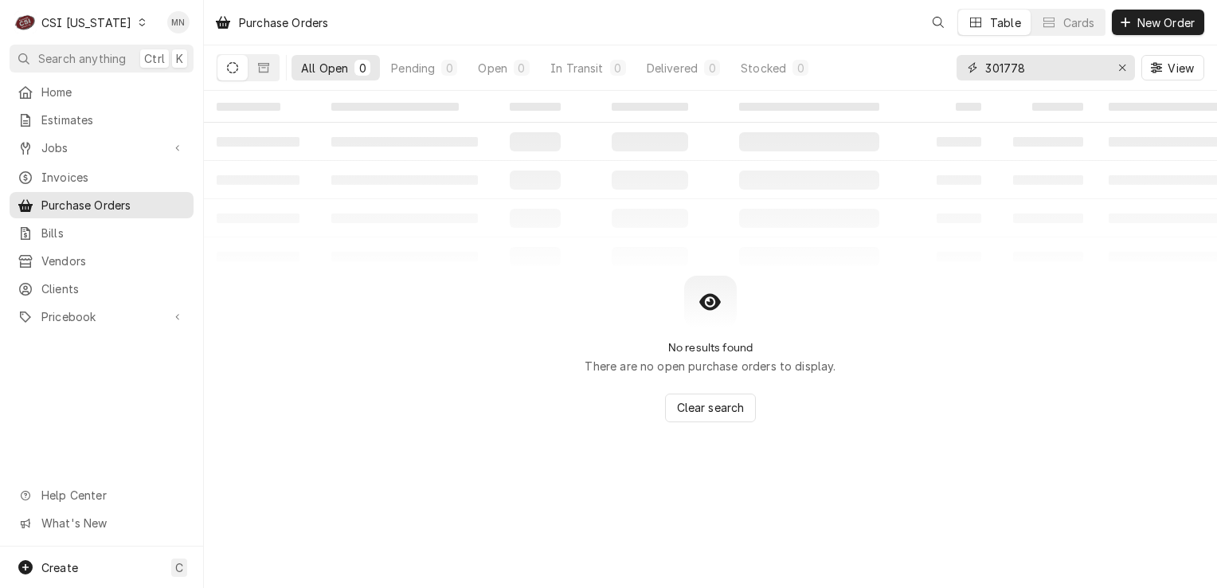
drag, startPoint x: 1041, startPoint y: 72, endPoint x: 911, endPoint y: 72, distance: 129.9
click at [911, 72] on div "All Open 0 Pending 0 Open 0 In Transit 0 Delivered 0 Stocked 0 301778 View" at bounding box center [711, 67] width 988 height 45
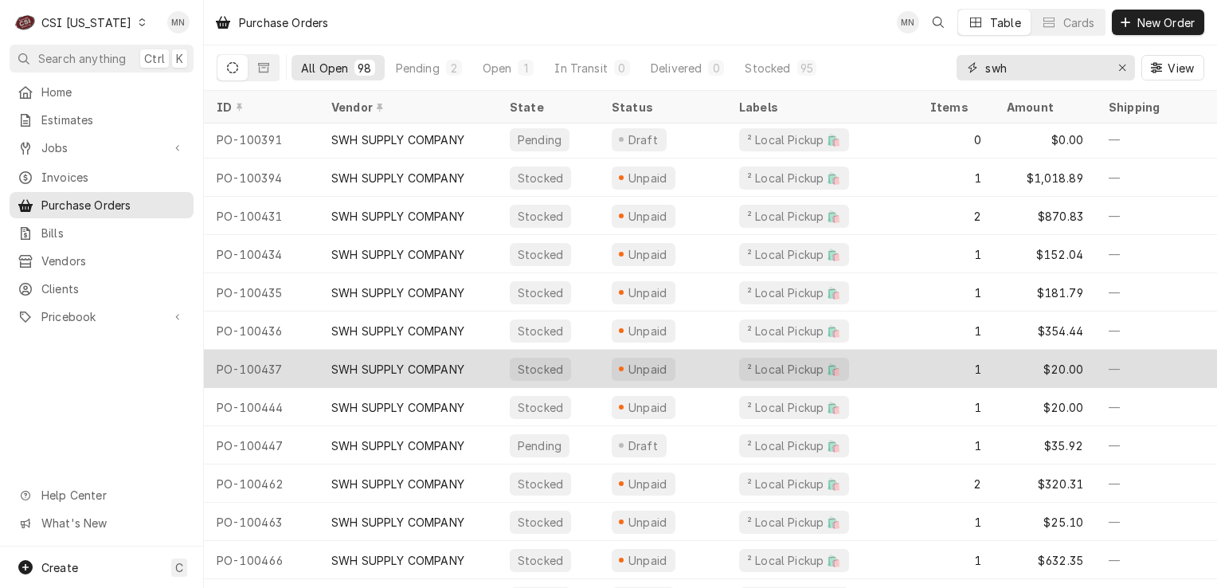
scroll to position [3292, 0]
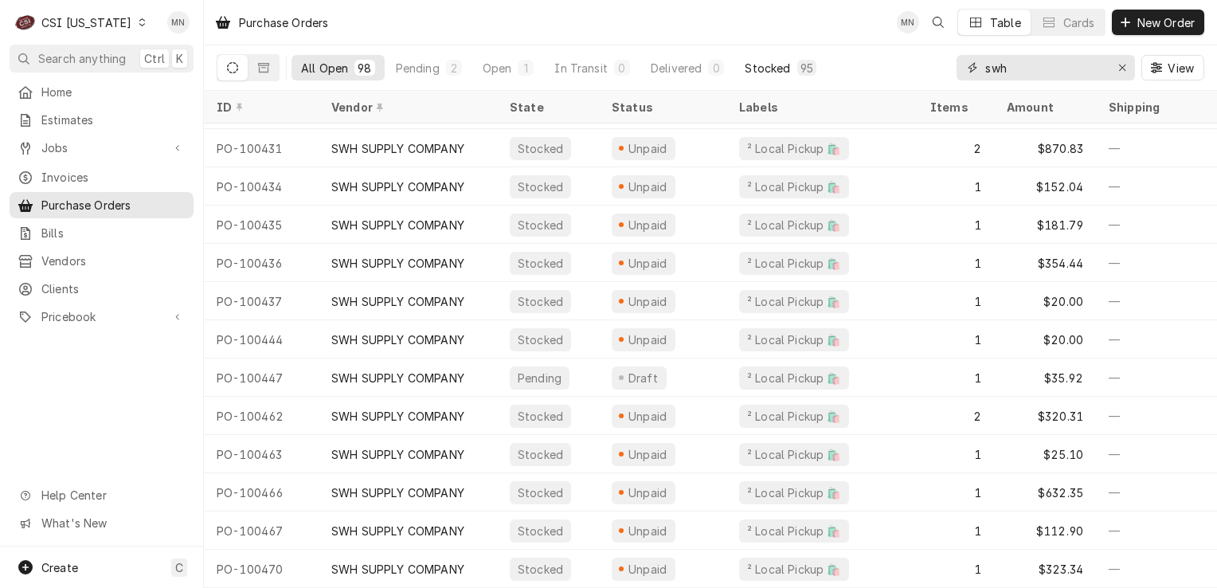
drag, startPoint x: 1039, startPoint y: 69, endPoint x: 748, endPoint y: 68, distance: 290.8
click at [748, 68] on div "All Open 98 Pending 2 Open 1 In Transit 0 Delivered 0 Stocked 95 swh View" at bounding box center [711, 67] width 988 height 45
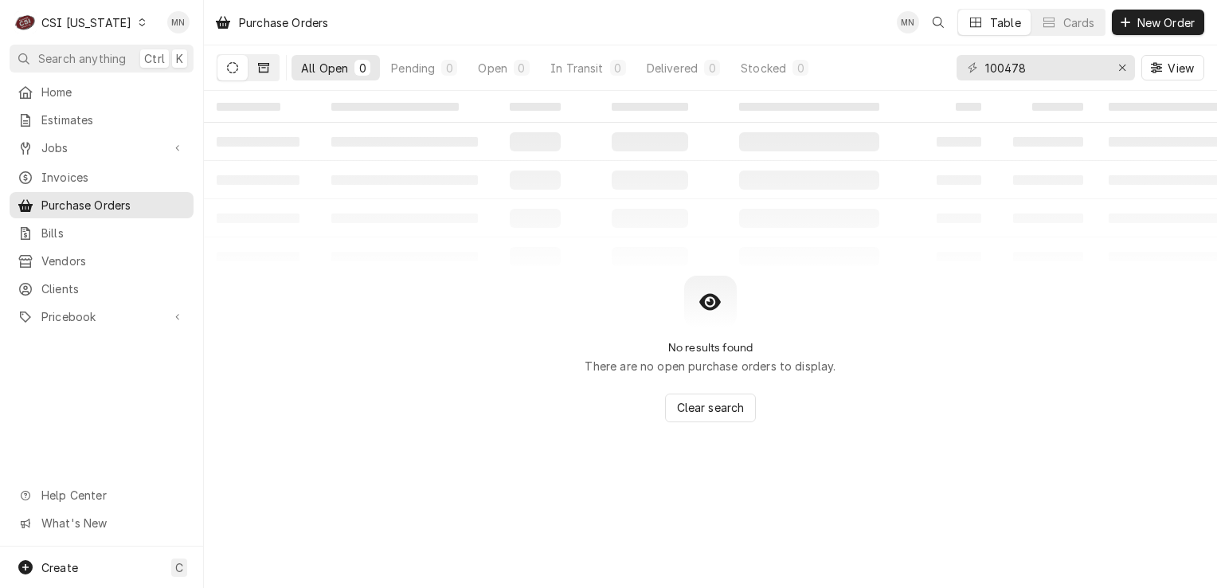
click at [265, 66] on icon "Dynamic Content Wrapper" at bounding box center [263, 67] width 11 height 11
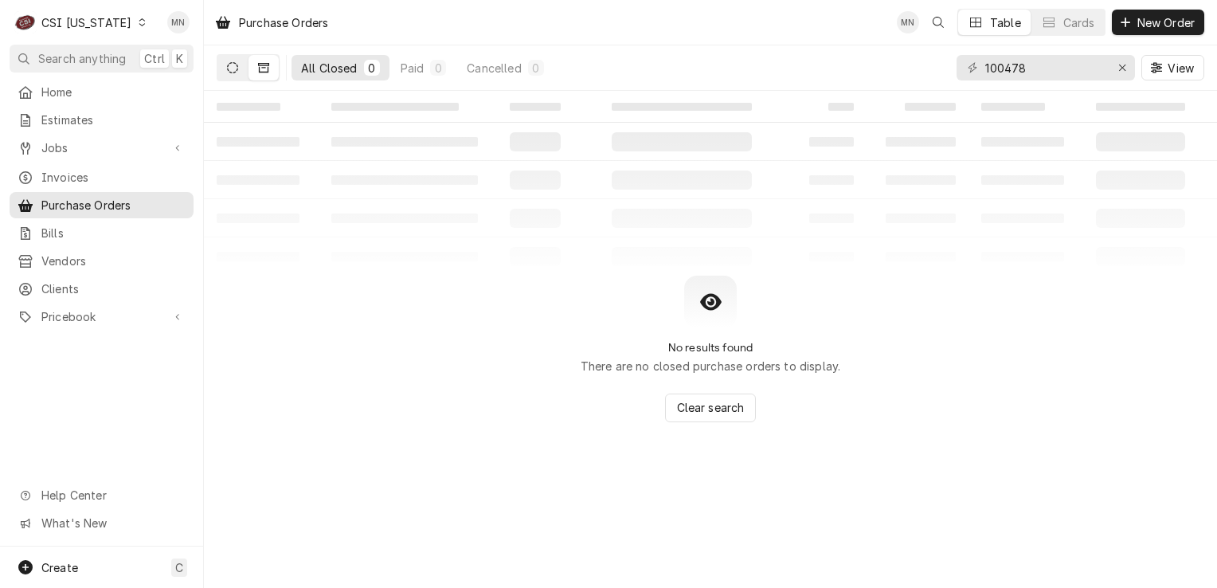
click at [225, 73] on button "Dynamic Content Wrapper" at bounding box center [233, 67] width 30 height 25
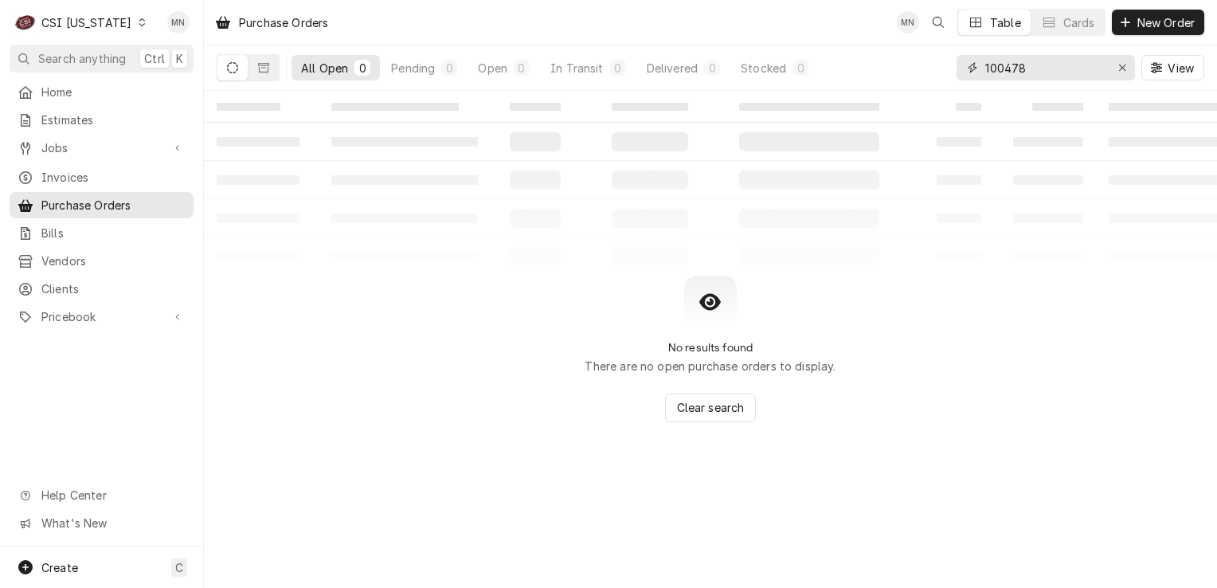
click at [1040, 69] on input "100478" at bounding box center [1046, 67] width 120 height 25
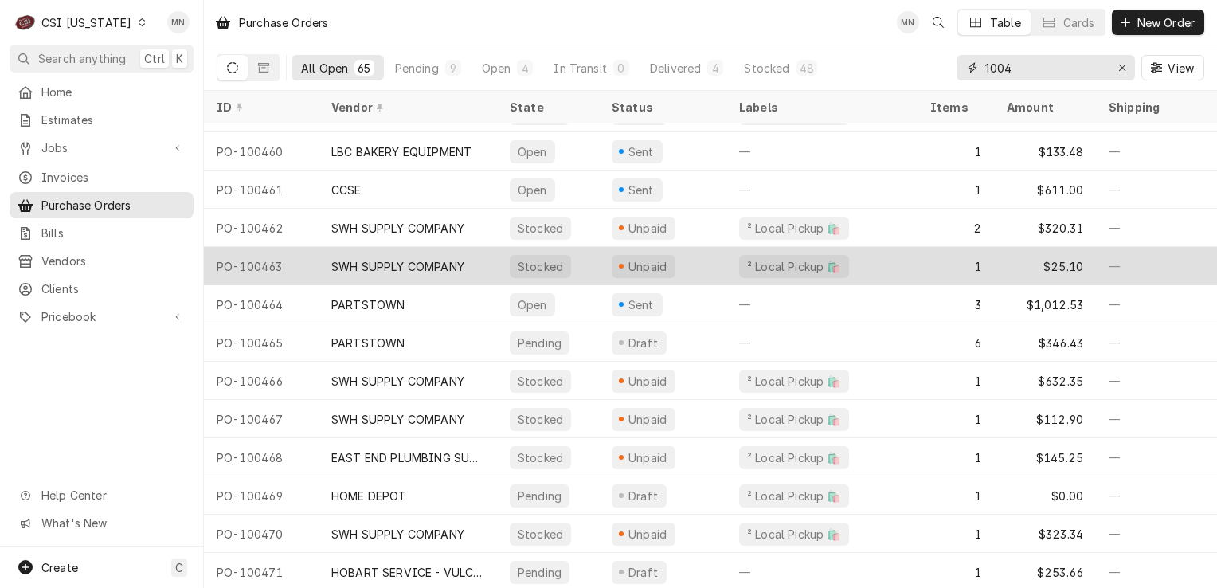
scroll to position [2030, 0]
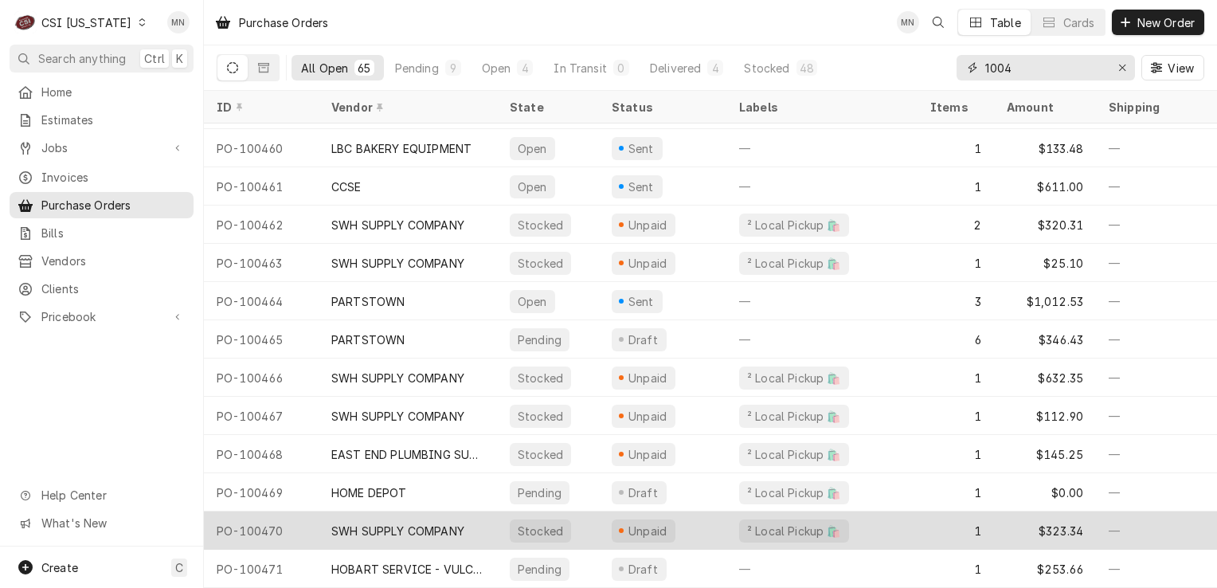
type input "1004"
click at [395, 523] on div "SWH SUPPLY COMPANY" at bounding box center [397, 531] width 133 height 17
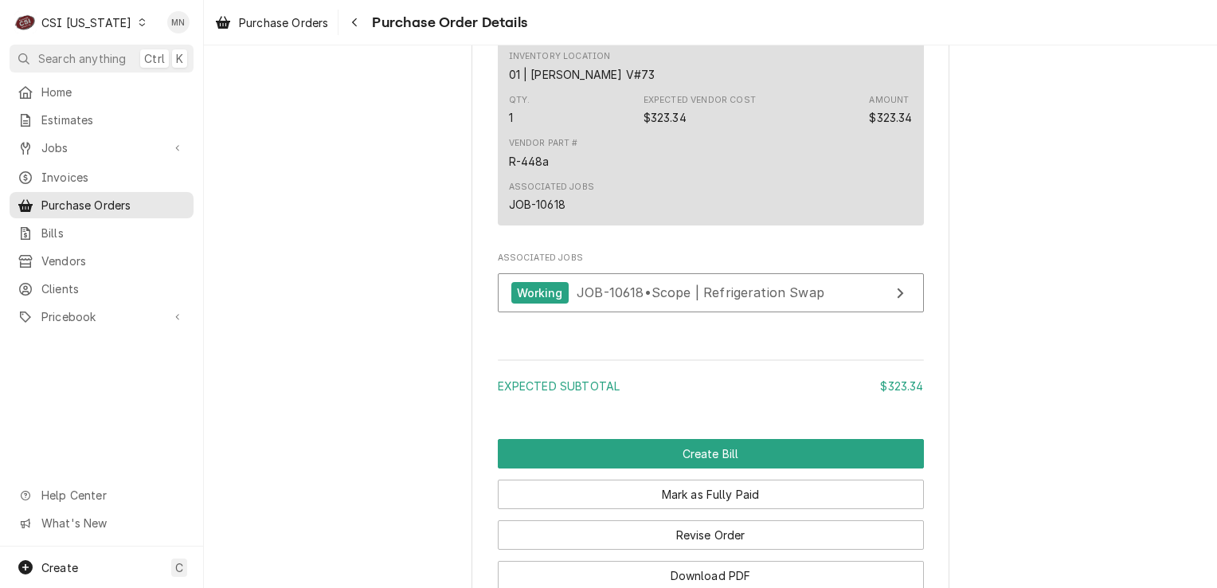
scroll to position [876, 0]
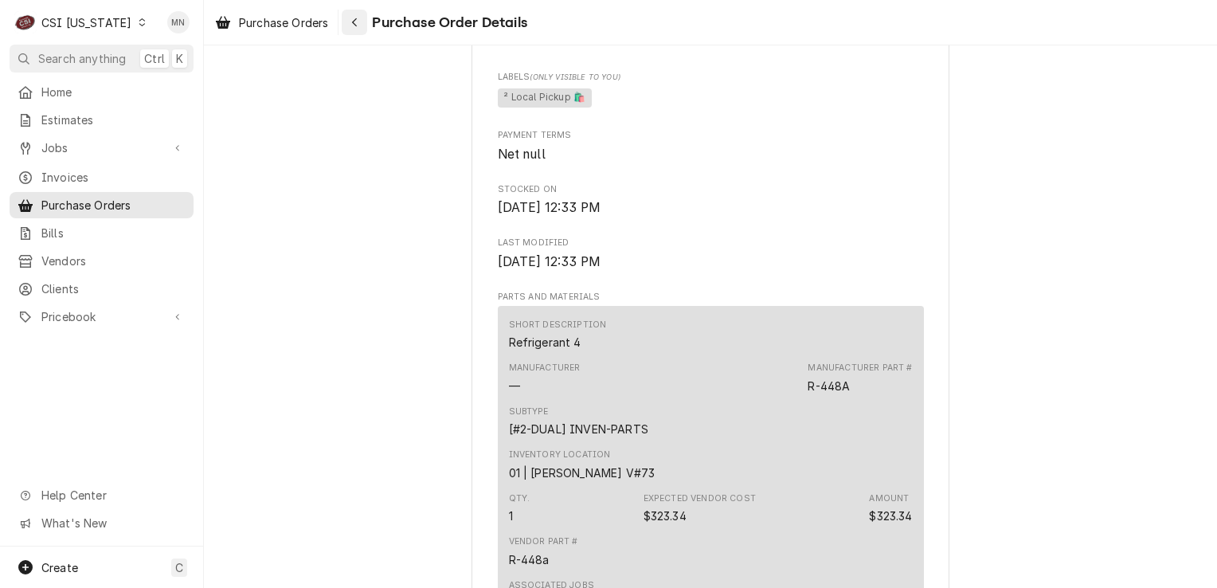
click at [367, 24] on button "Navigate back" at bounding box center [354, 22] width 25 height 25
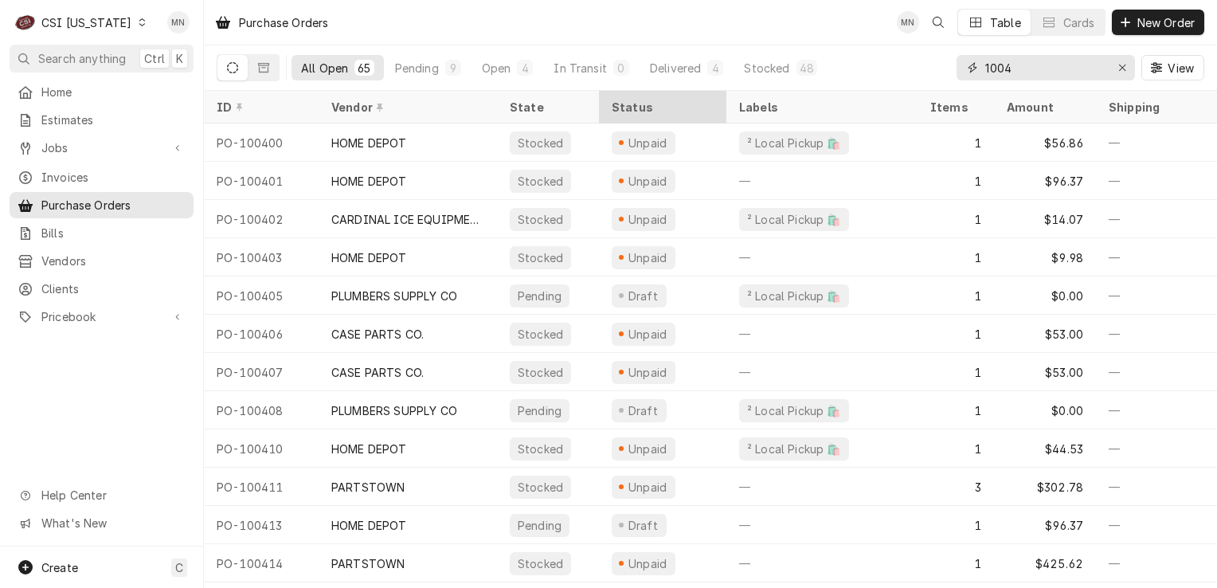
drag, startPoint x: 1018, startPoint y: 65, endPoint x: 676, endPoint y: 97, distance: 343.3
click at [758, 92] on div "Purchase Orders MN Table Cards New Order All Open 65 Pending 9 Open 4 In Transi…" at bounding box center [710, 294] width 1013 height 588
type input "100462"
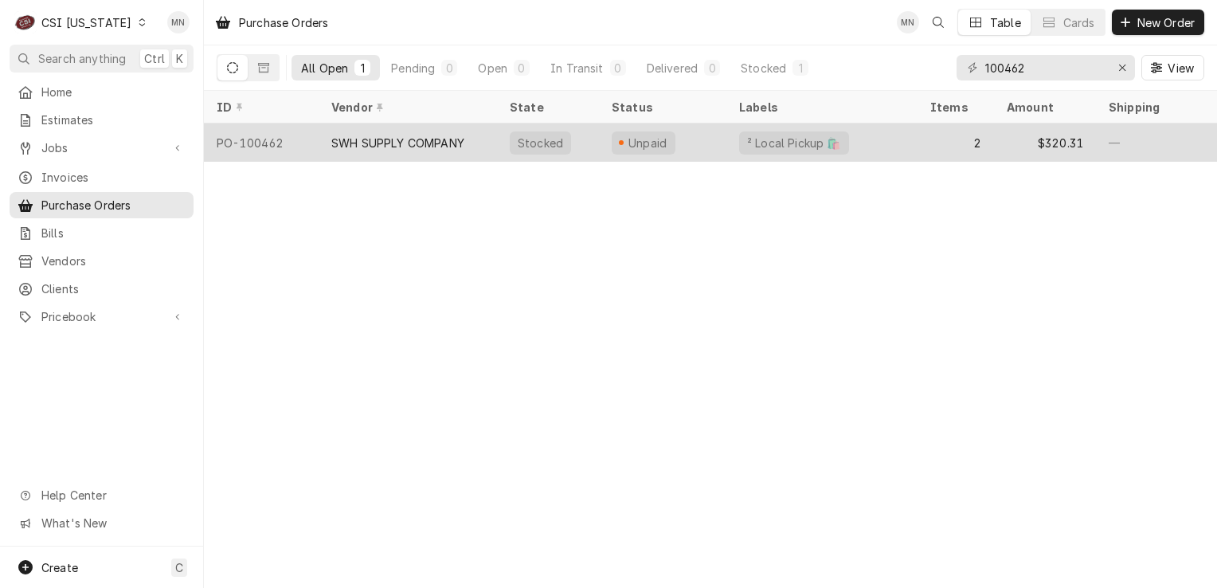
click at [433, 142] on div "SWH SUPPLY COMPANY" at bounding box center [397, 143] width 133 height 17
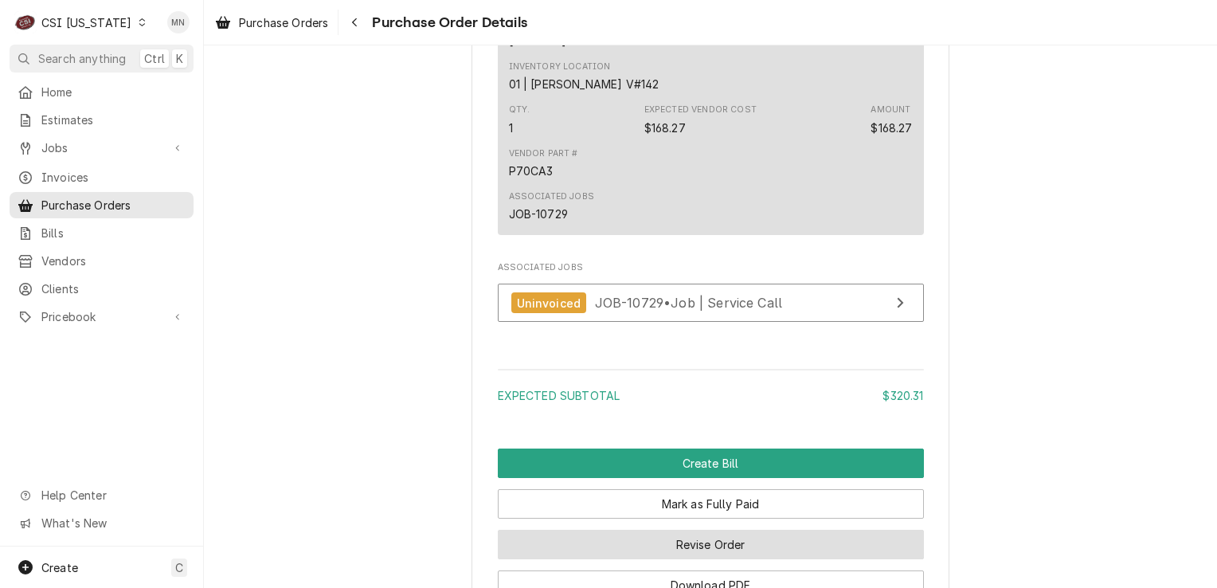
scroll to position [1826, 0]
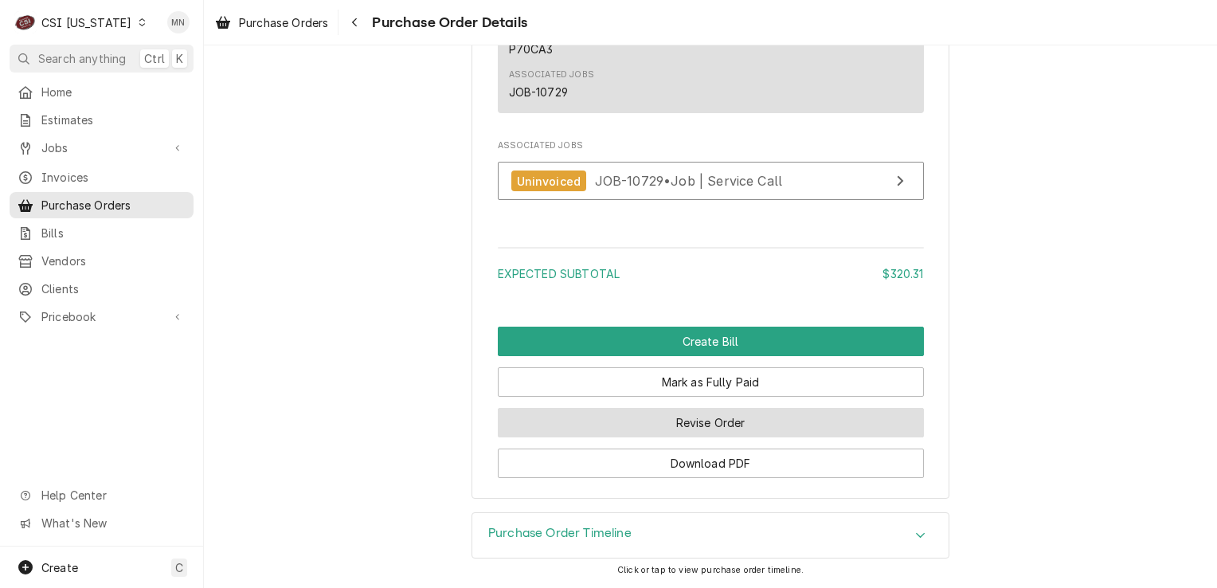
click at [714, 427] on button "Revise Order" at bounding box center [711, 422] width 426 height 29
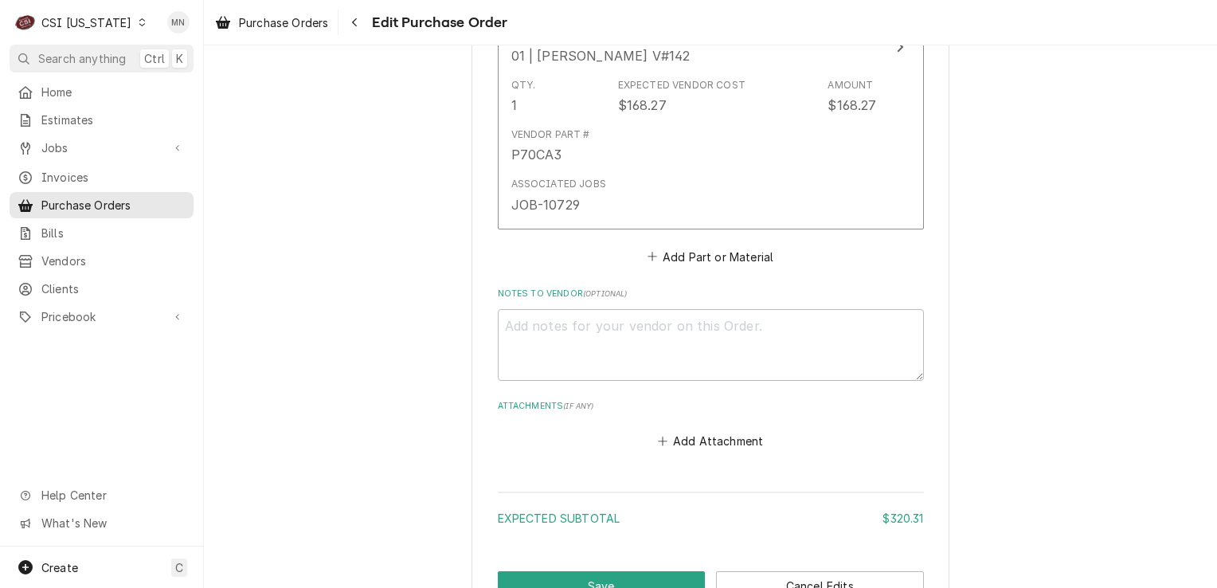
scroll to position [1471, 0]
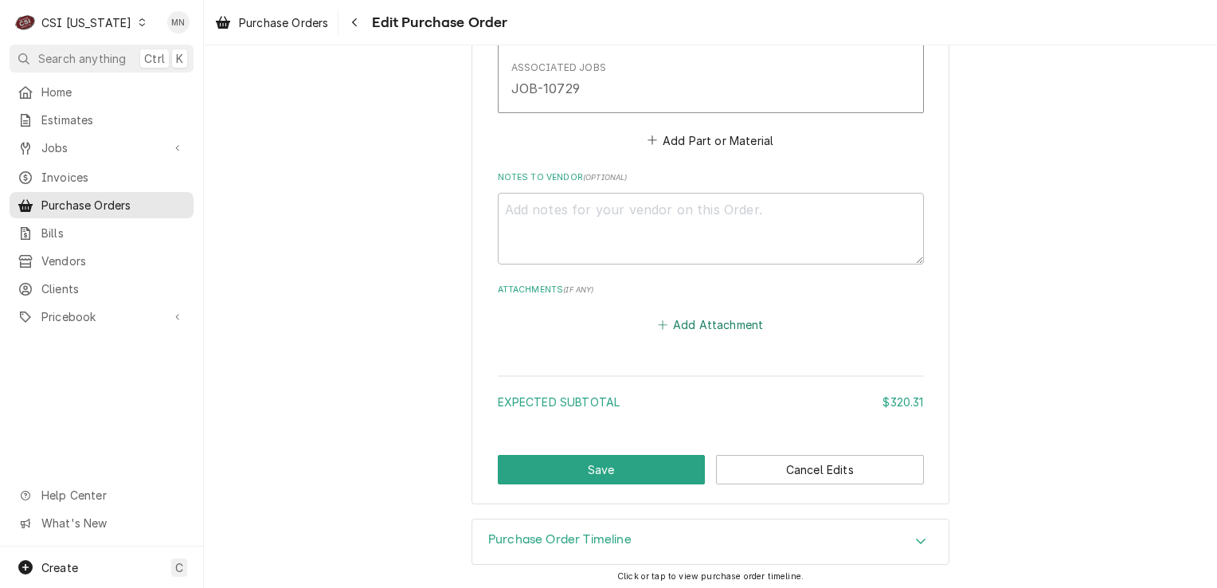
click at [707, 329] on button "Add Attachment" at bounding box center [711, 325] width 112 height 22
type textarea "x"
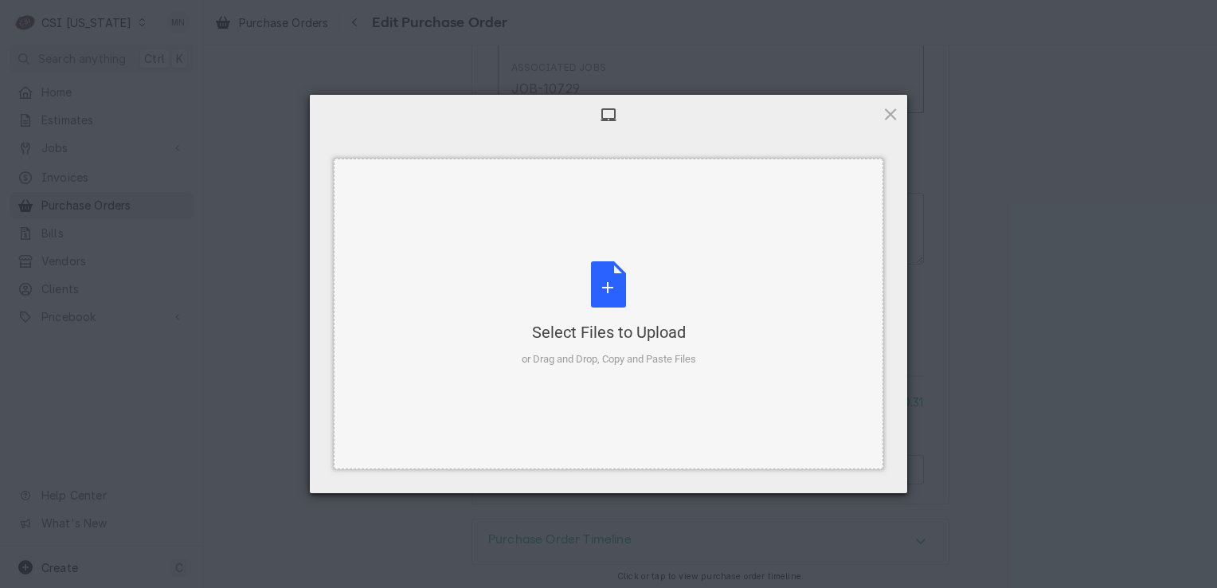
click at [622, 284] on div "Select Files to Upload or Drag and Drop, Copy and Paste Files" at bounding box center [609, 314] width 174 height 106
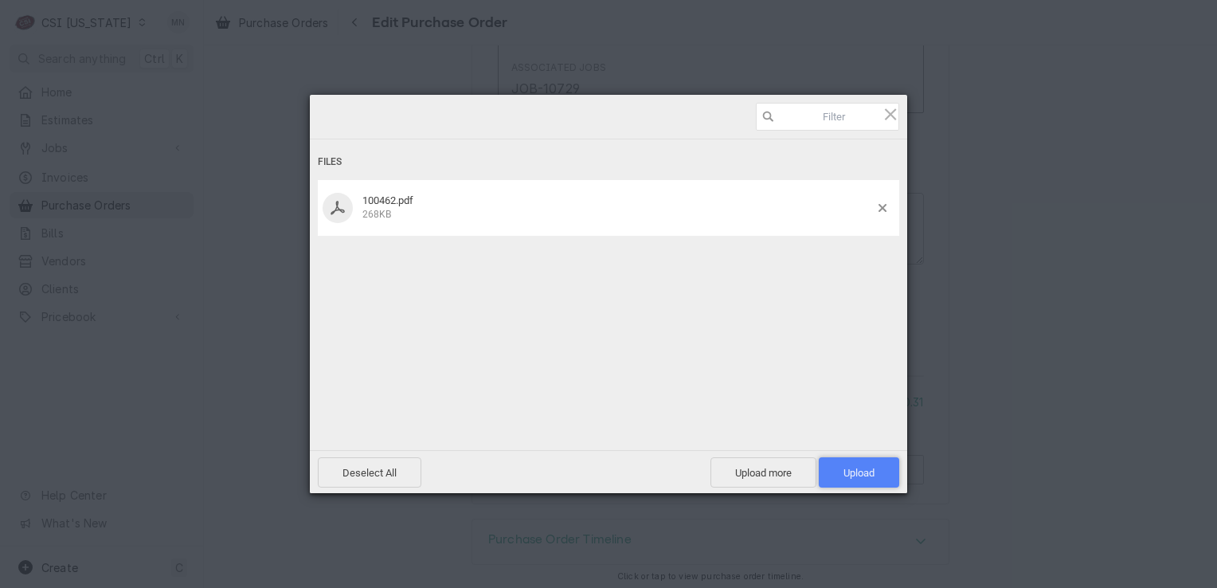
click at [857, 480] on span "Upload 1" at bounding box center [859, 472] width 80 height 30
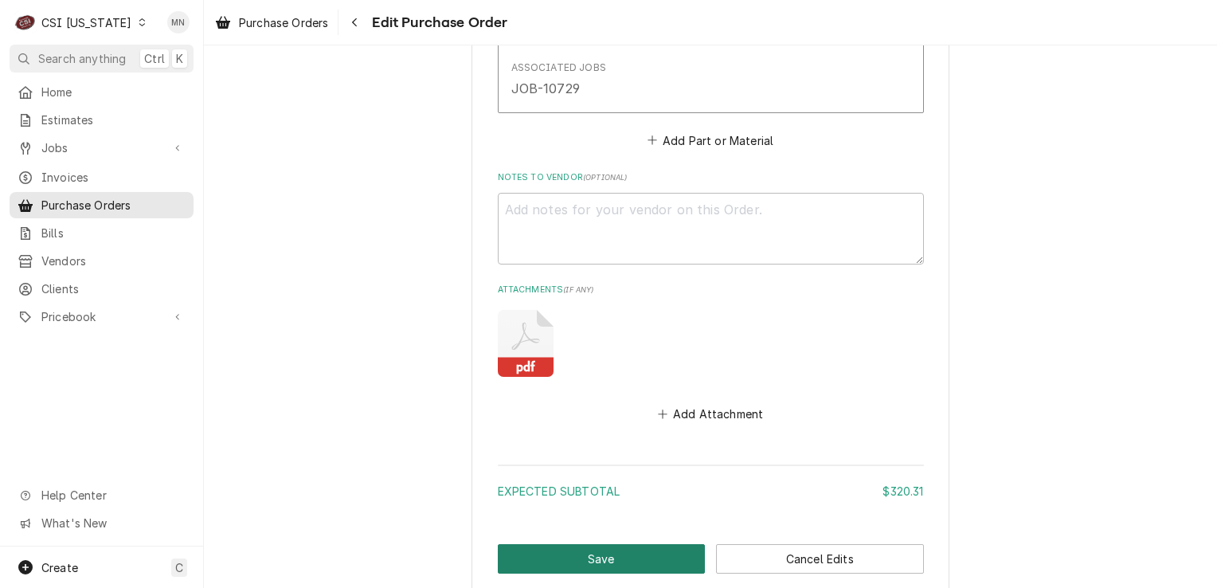
click at [585, 559] on button "Save" at bounding box center [602, 558] width 208 height 29
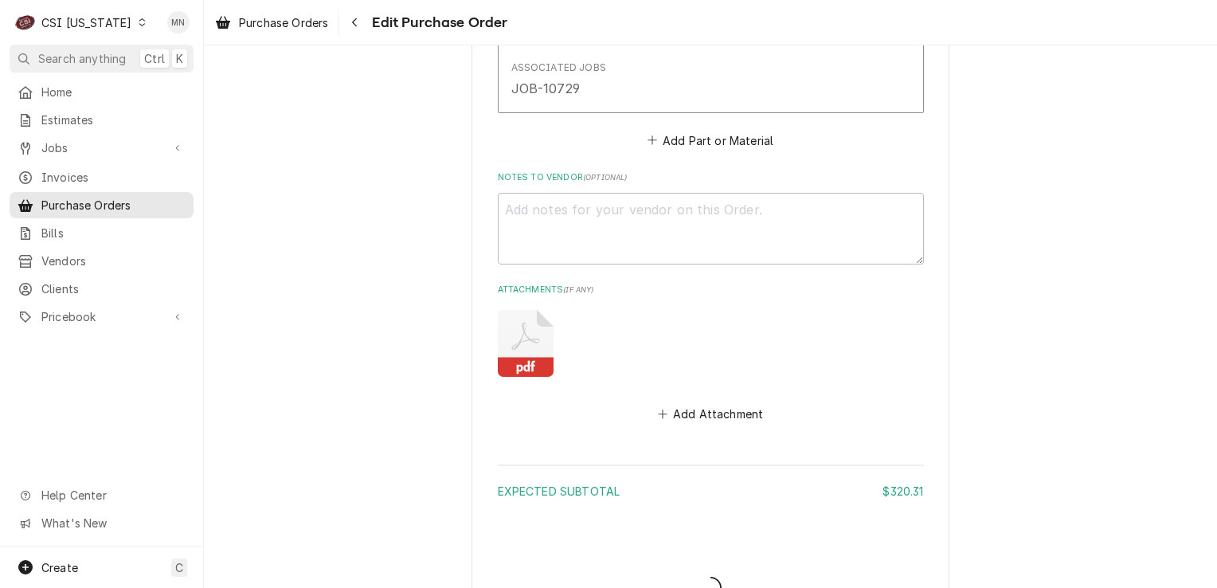
type textarea "x"
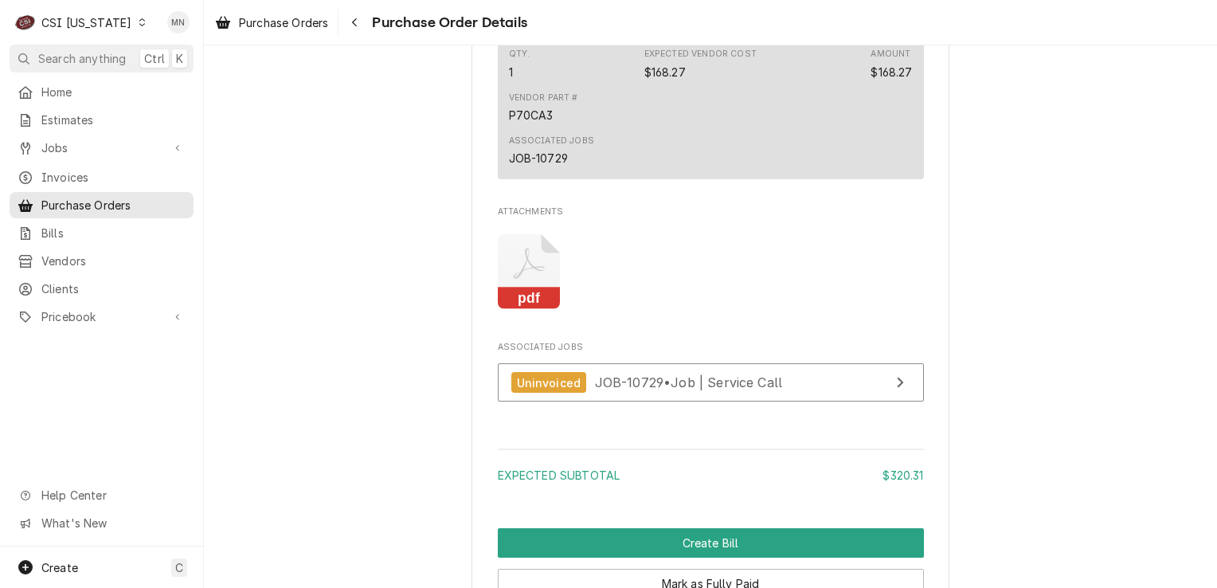
scroll to position [1961, 0]
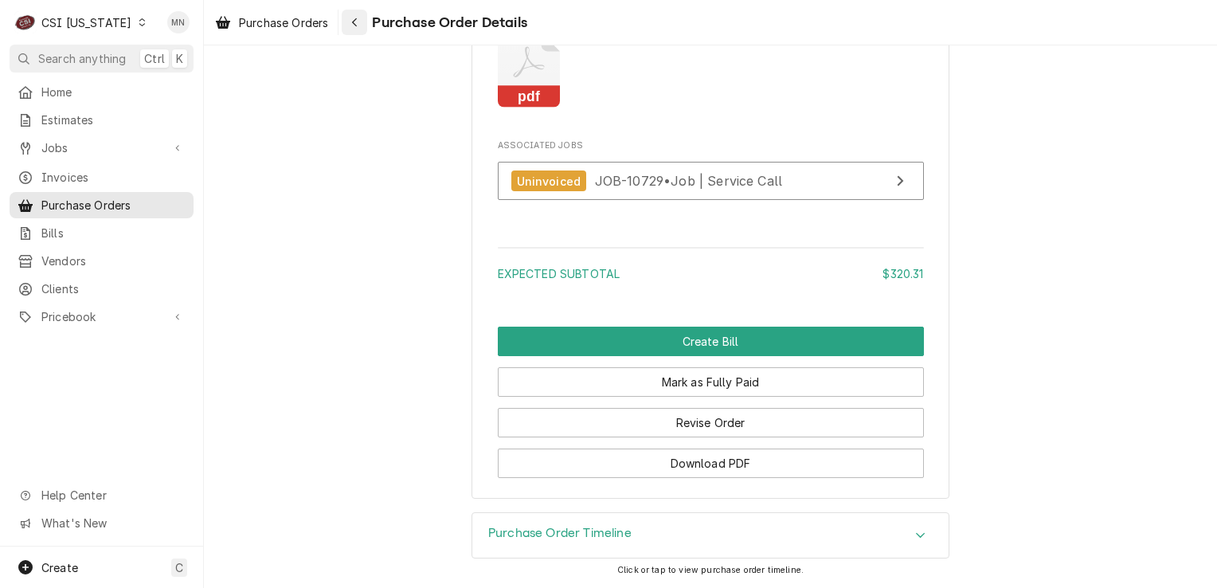
click at [347, 27] on button "Navigate back" at bounding box center [354, 22] width 25 height 25
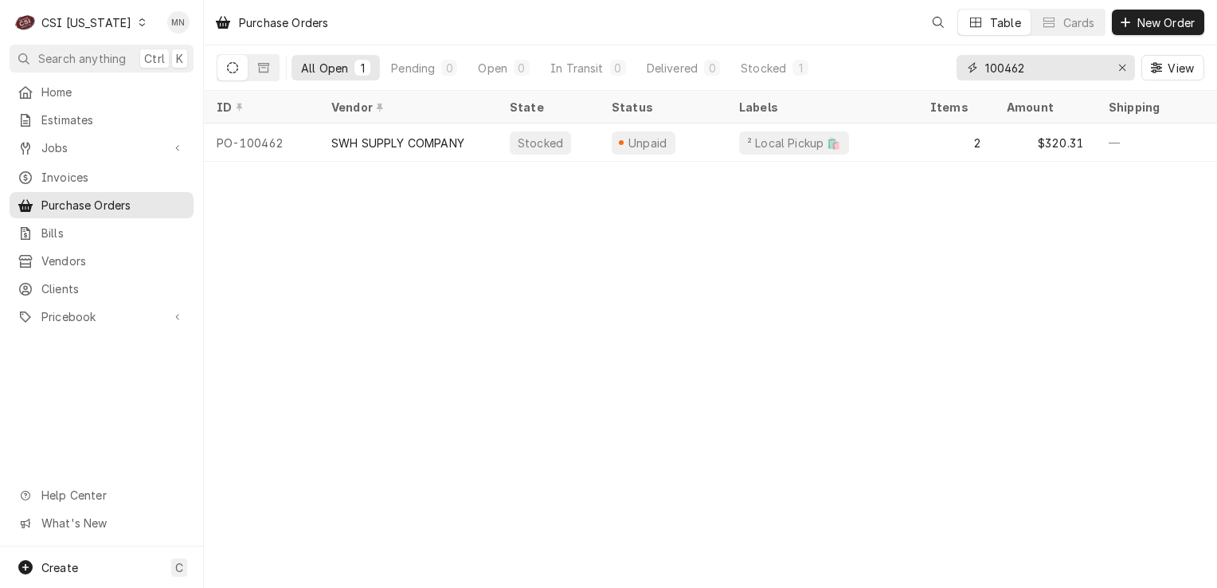
click at [1047, 69] on input "100462" at bounding box center [1046, 67] width 120 height 25
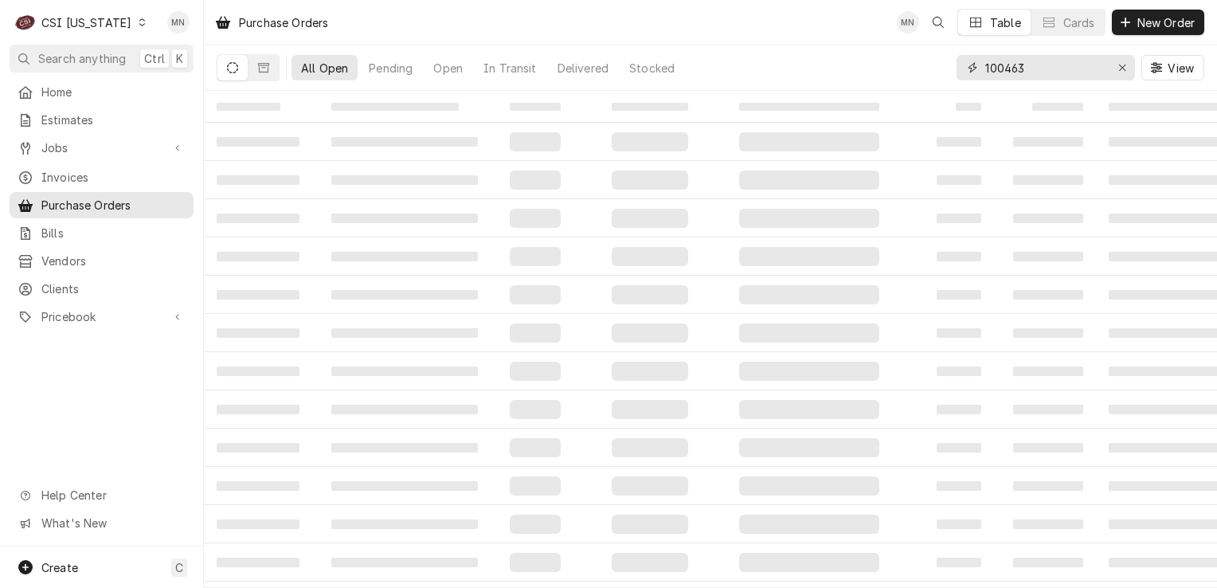
type input "100463"
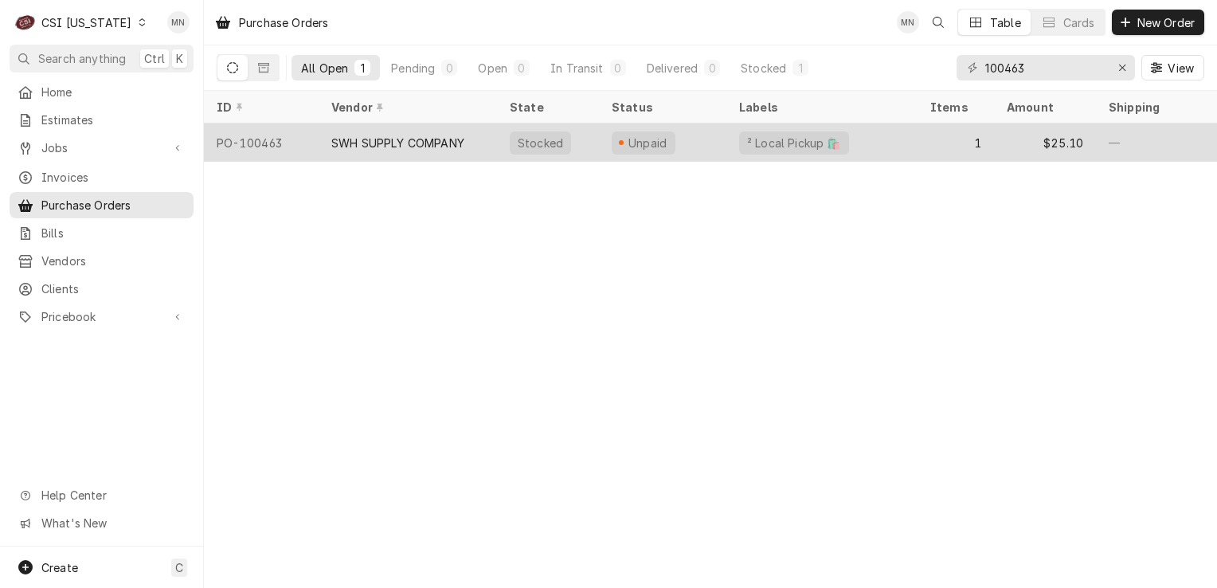
click at [429, 151] on div "SWH SUPPLY COMPANY" at bounding box center [408, 142] width 178 height 38
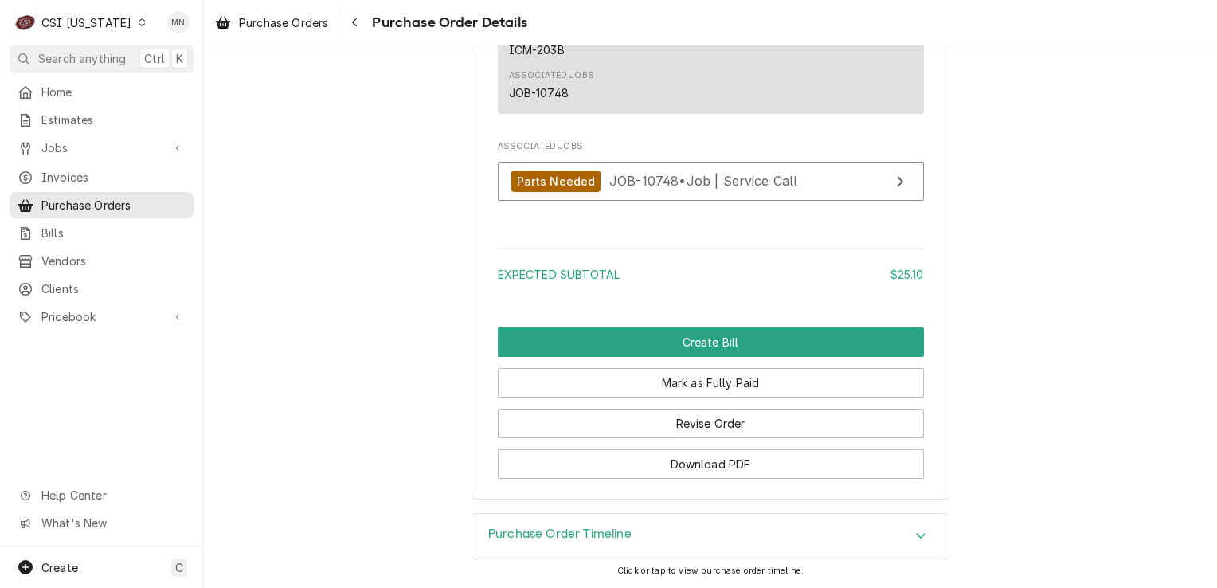
scroll to position [1434, 0]
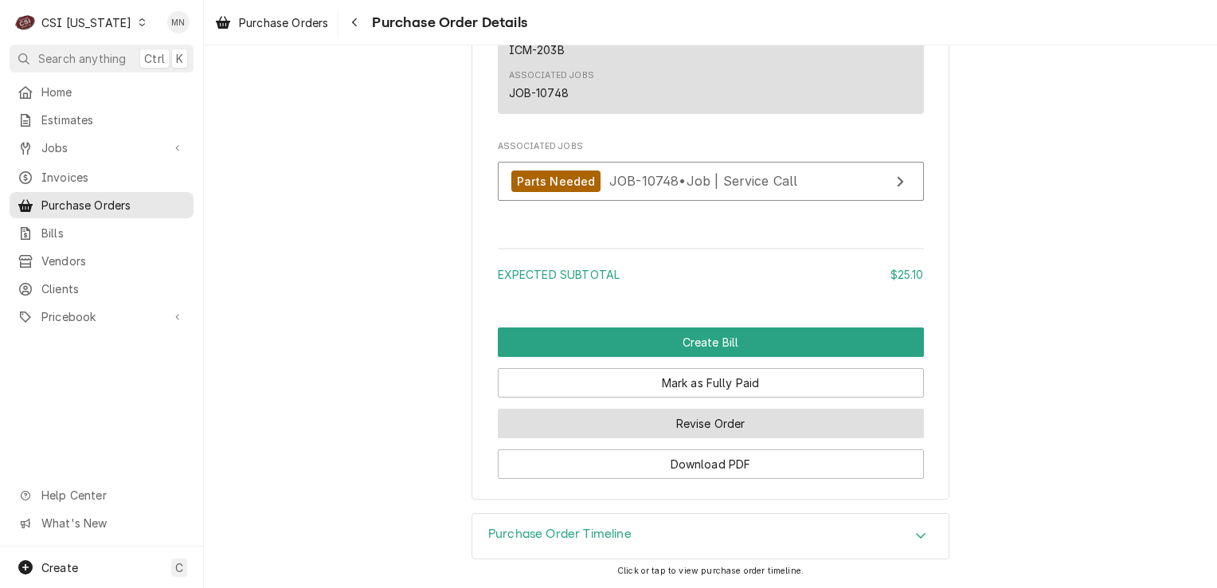
click at [627, 417] on button "Revise Order" at bounding box center [711, 423] width 426 height 29
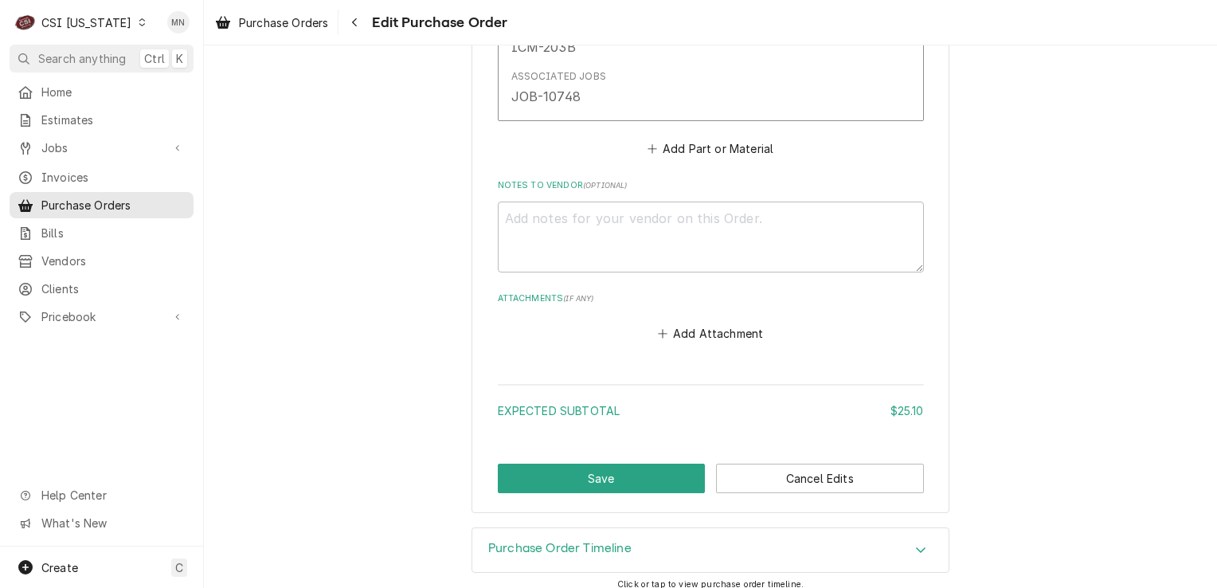
scroll to position [994, 0]
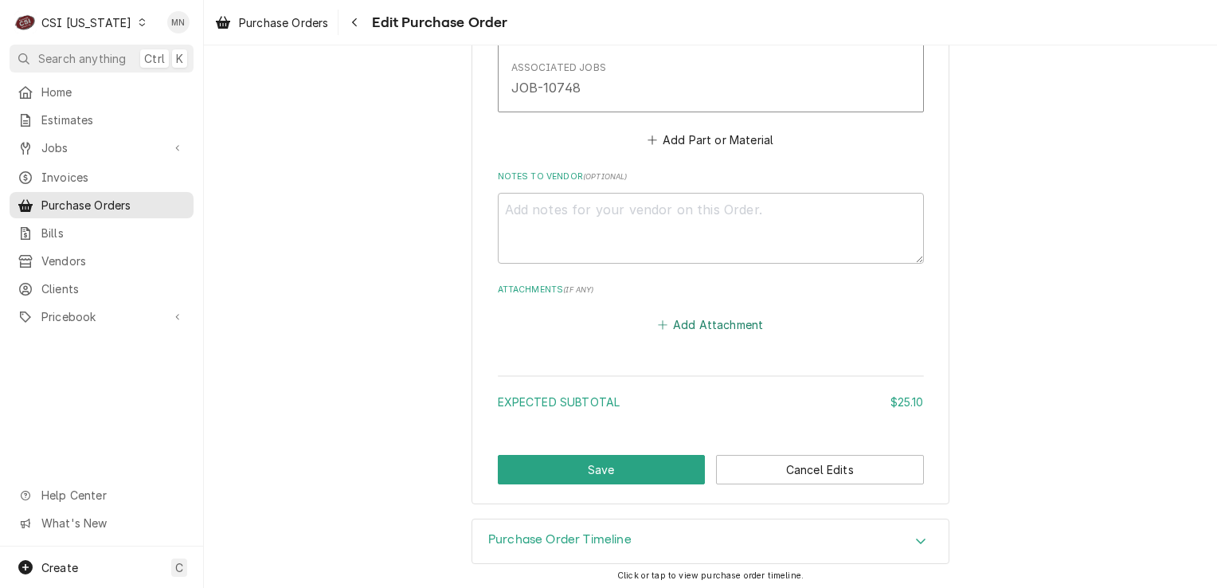
click at [703, 320] on button "Add Attachment" at bounding box center [711, 325] width 112 height 22
type textarea "x"
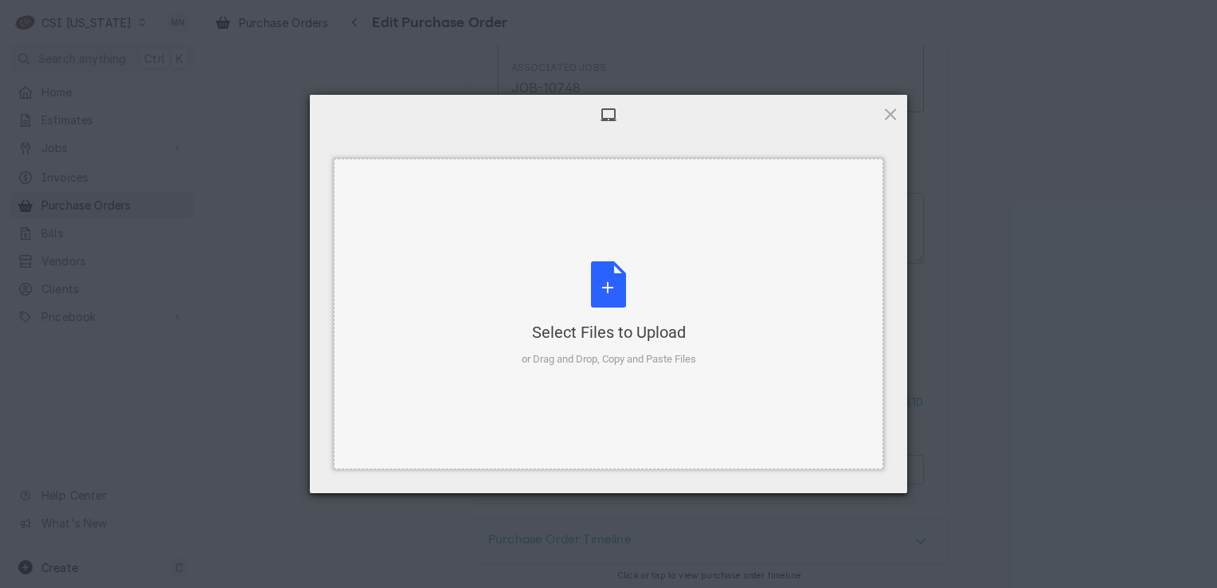
click at [650, 301] on div "Select Files to Upload or Drag and Drop, Copy and Paste Files" at bounding box center [609, 314] width 174 height 106
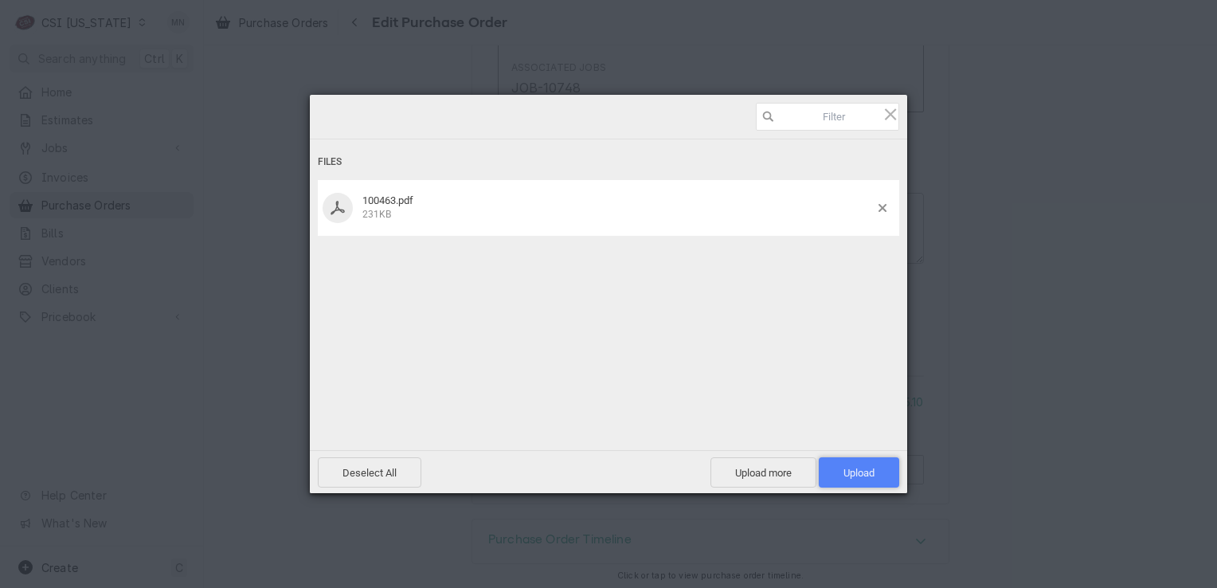
click at [870, 468] on span "Upload 1" at bounding box center [859, 473] width 31 height 12
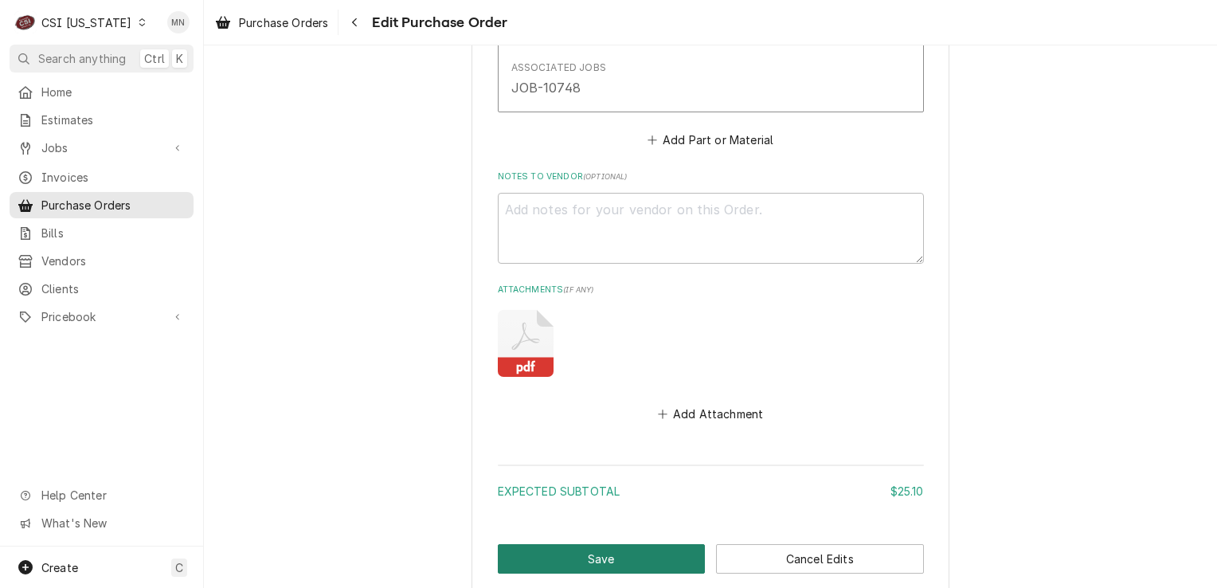
click at [638, 558] on button "Save" at bounding box center [602, 558] width 208 height 29
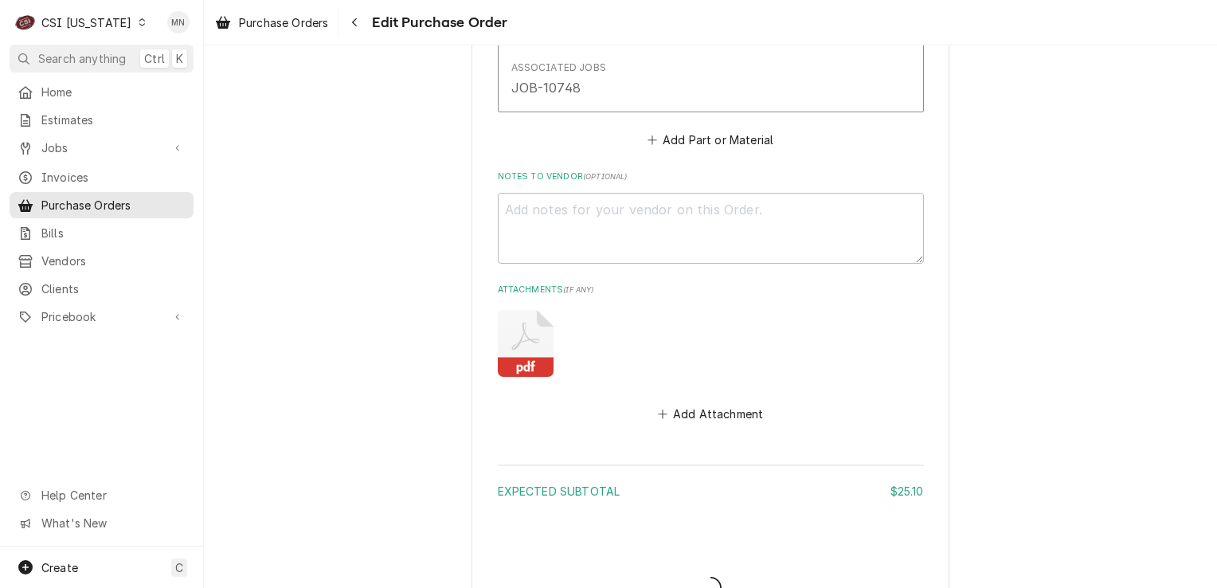
type textarea "x"
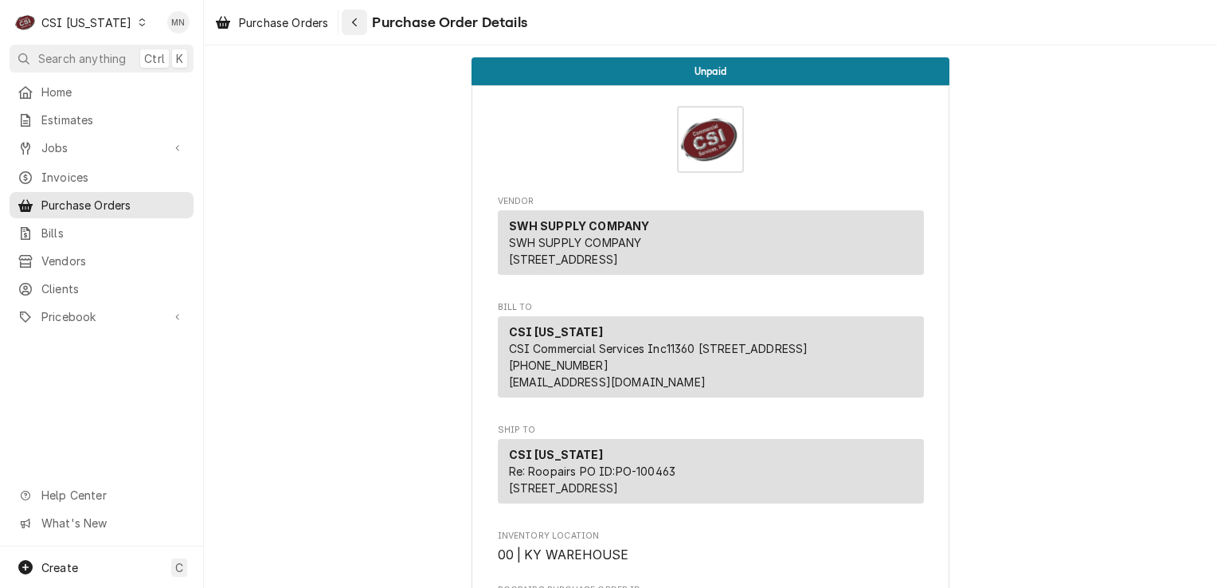
click at [347, 18] on button "Navigate back" at bounding box center [354, 22] width 25 height 25
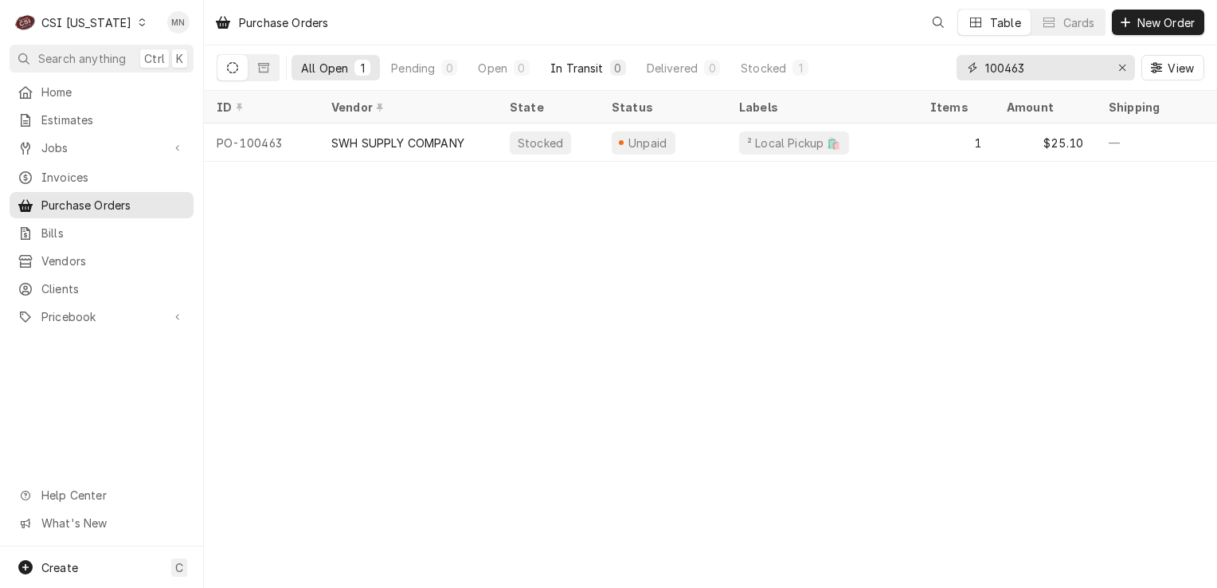
drag, startPoint x: 1080, startPoint y: 70, endPoint x: 558, endPoint y: 75, distance: 521.9
click at [568, 74] on div "All Open 1 Pending 0 Open 0 In Transit 0 Delivered 0 Stocked 1 100463 View" at bounding box center [711, 67] width 988 height 45
type input "100466"
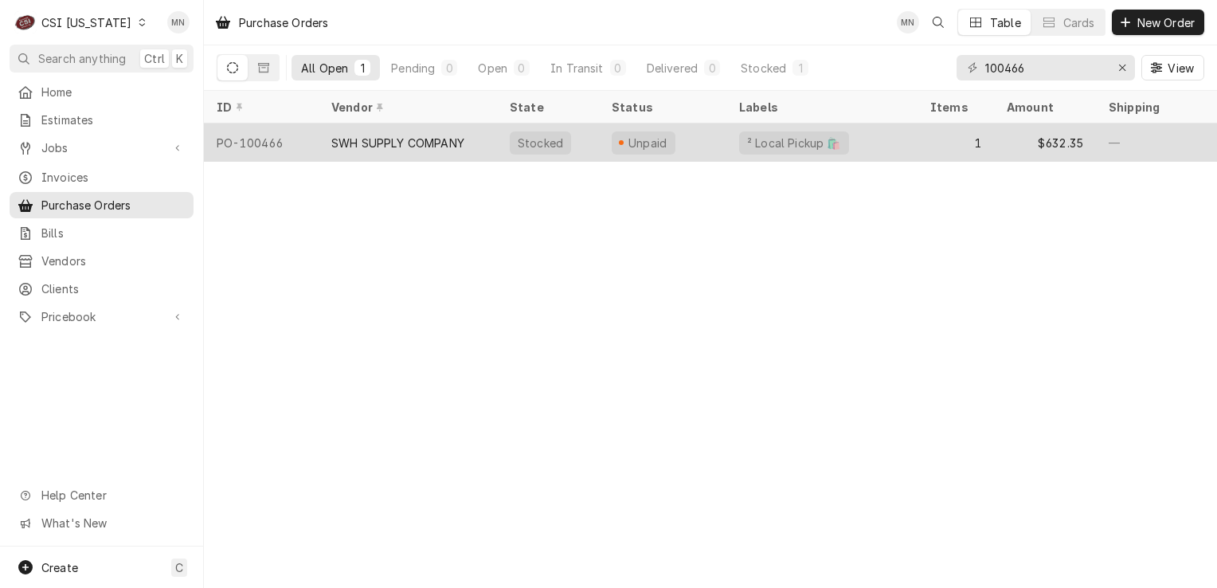
click at [369, 145] on div "SWH SUPPLY COMPANY" at bounding box center [397, 143] width 133 height 17
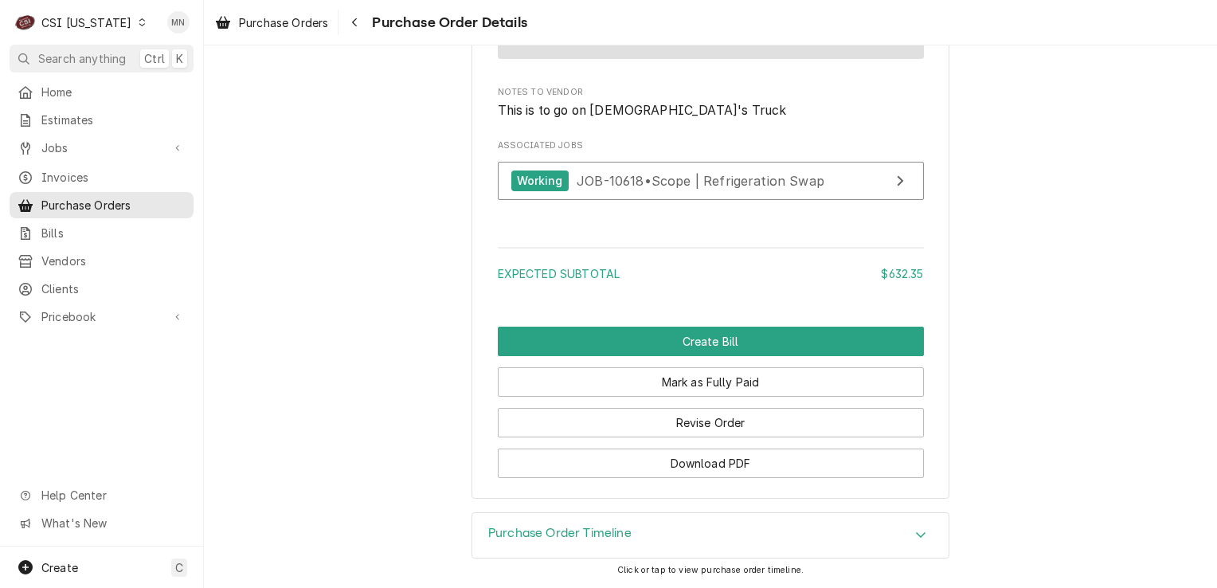
scroll to position [1444, 0]
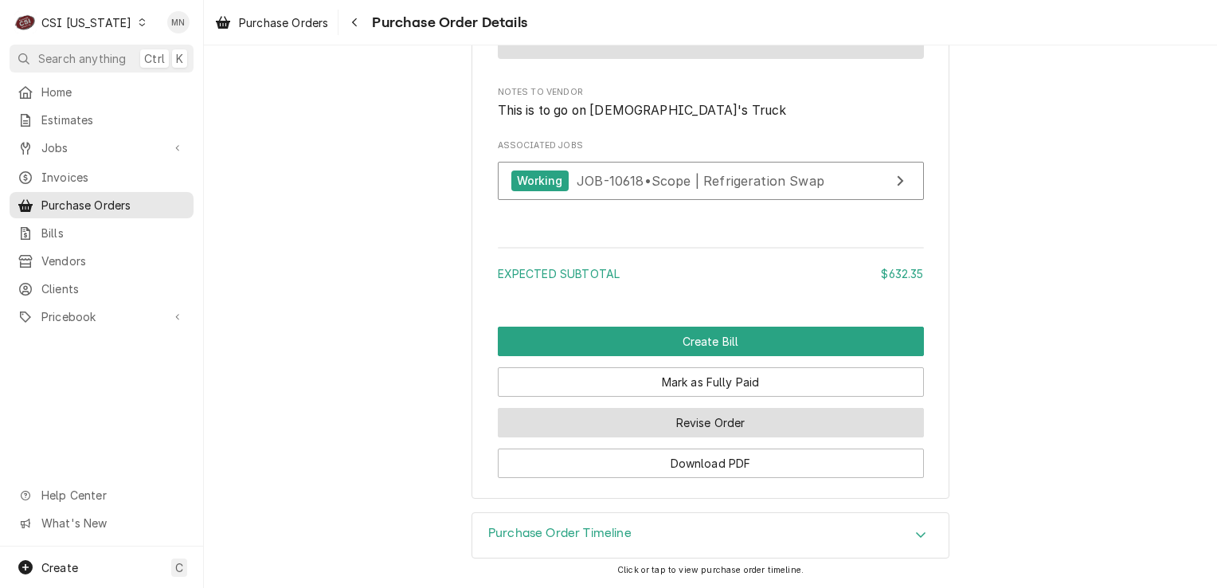
click at [755, 427] on button "Revise Order" at bounding box center [711, 422] width 426 height 29
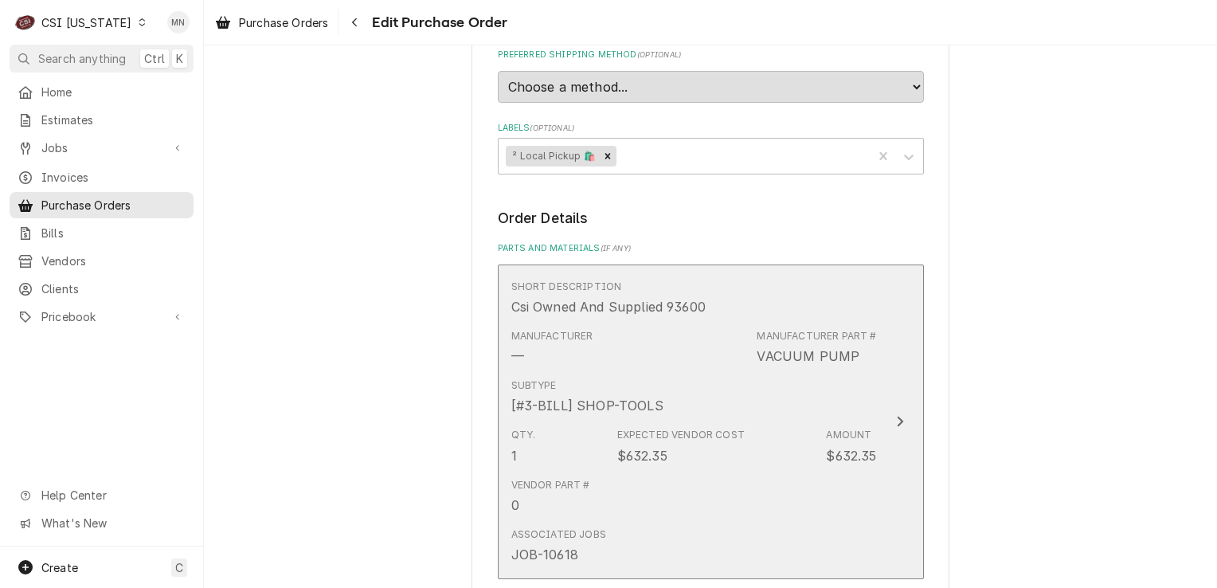
scroll to position [945, 0]
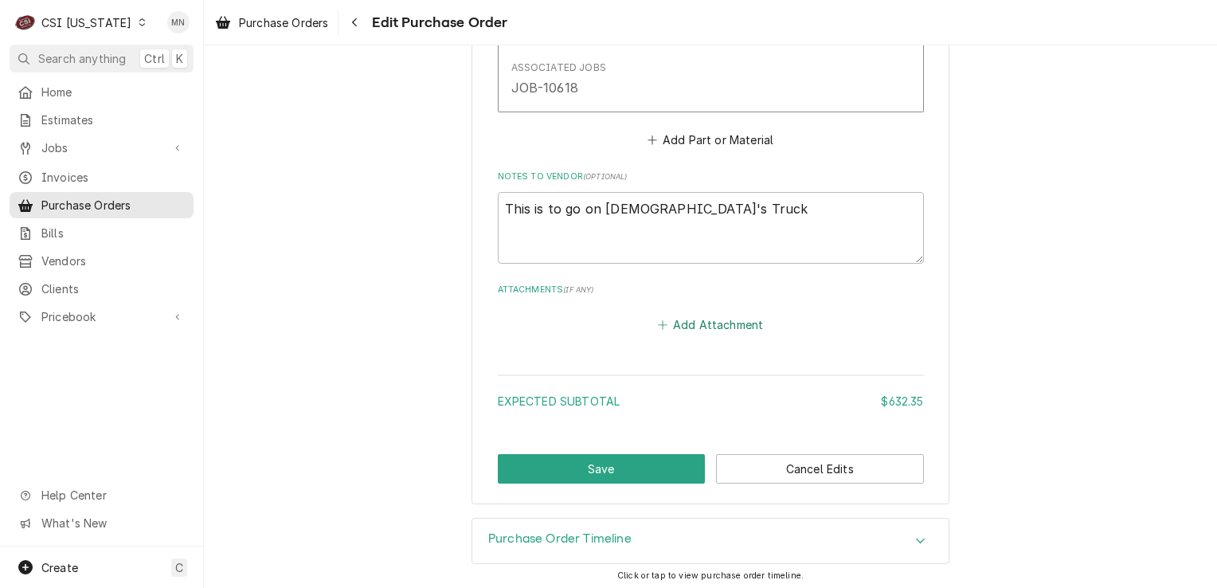
click at [722, 316] on button "Add Attachment" at bounding box center [711, 324] width 112 height 22
type textarea "x"
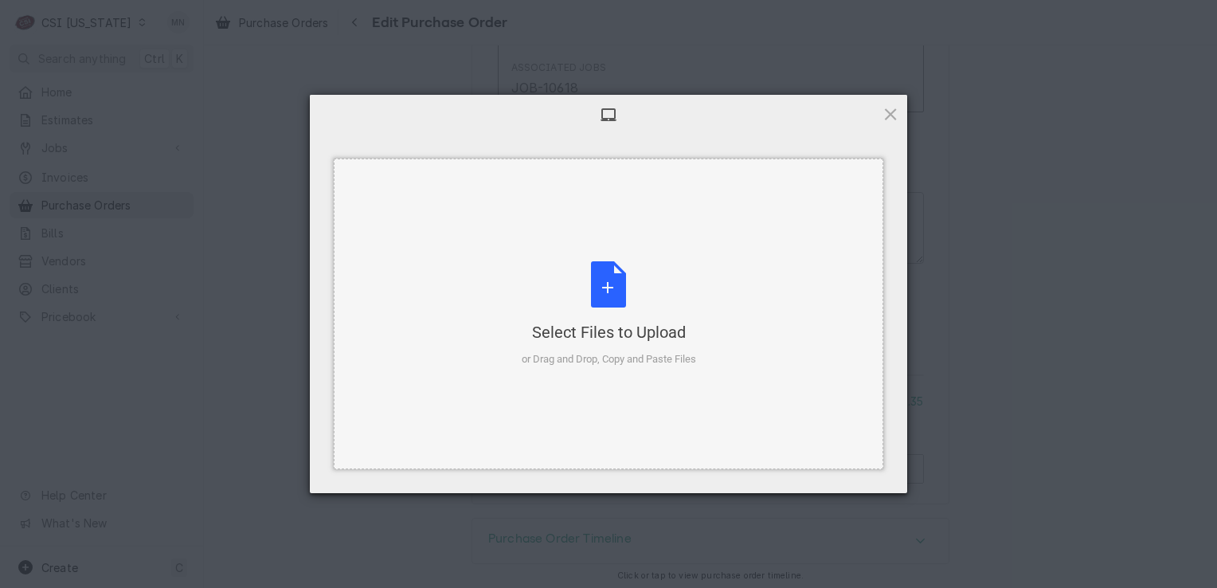
click at [621, 284] on div "Select Files to Upload or Drag and Drop, Copy and Paste Files" at bounding box center [609, 314] width 174 height 106
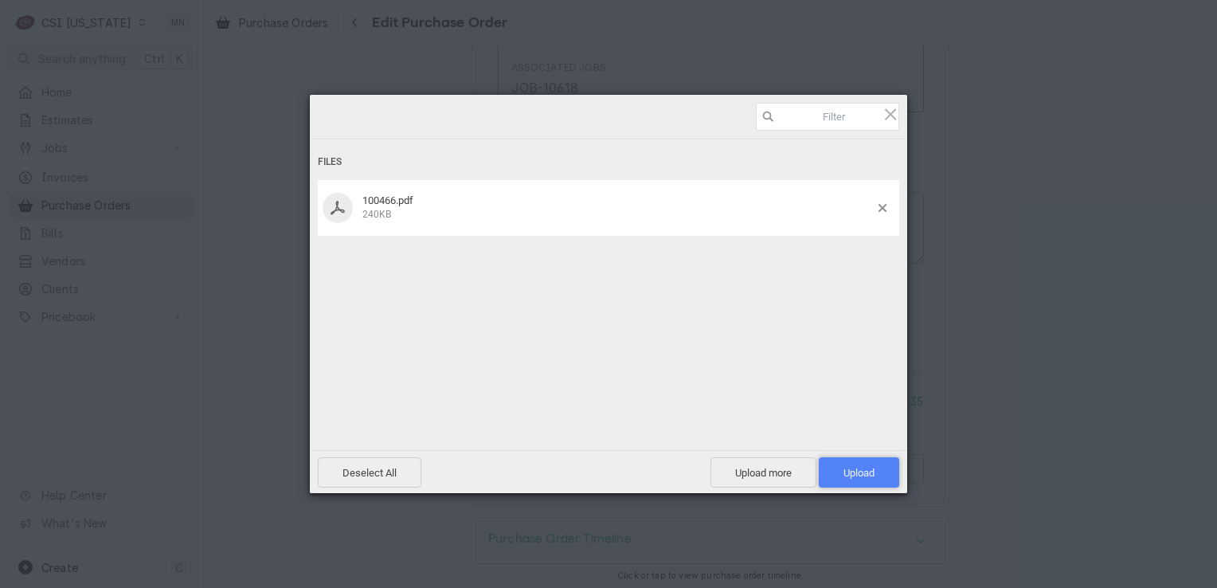
click at [856, 463] on span "Upload 1" at bounding box center [859, 472] width 80 height 30
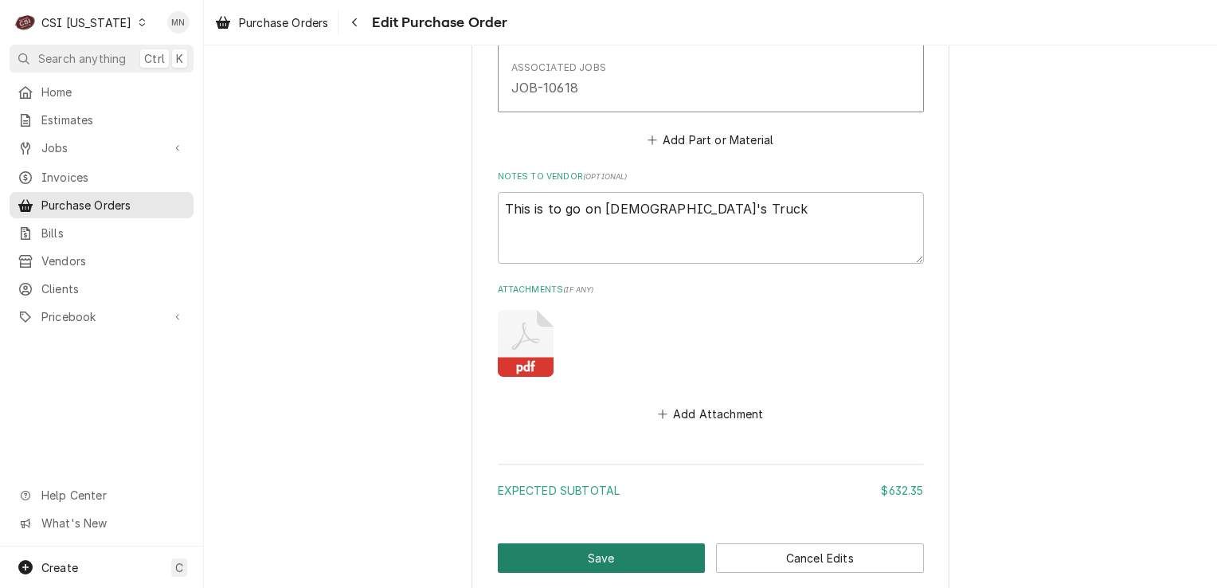
click at [577, 559] on button "Save" at bounding box center [602, 557] width 208 height 29
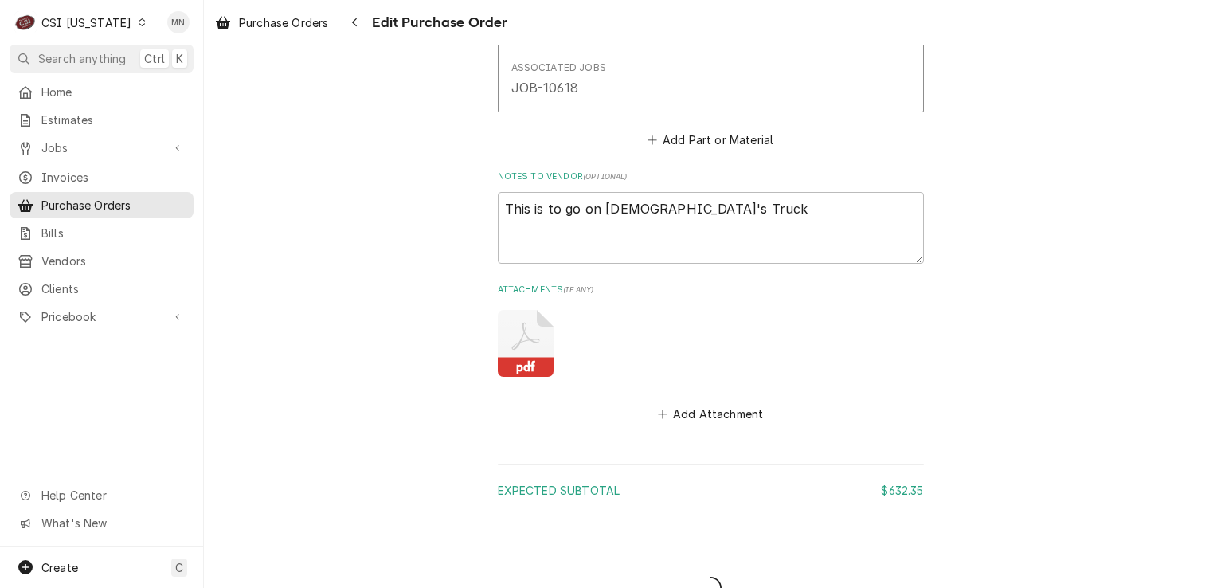
type textarea "x"
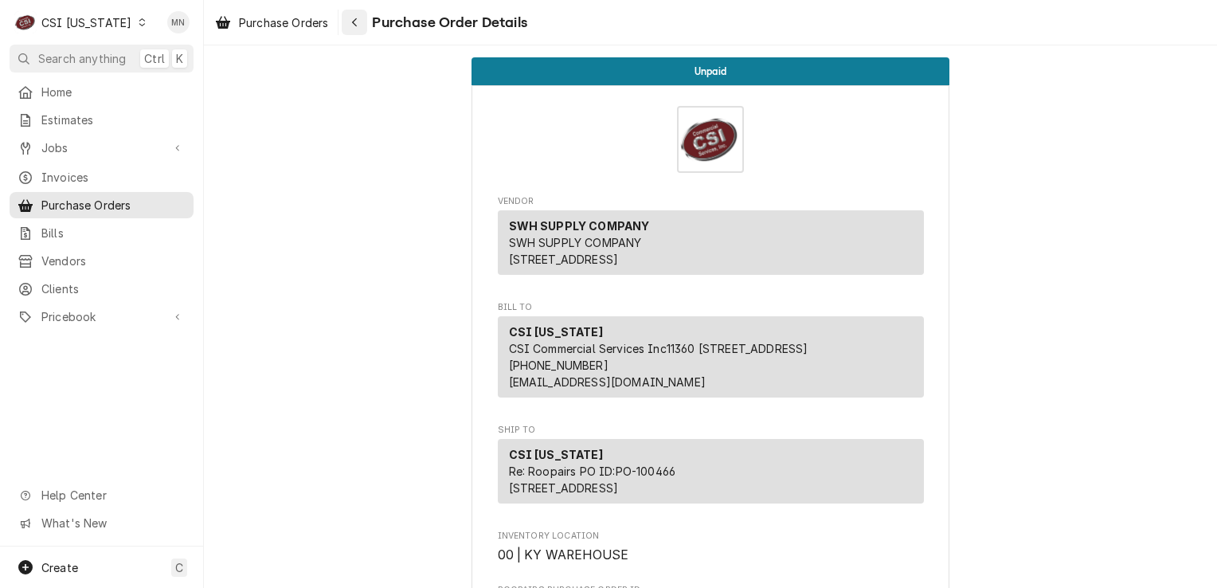
click at [363, 27] on div "Navigate back" at bounding box center [355, 22] width 16 height 16
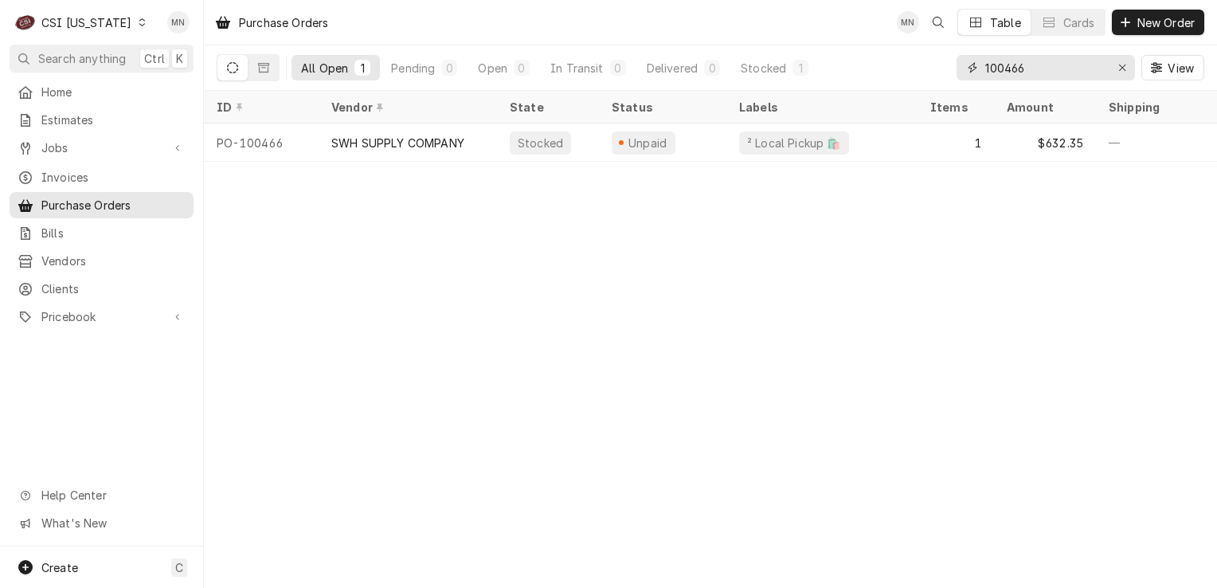
drag, startPoint x: 1052, startPoint y: 72, endPoint x: 851, endPoint y: 90, distance: 202.4
click at [926, 86] on div "All Open 1 Pending 0 Open 0 In Transit 0 Delivered 0 Stocked 1 100466 View" at bounding box center [711, 67] width 988 height 45
type input "100467"
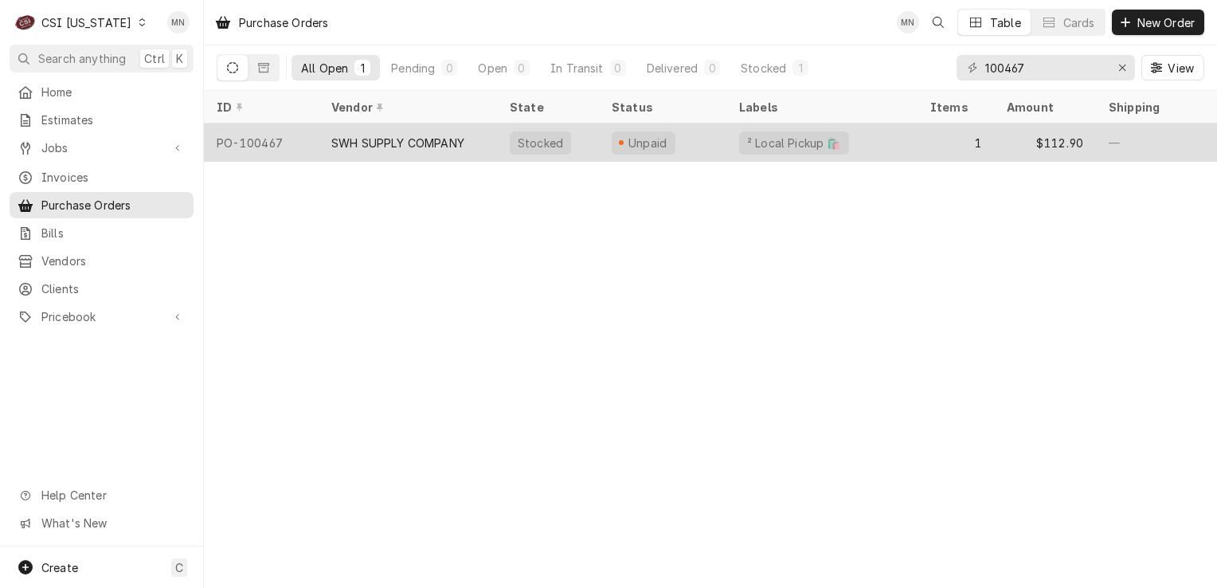
click at [455, 135] on div "SWH SUPPLY COMPANY" at bounding box center [397, 143] width 133 height 17
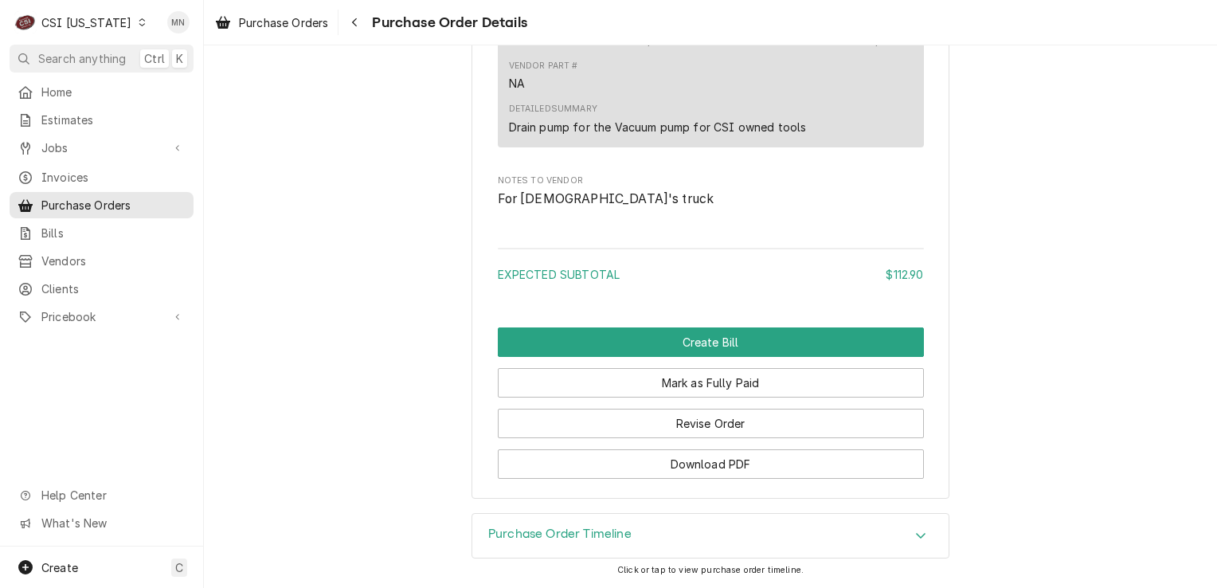
scroll to position [1357, 0]
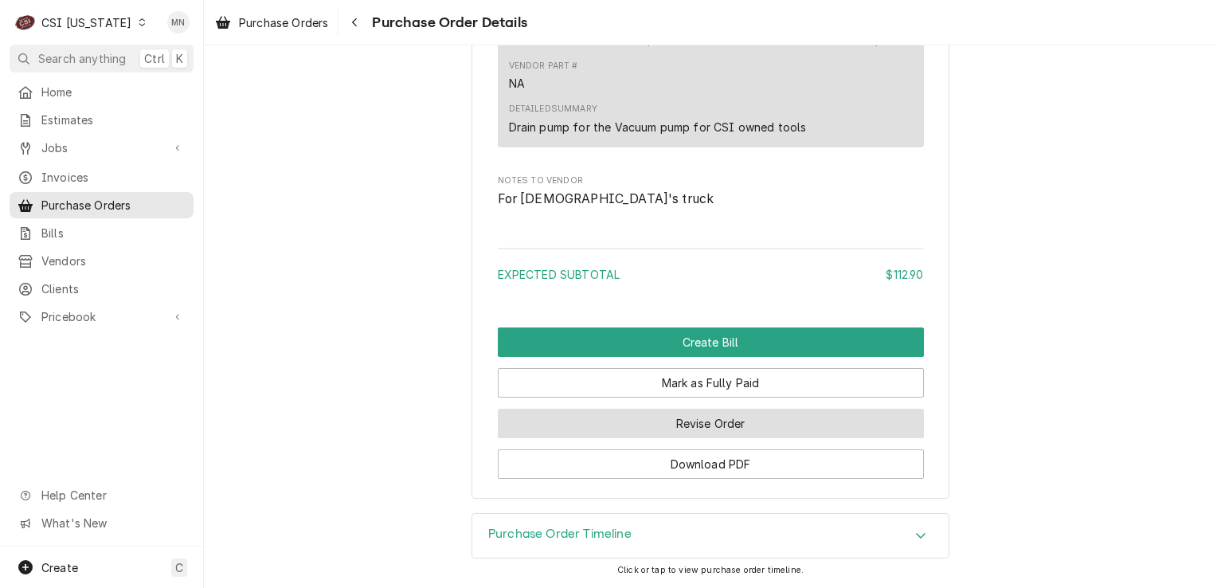
click at [685, 420] on button "Revise Order" at bounding box center [711, 423] width 426 height 29
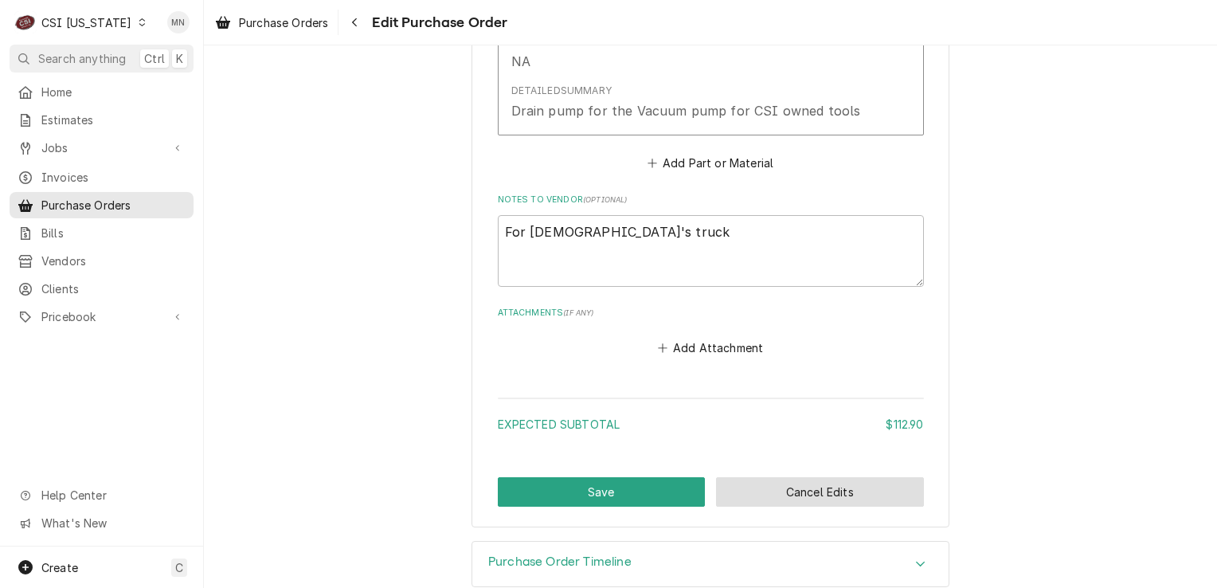
scroll to position [945, 0]
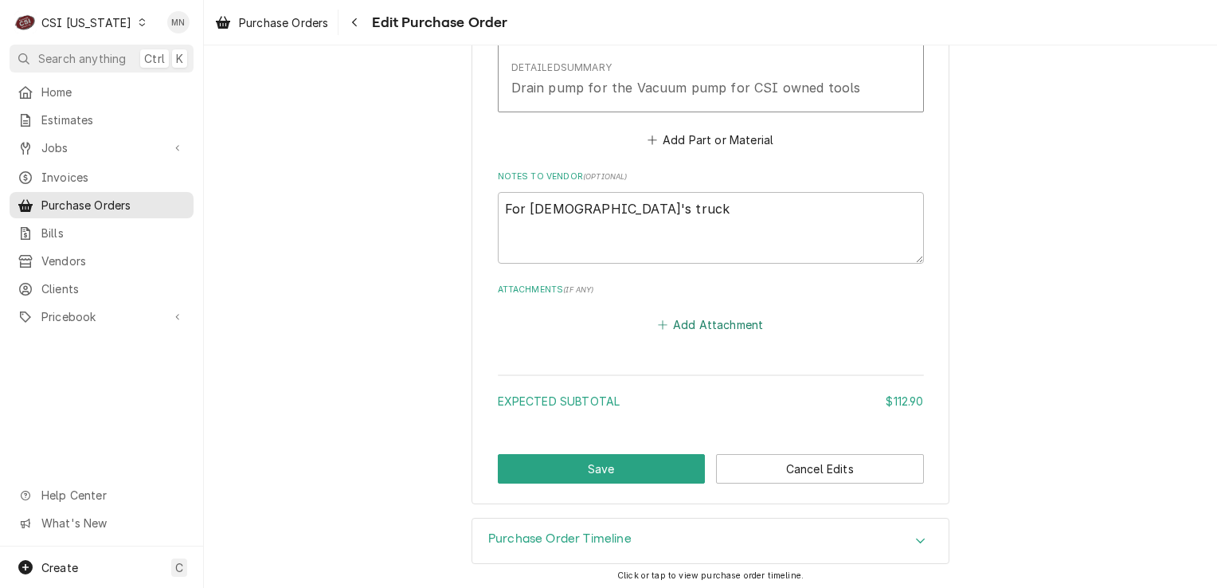
click at [701, 330] on button "Add Attachment" at bounding box center [711, 324] width 112 height 22
type textarea "x"
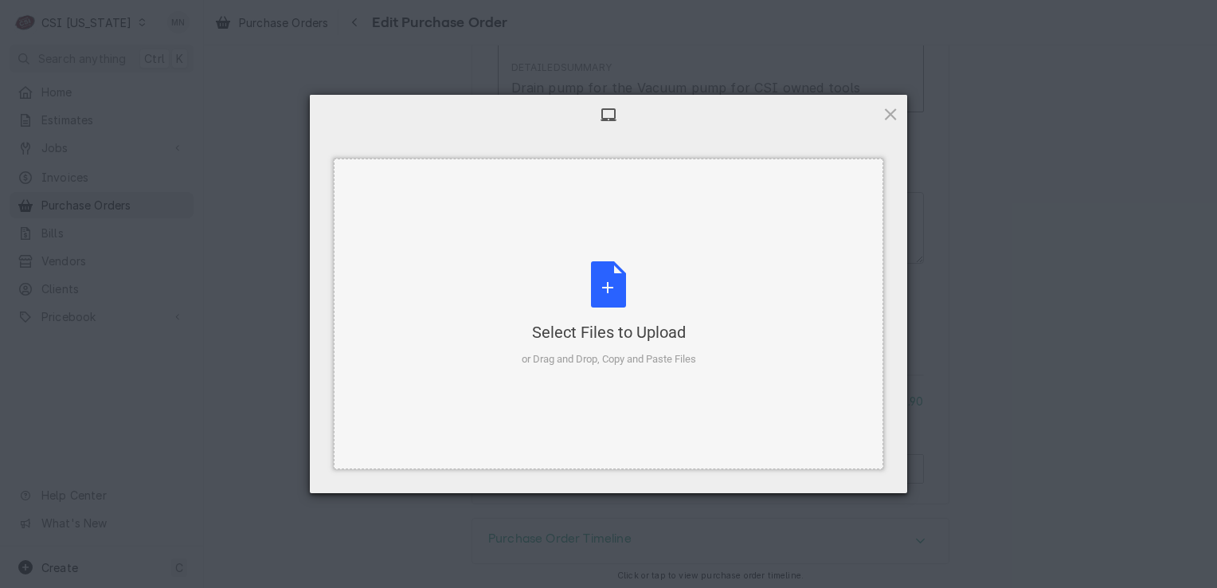
click at [631, 332] on div "Select Files to Upload" at bounding box center [609, 332] width 174 height 22
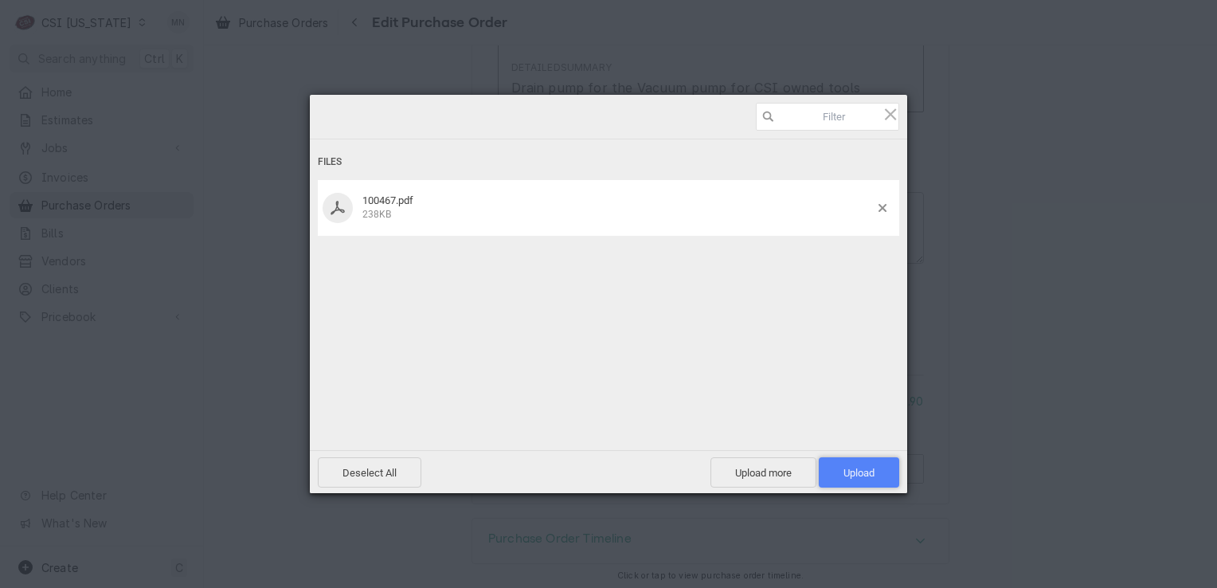
click at [864, 476] on span "Upload 1" at bounding box center [859, 473] width 31 height 12
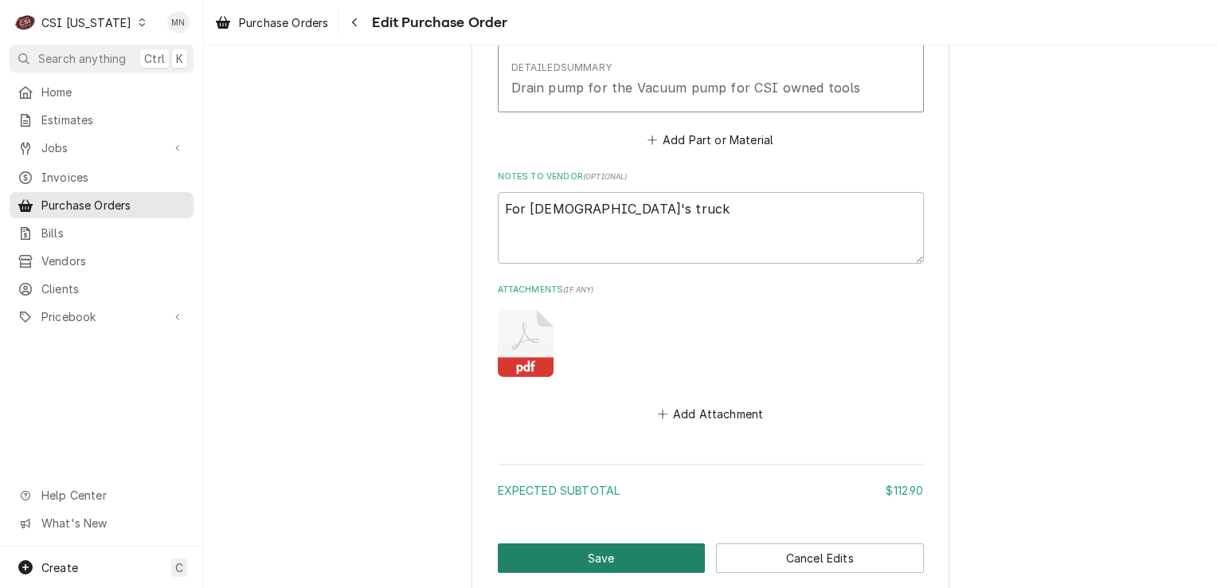
click at [576, 559] on button "Save" at bounding box center [602, 557] width 208 height 29
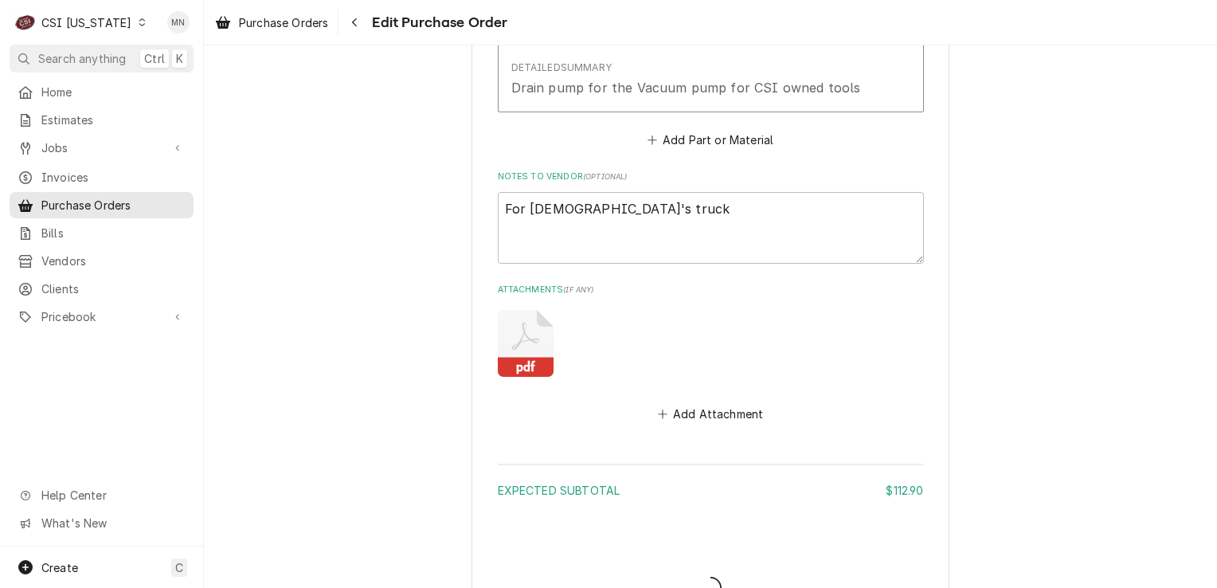
type textarea "x"
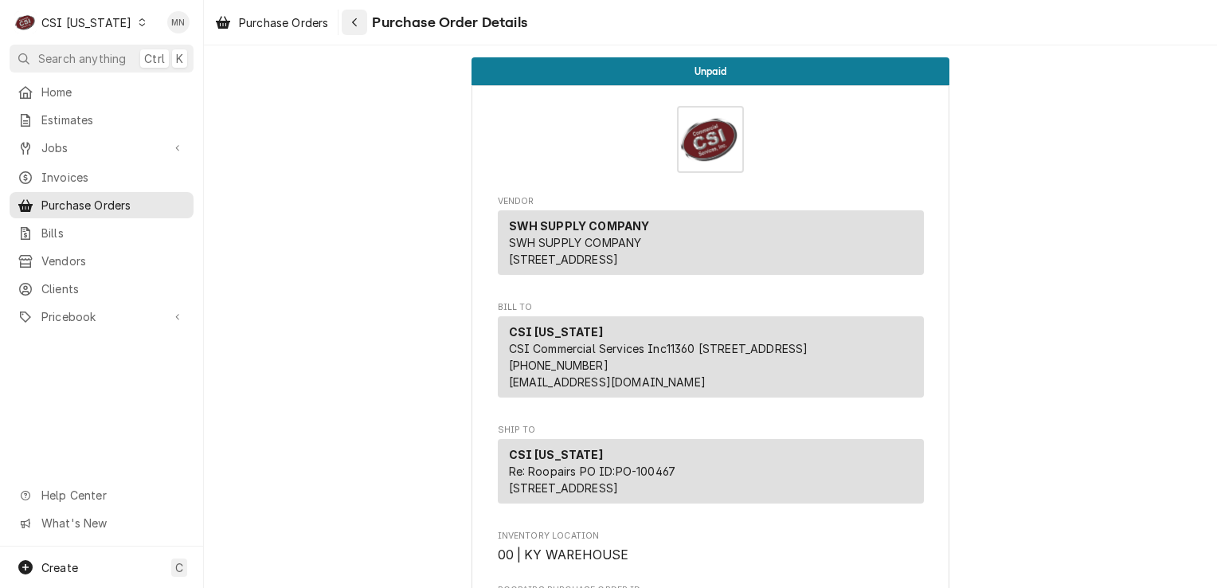
click at [365, 28] on button "Navigate back" at bounding box center [354, 22] width 25 height 25
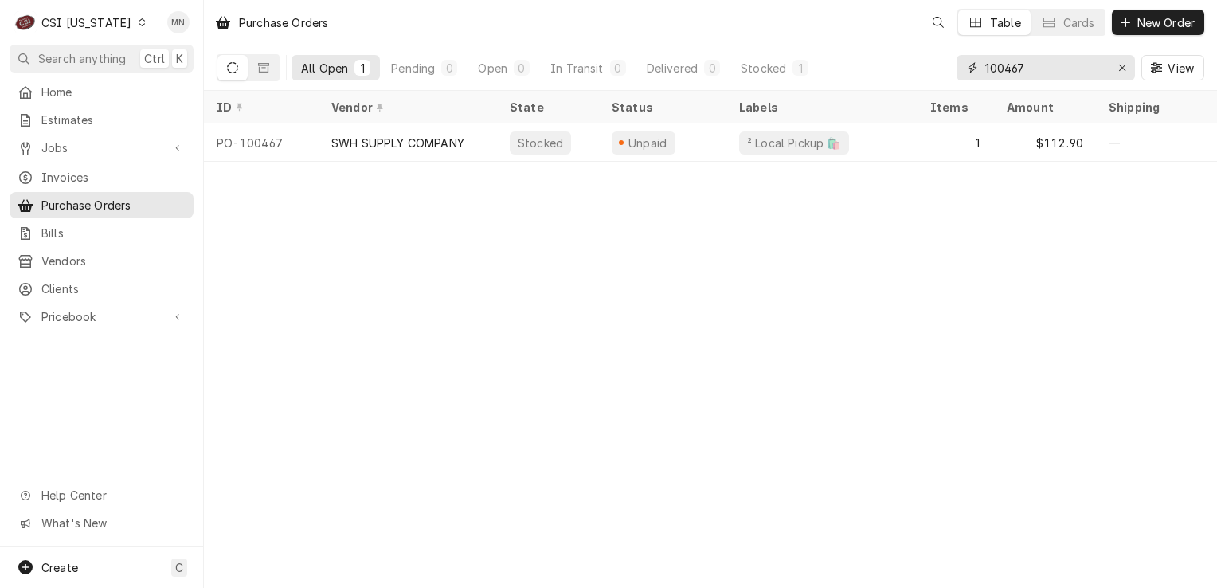
click at [1050, 68] on input "100467" at bounding box center [1046, 67] width 120 height 25
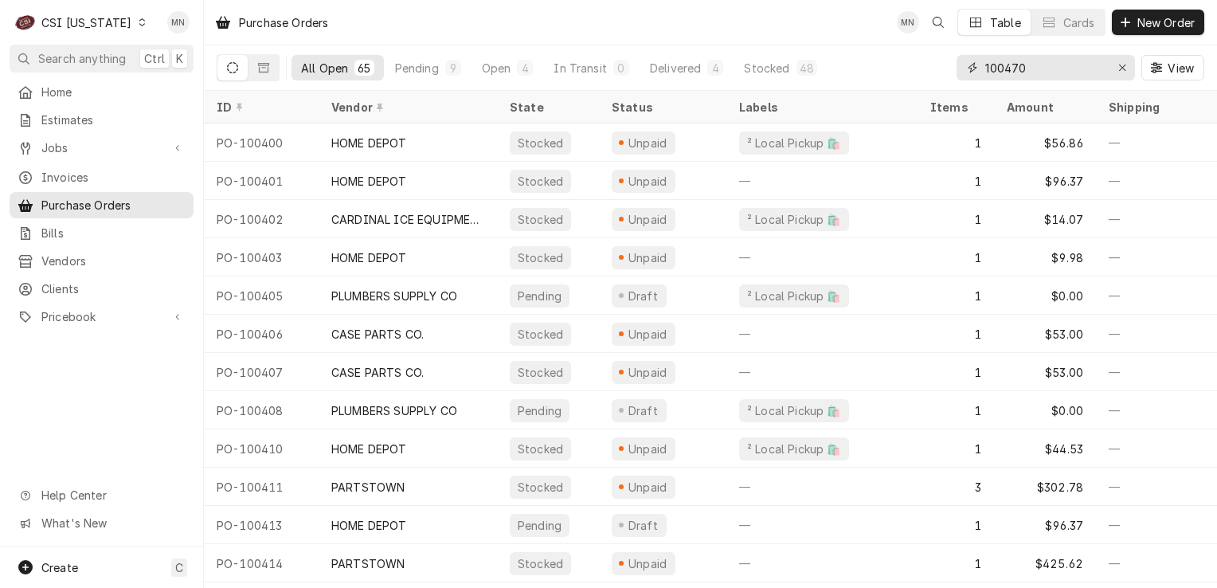
type input "100470"
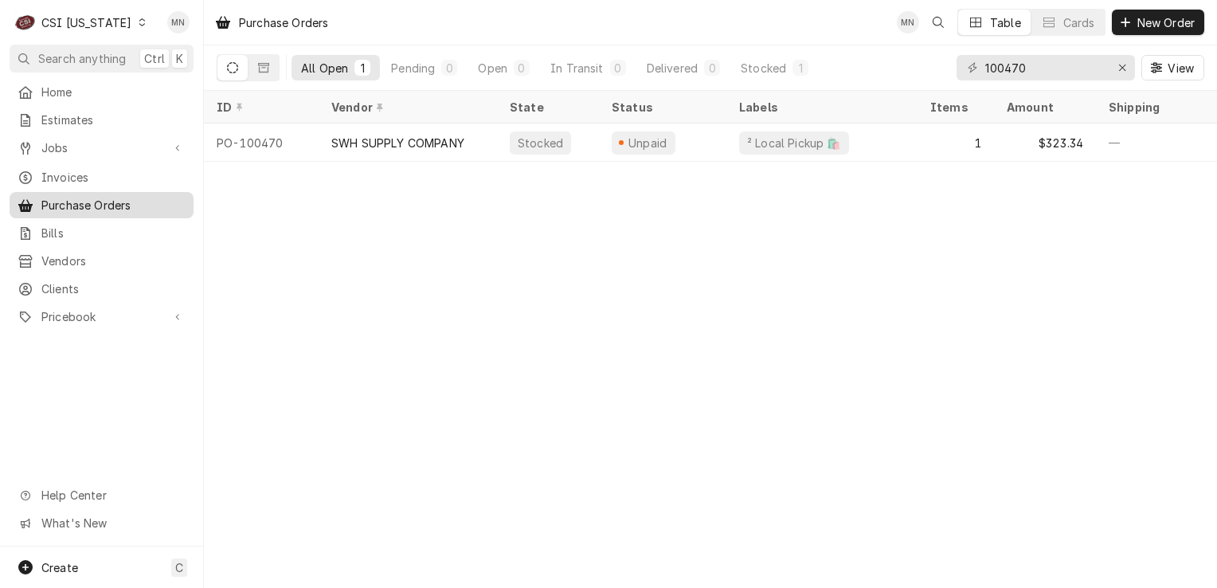
click at [76, 202] on span "Purchase Orders" at bounding box center [113, 205] width 144 height 17
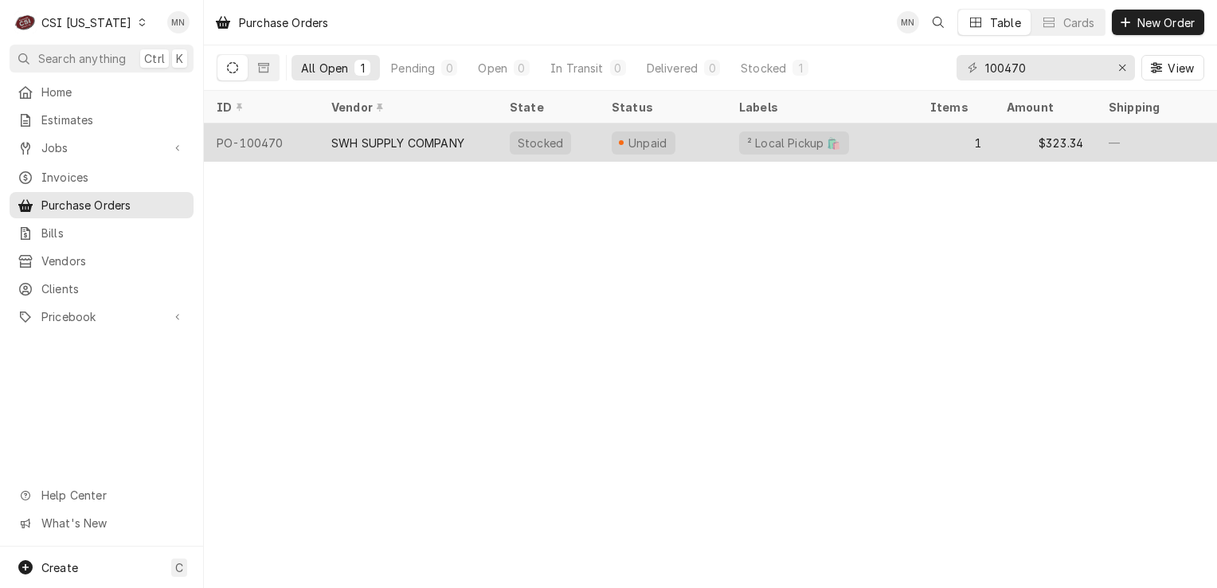
click at [436, 140] on div "SWH SUPPLY COMPANY" at bounding box center [397, 143] width 133 height 17
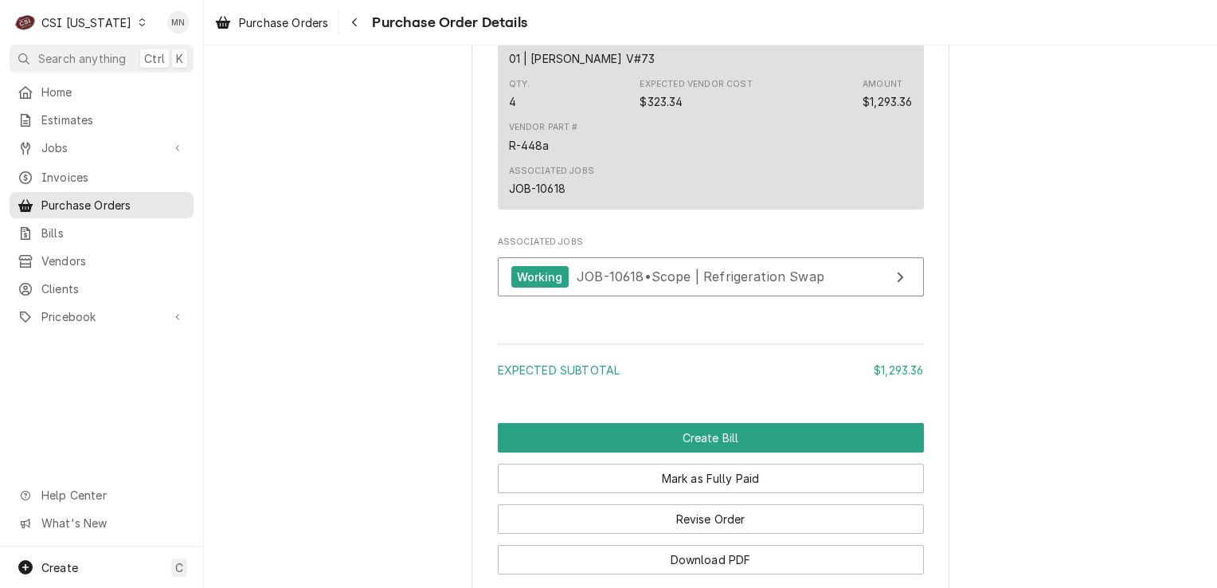
scroll to position [1354, 0]
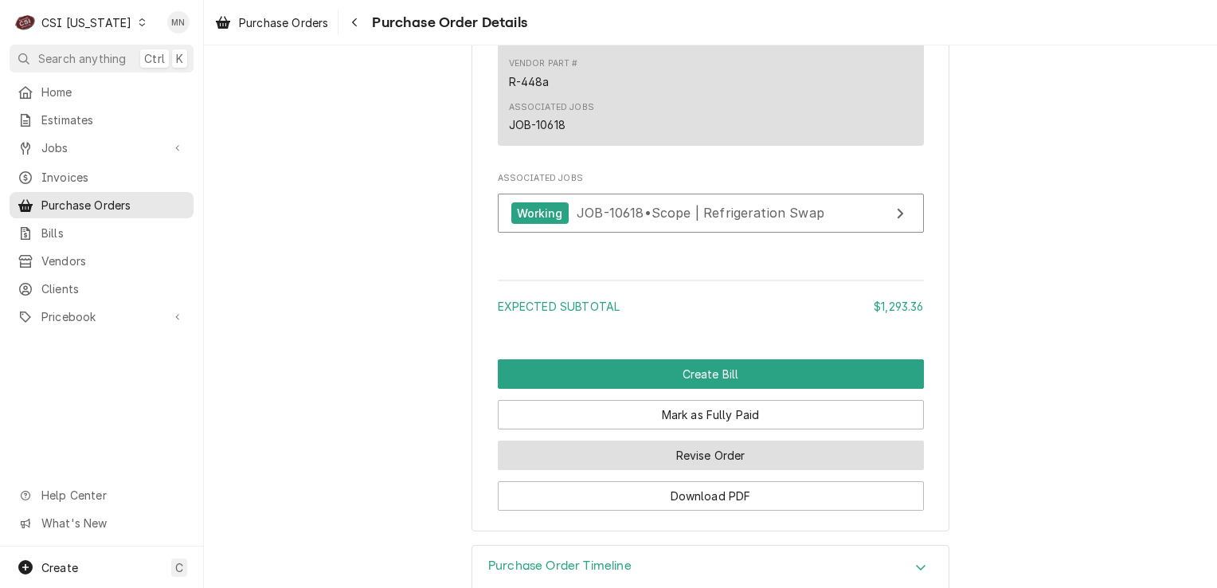
click at [697, 470] on button "Revise Order" at bounding box center [711, 455] width 426 height 29
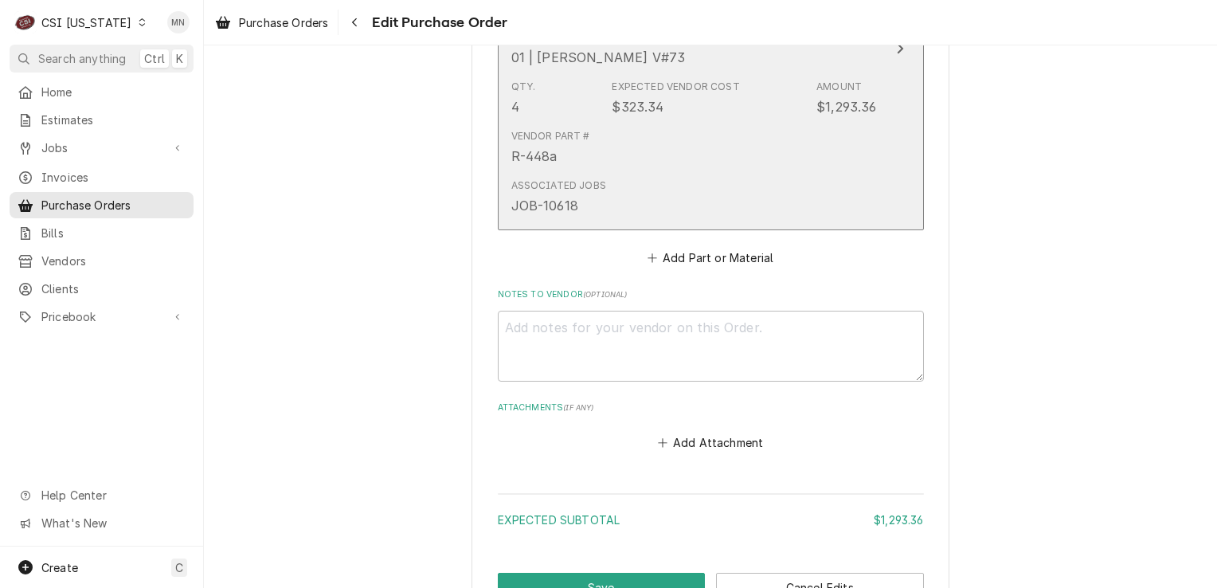
scroll to position [956, 0]
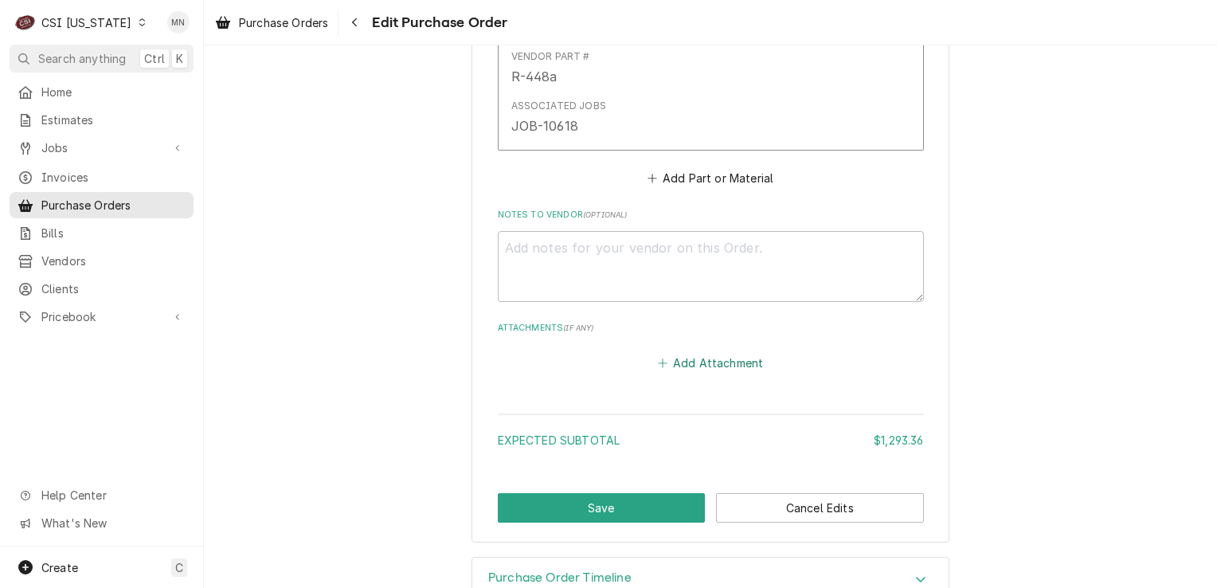
click at [682, 360] on button "Add Attachment" at bounding box center [711, 363] width 112 height 22
type textarea "x"
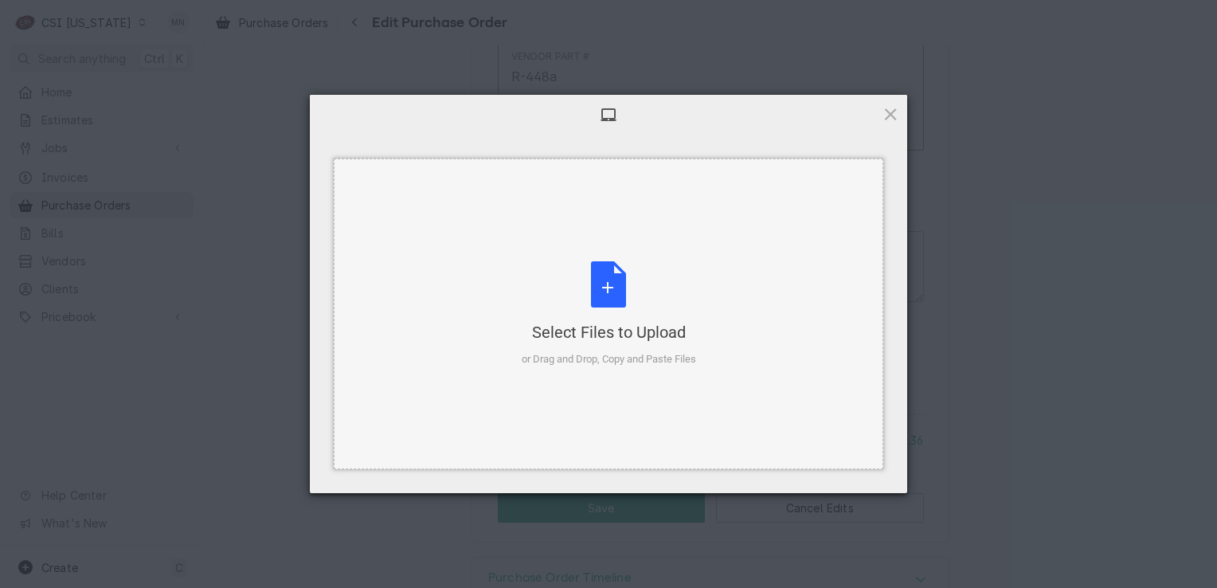
click at [598, 314] on div "Select Files to Upload or Drag and Drop, Copy and Paste Files" at bounding box center [609, 314] width 174 height 106
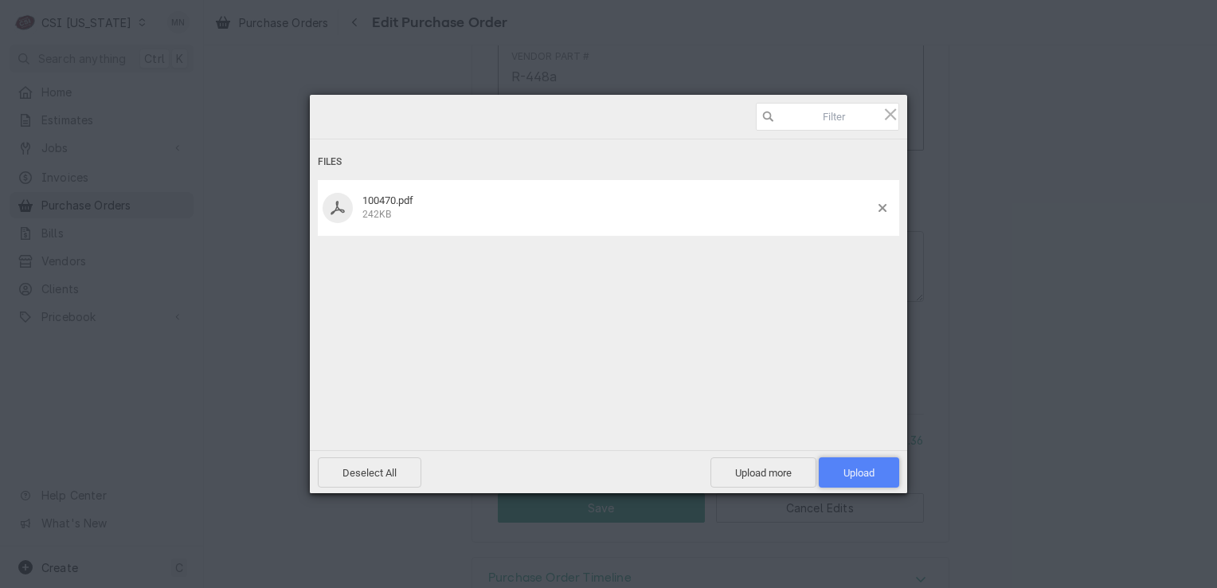
click at [848, 478] on span "Upload 1" at bounding box center [859, 473] width 31 height 12
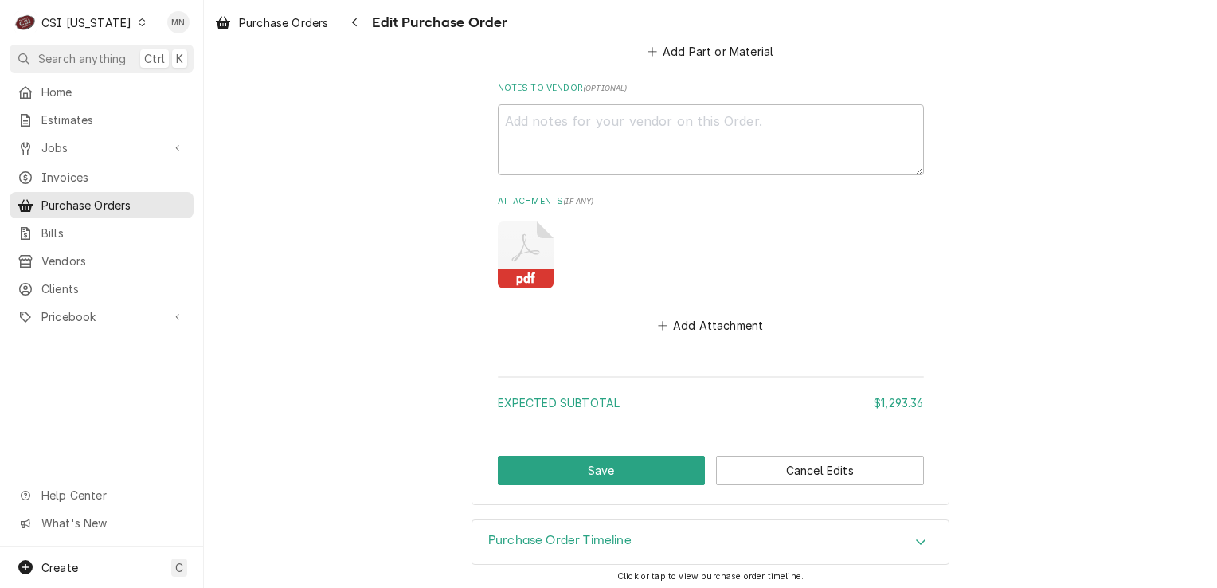
scroll to position [1084, 0]
click at [569, 458] on button "Save" at bounding box center [602, 469] width 208 height 29
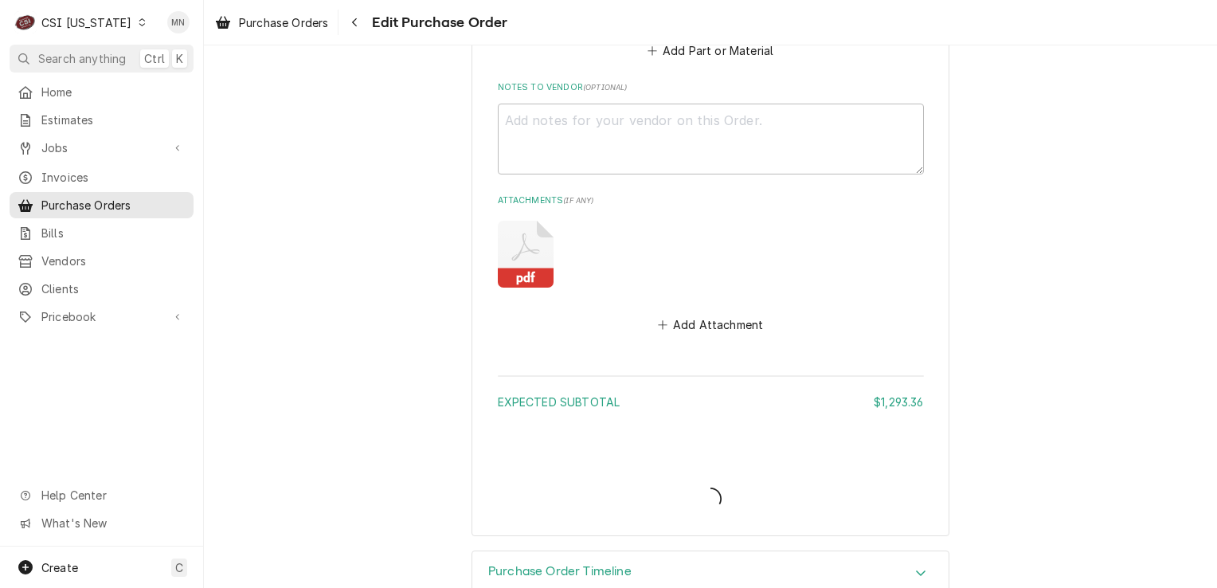
type textarea "x"
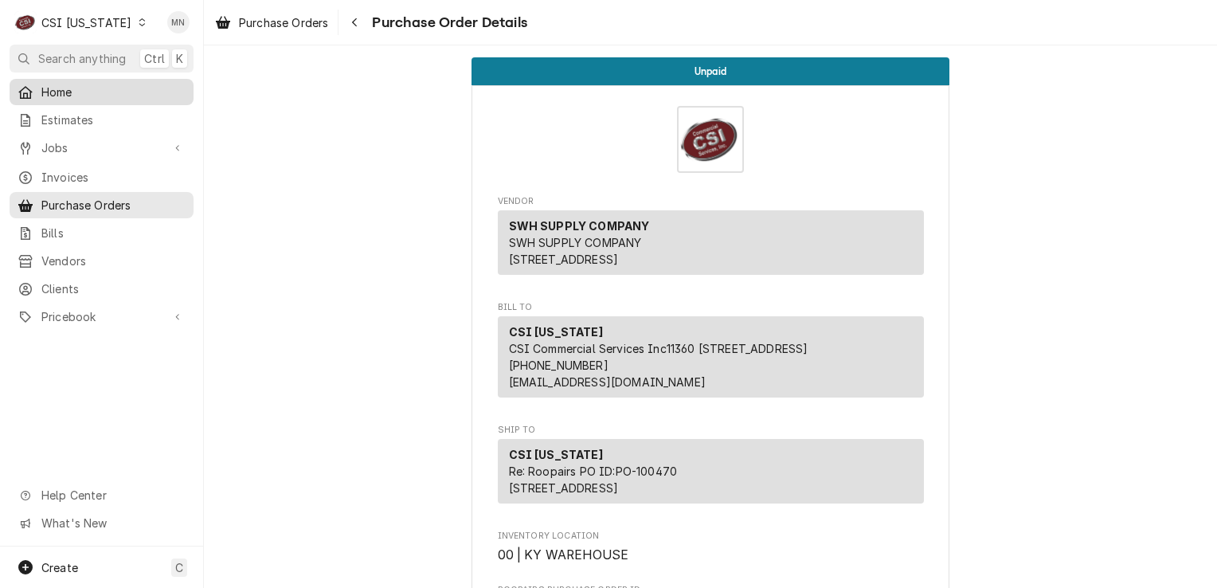
click at [74, 79] on link "Home" at bounding box center [102, 92] width 184 height 26
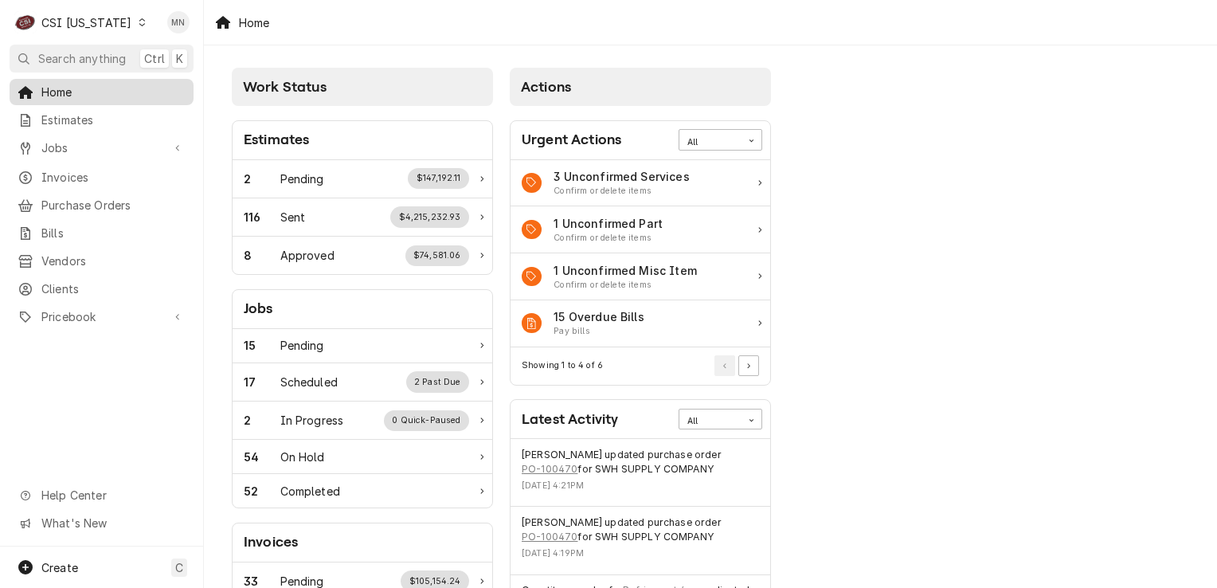
click at [79, 94] on span "Home" at bounding box center [113, 92] width 144 height 17
